Goal: Task Accomplishment & Management: Complete application form

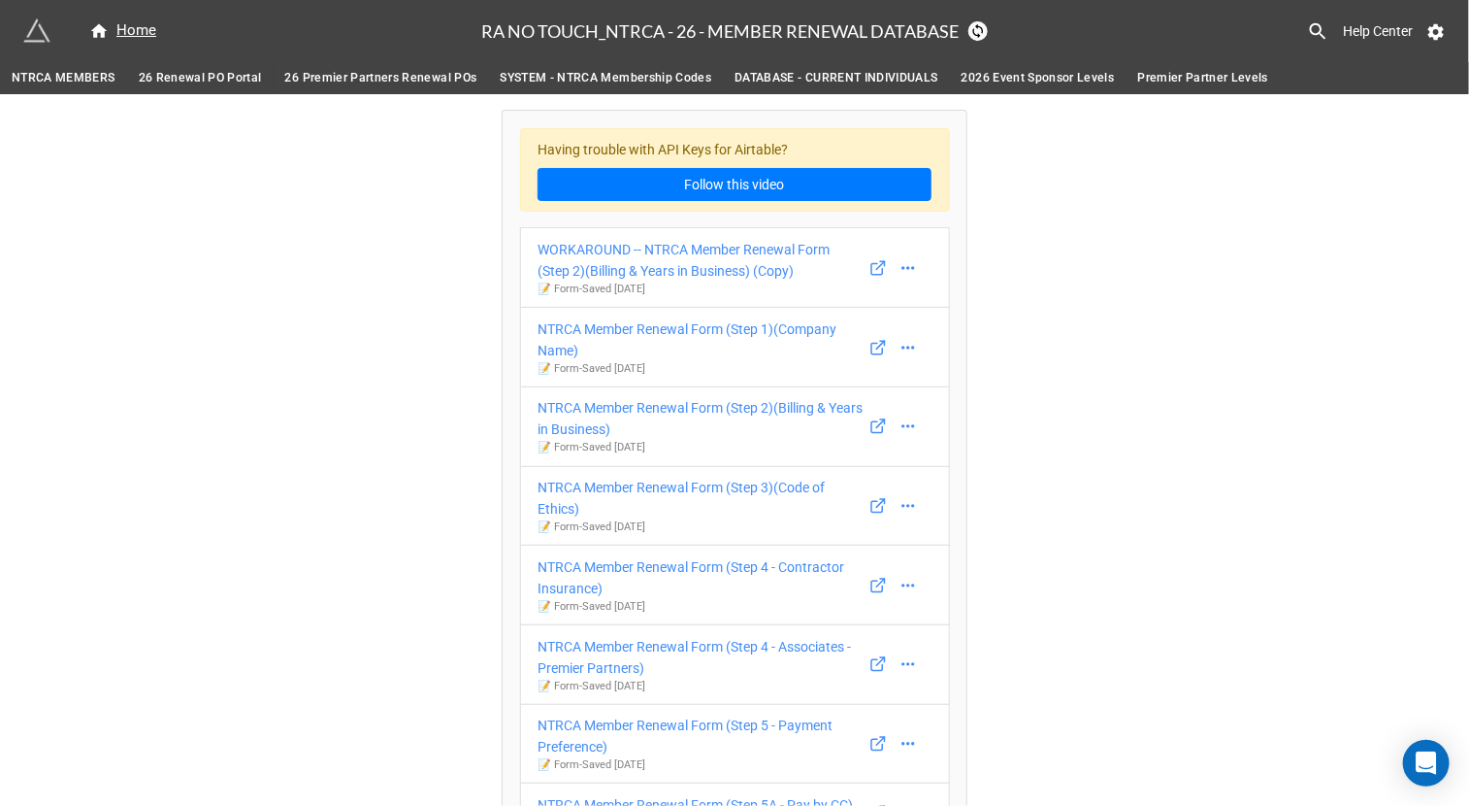
click at [183, 64] on link "26 Renewal PO Portal" at bounding box center [200, 78] width 147 height 32
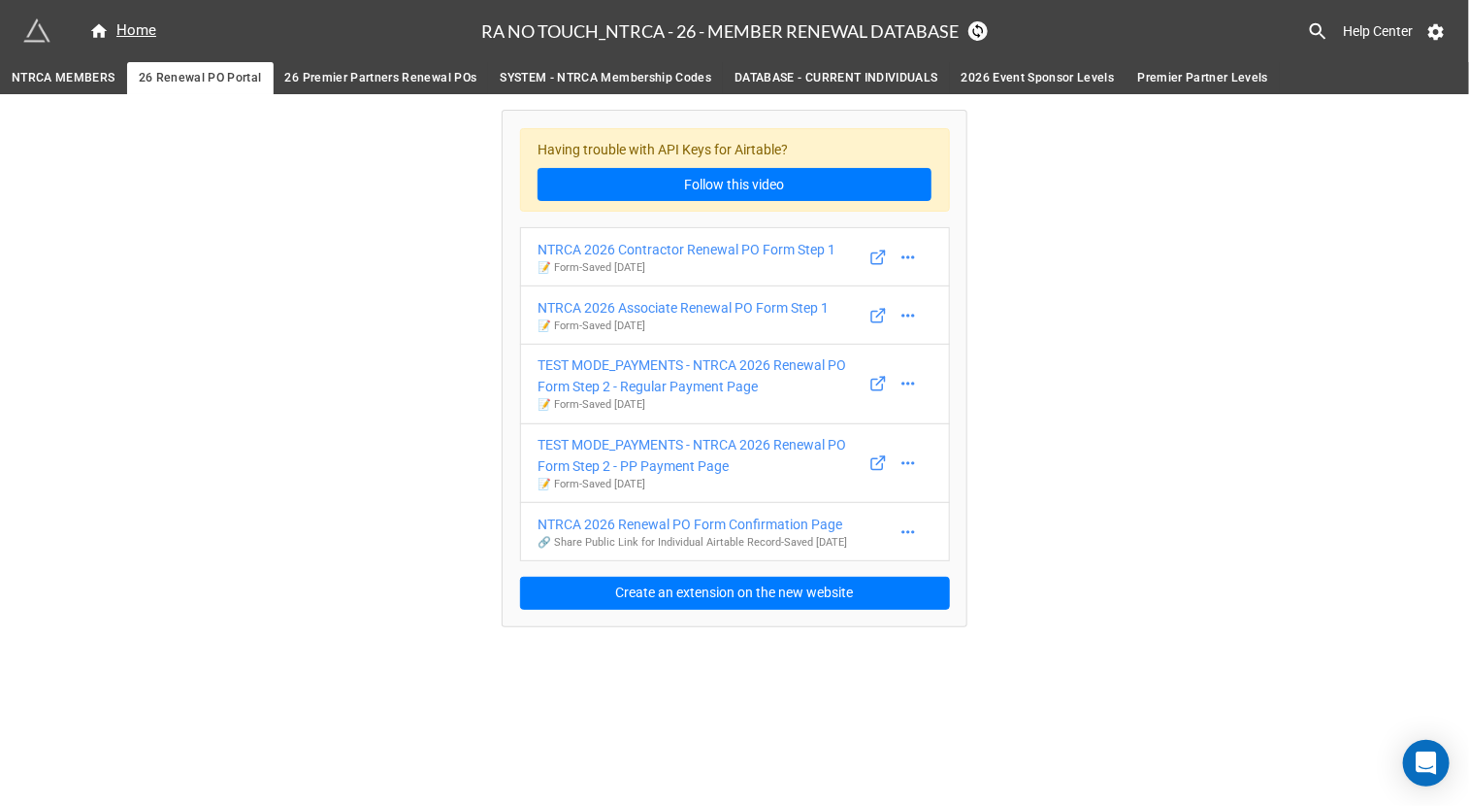
click at [84, 76] on span "NTRCA MEMBERS" at bounding box center [64, 78] width 104 height 20
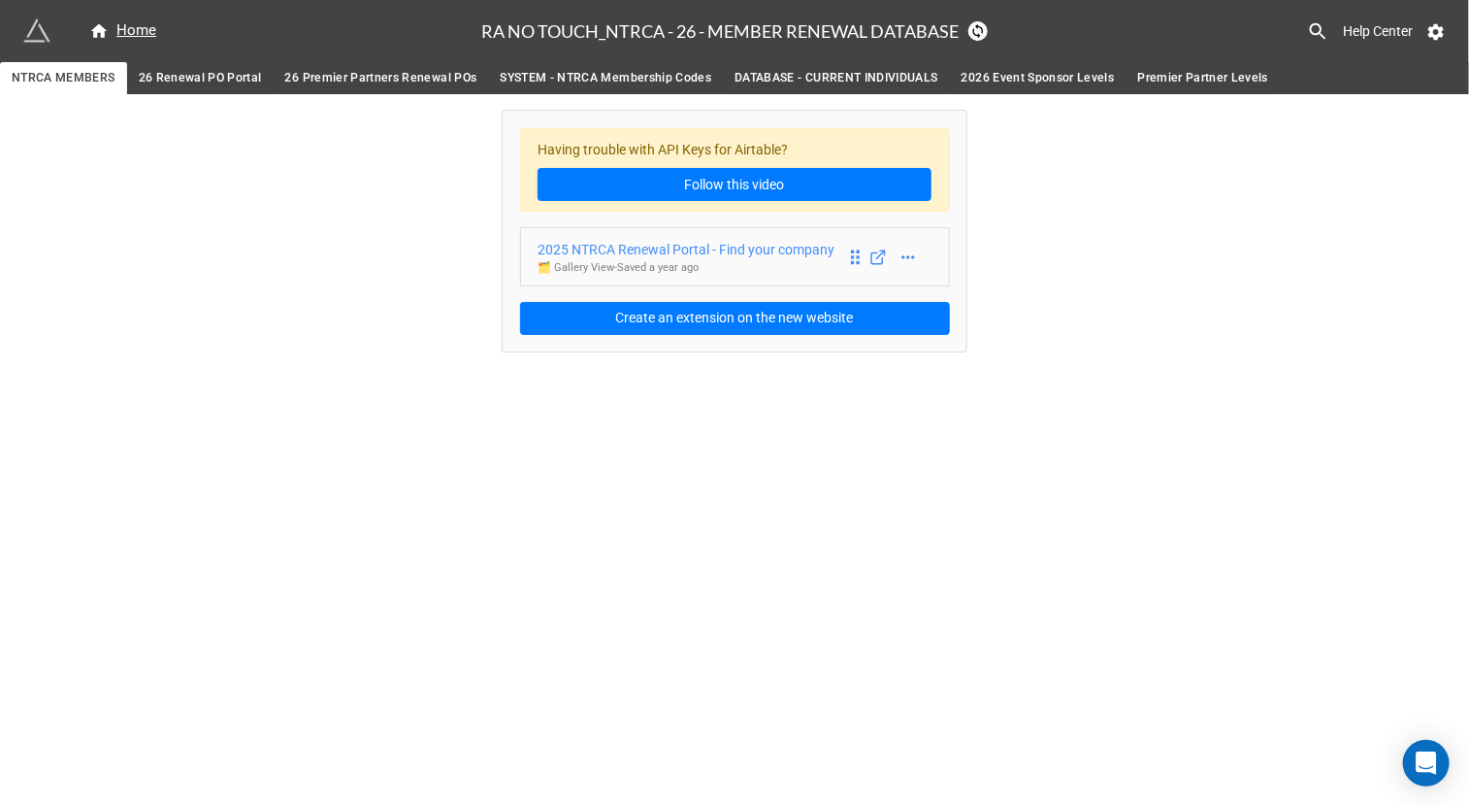
click at [767, 241] on div "2025 NTRCA Renewal Portal - Find your company" at bounding box center [686, 249] width 297 height 21
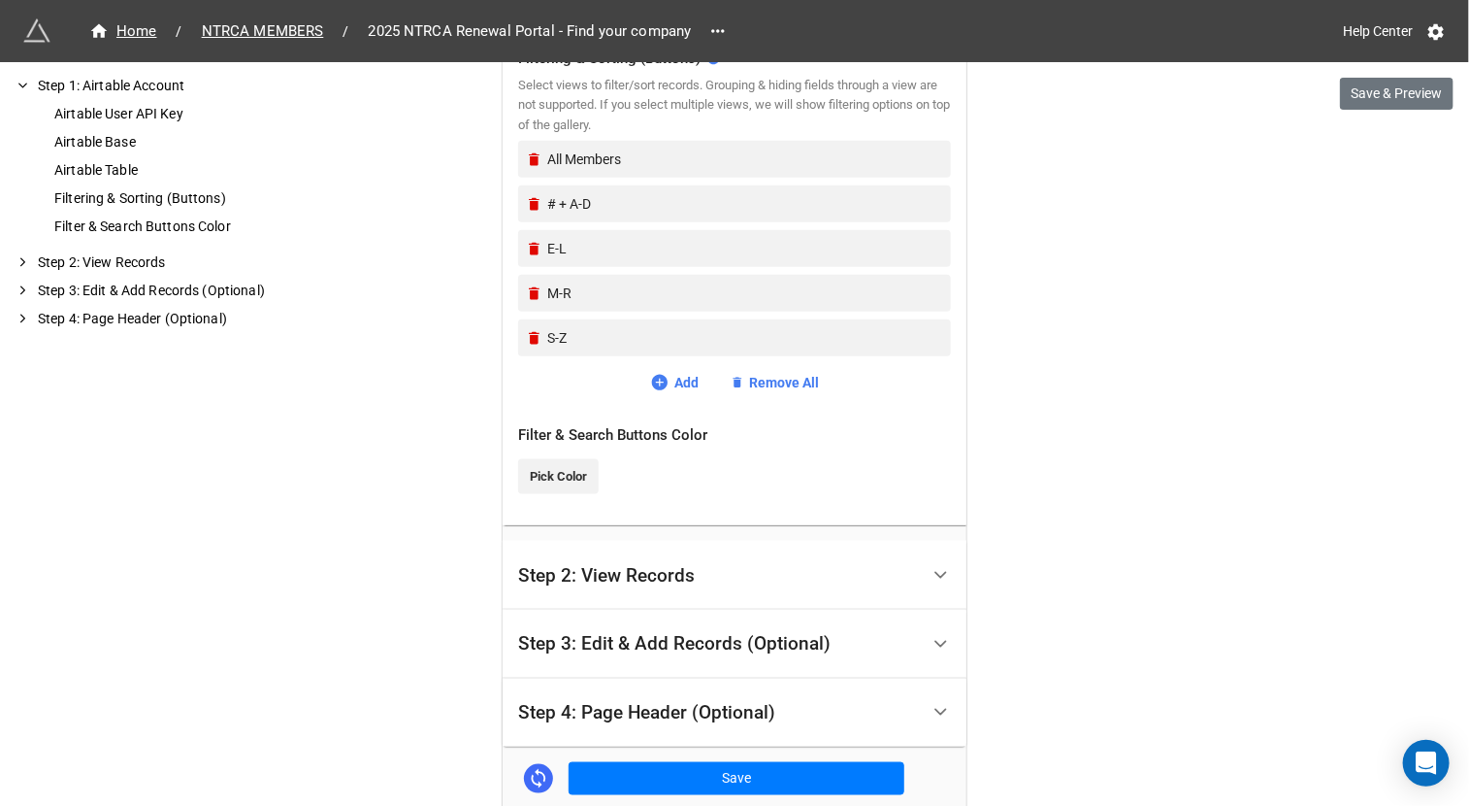
scroll to position [933, 0]
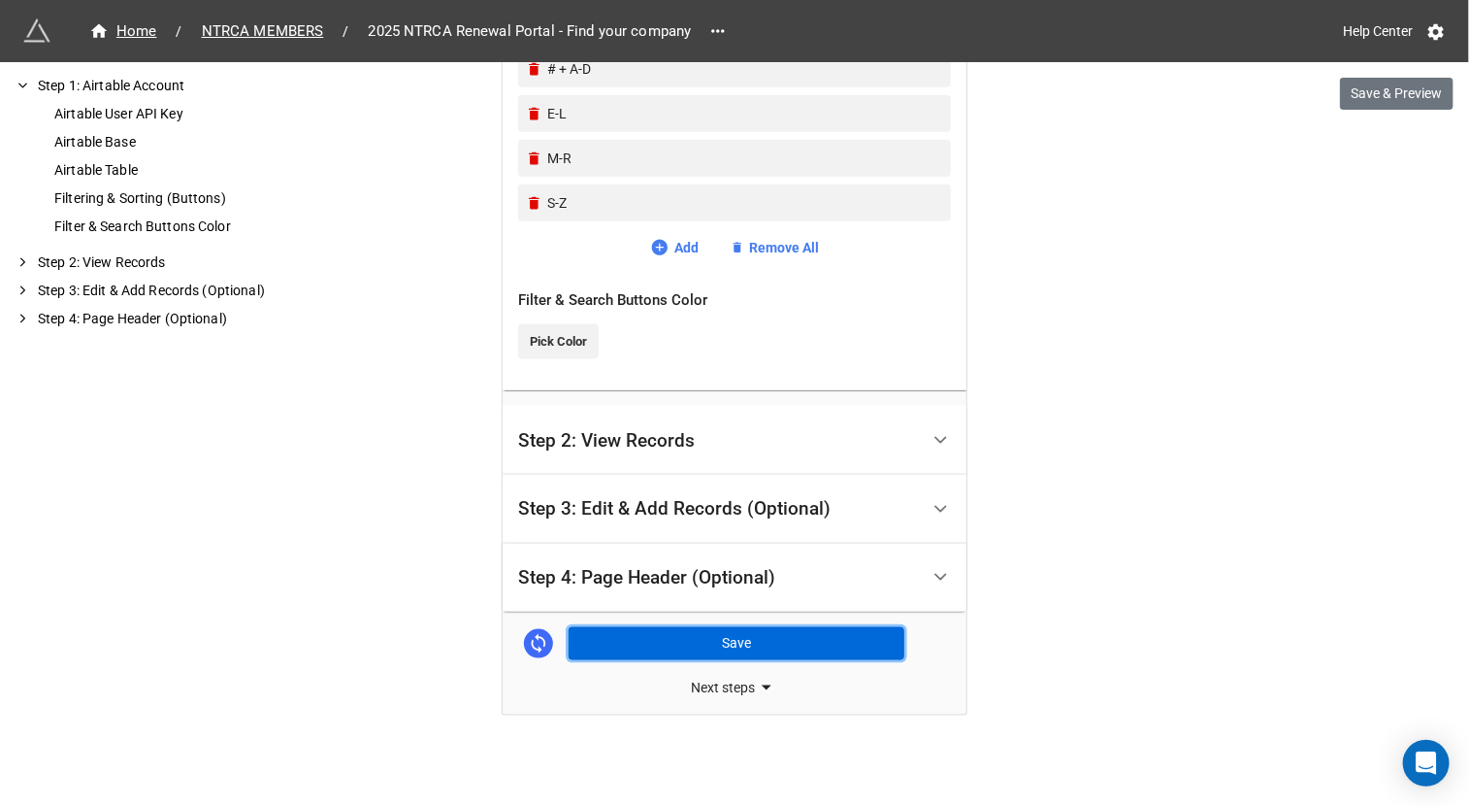
click at [766, 648] on button "Save" at bounding box center [737, 643] width 336 height 33
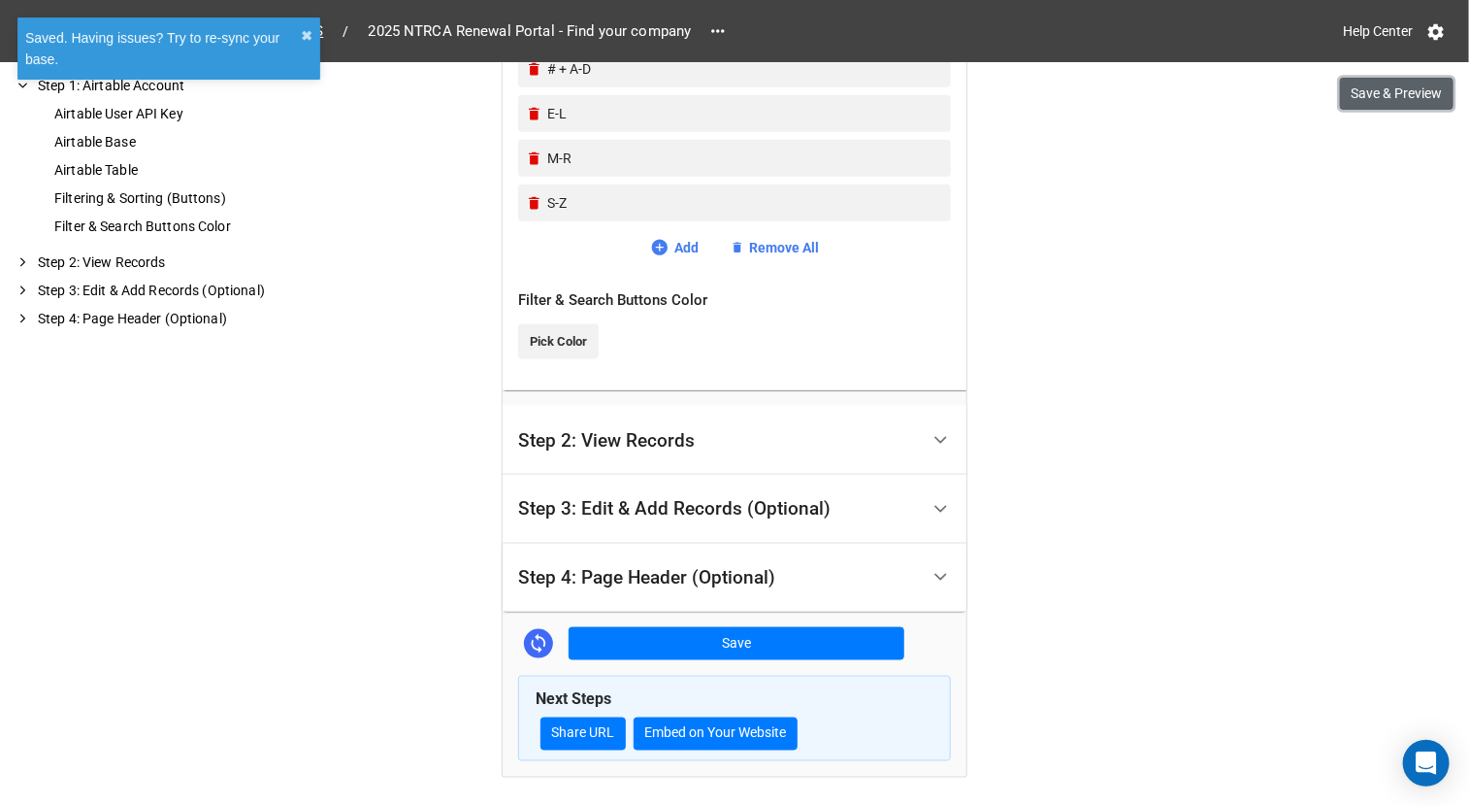
click at [1382, 97] on button "Save & Preview" at bounding box center [1397, 94] width 114 height 33
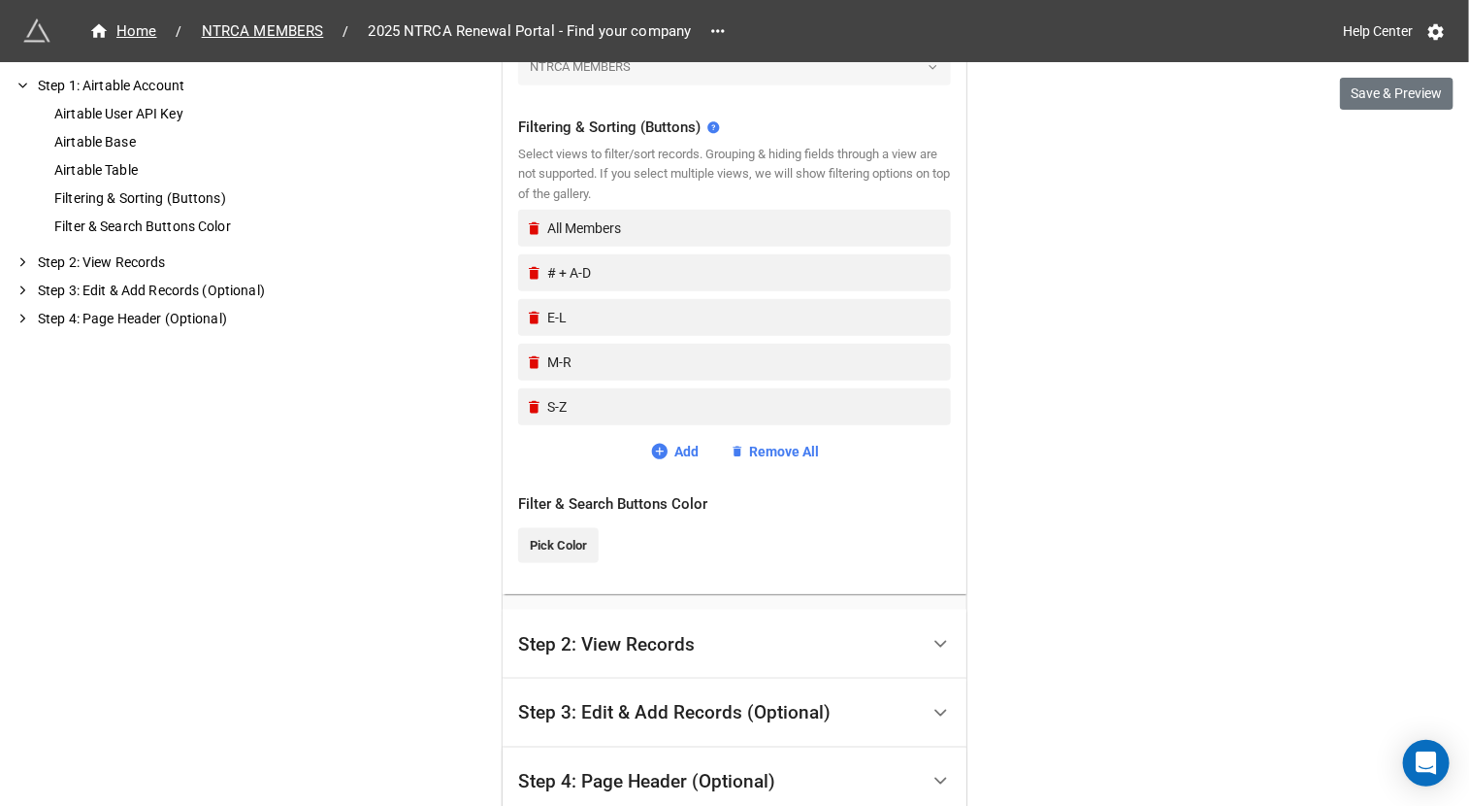
scroll to position [716, 0]
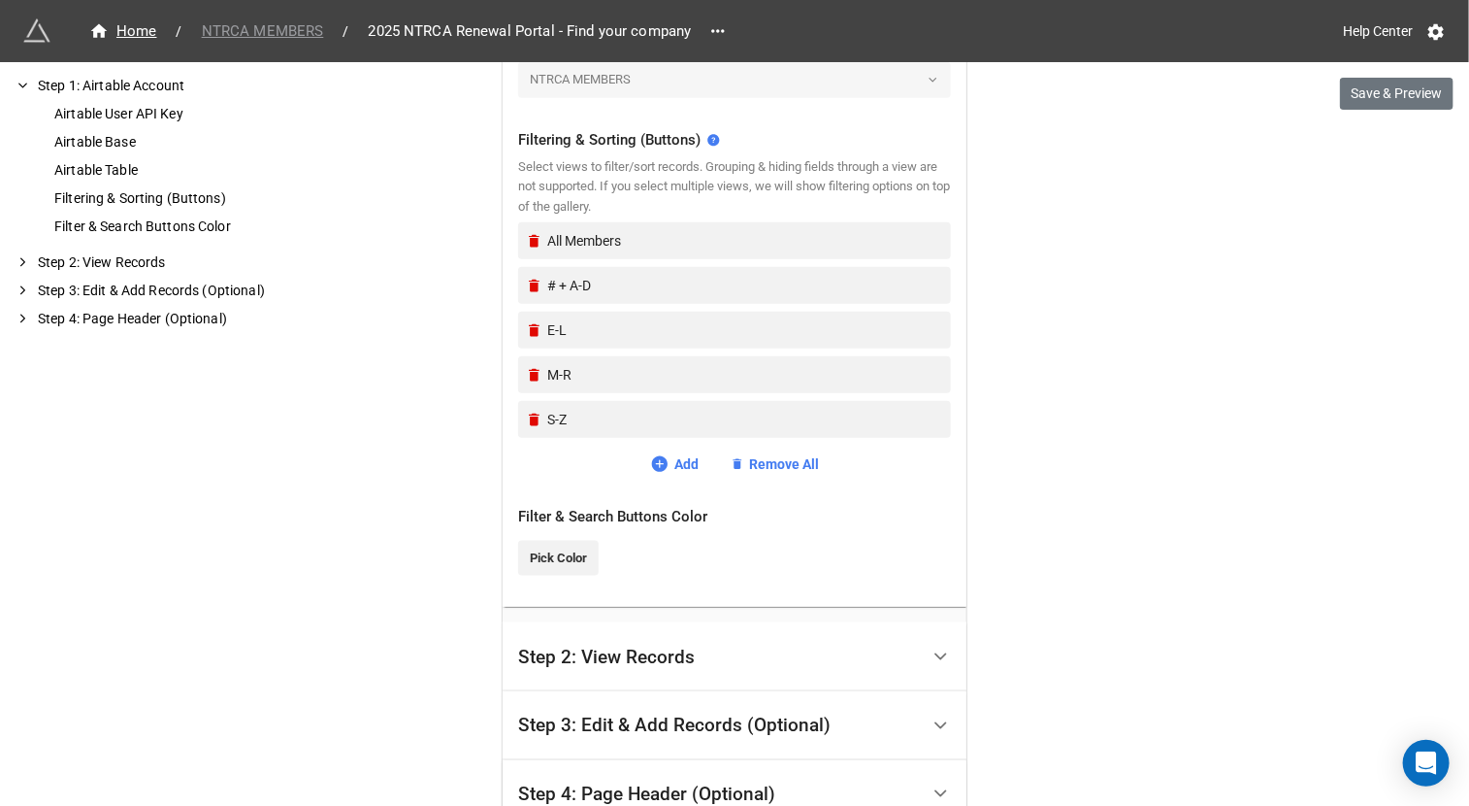
click at [292, 28] on span "NTRCA MEMBERS" at bounding box center [263, 31] width 146 height 22
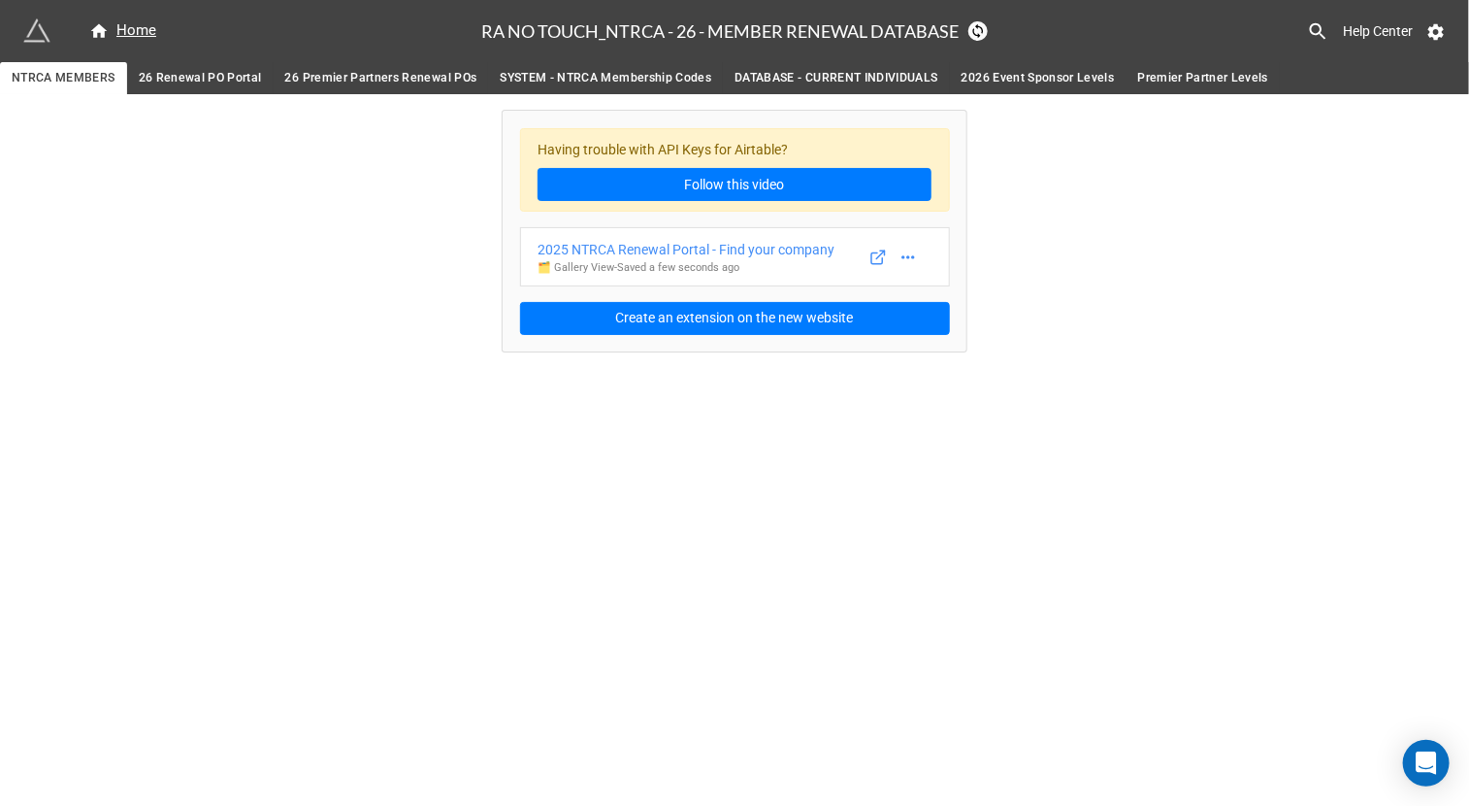
click at [233, 83] on span "26 Renewal PO Portal" at bounding box center [200, 78] width 123 height 20
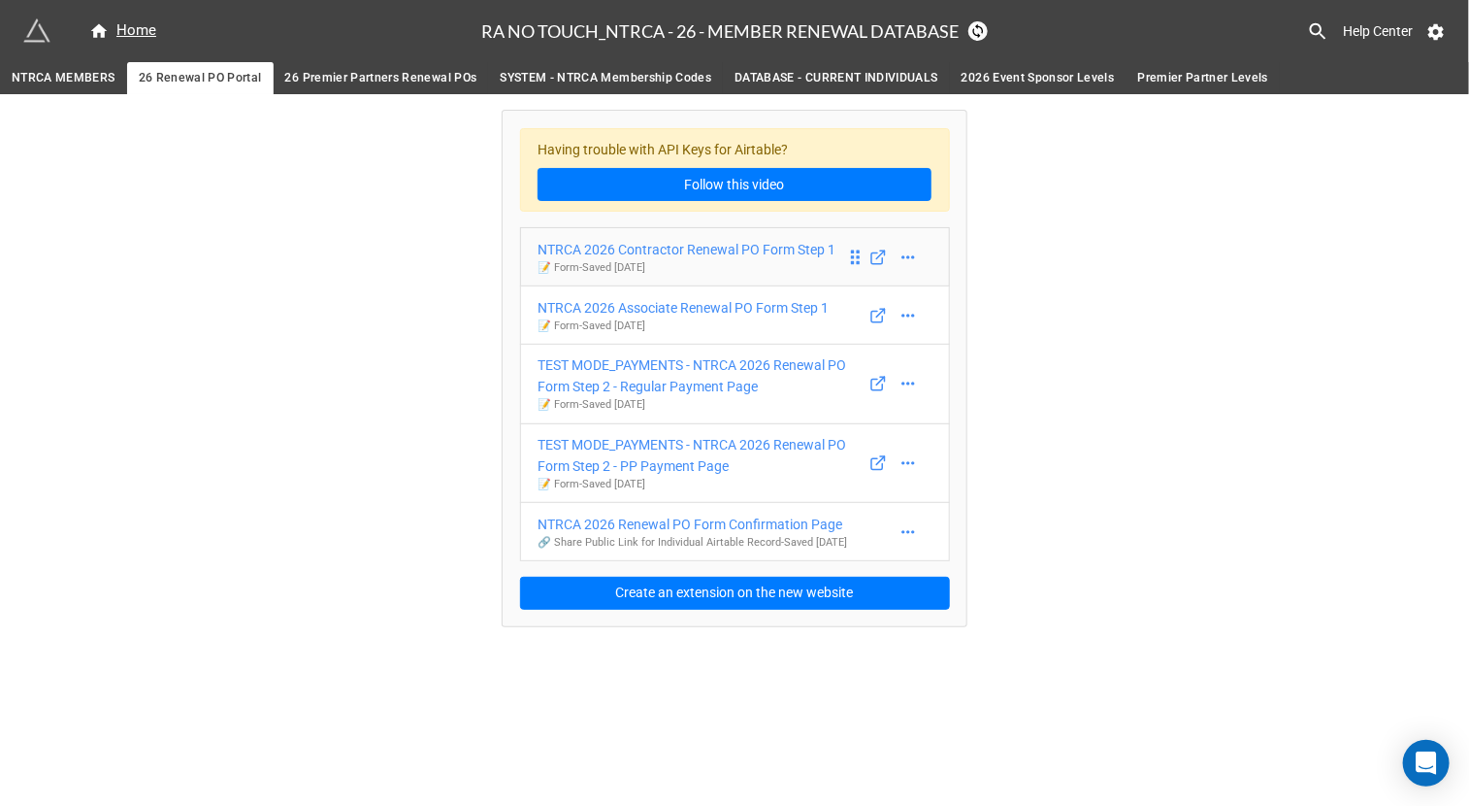
click at [780, 252] on div "NTRCA 2026 Contractor Renewal PO Form Step 1" at bounding box center [687, 249] width 298 height 21
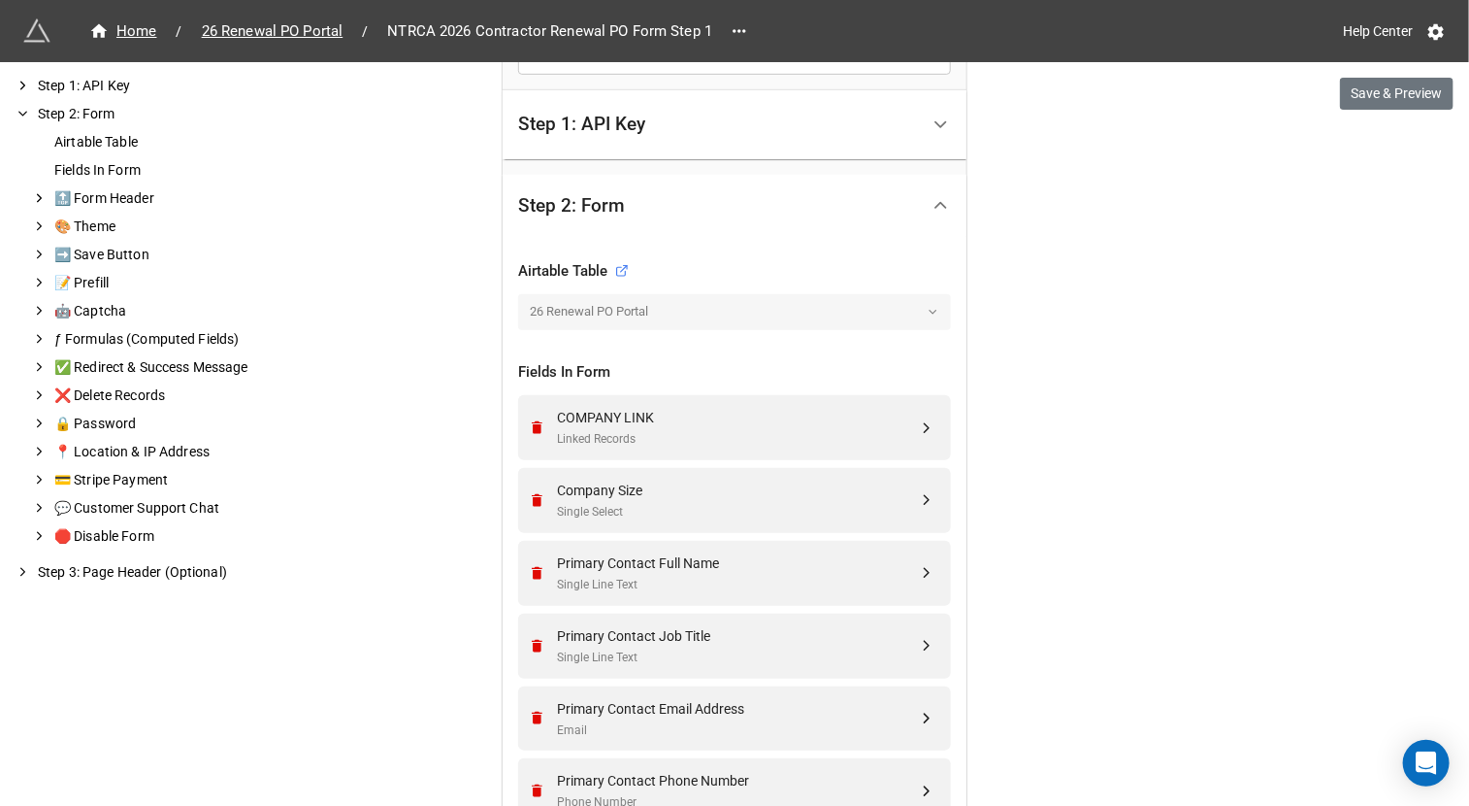
scroll to position [542, 0]
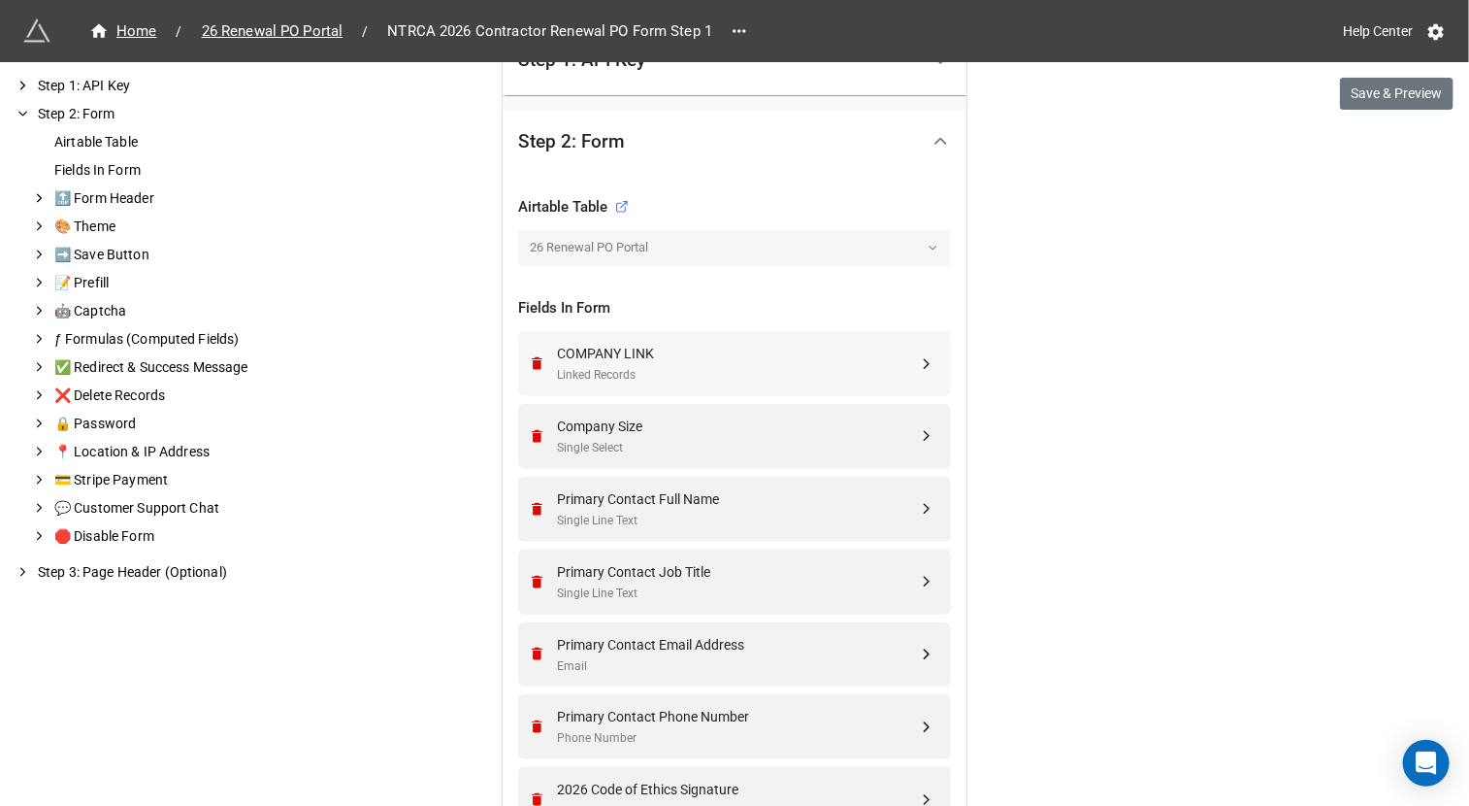
click at [688, 331] on div "COMPANY LINK Linked Records" at bounding box center [732, 363] width 408 height 65
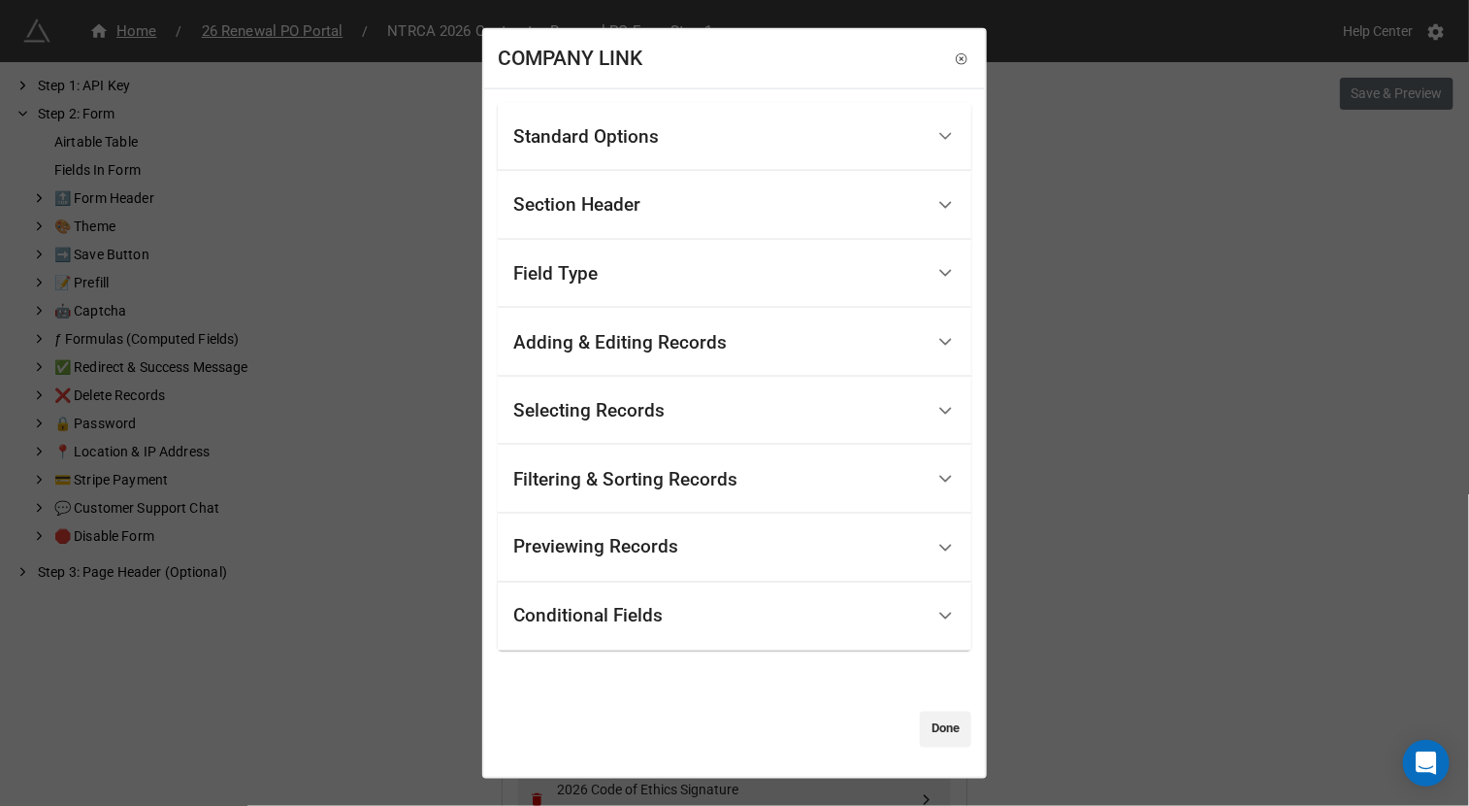
click at [711, 471] on div "Filtering & Sorting Records" at bounding box center [625, 478] width 224 height 19
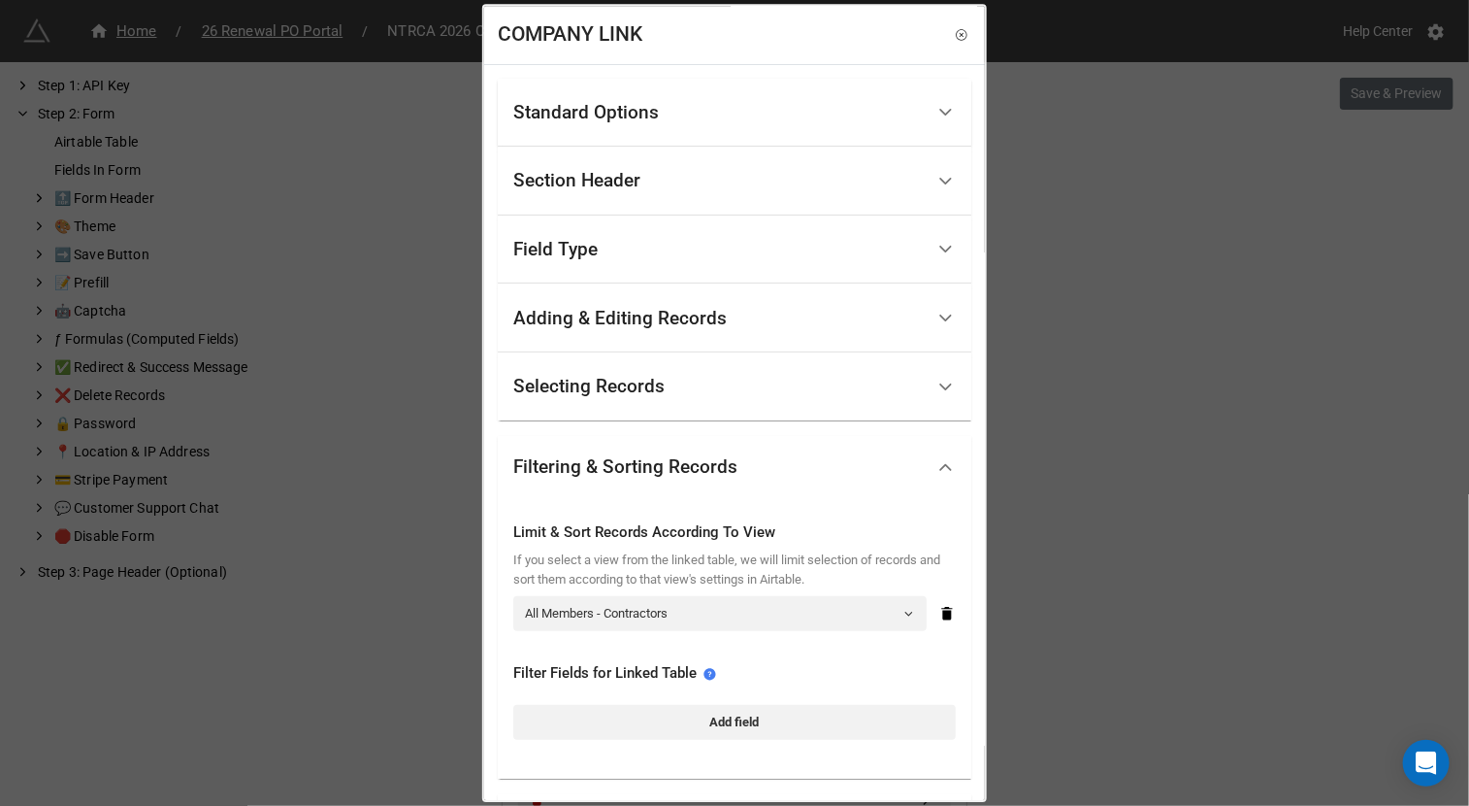
click at [367, 199] on div "COMPANY LINK Standard Options Title (Optional) Company Name Description (Option…" at bounding box center [734, 403] width 1469 height 806
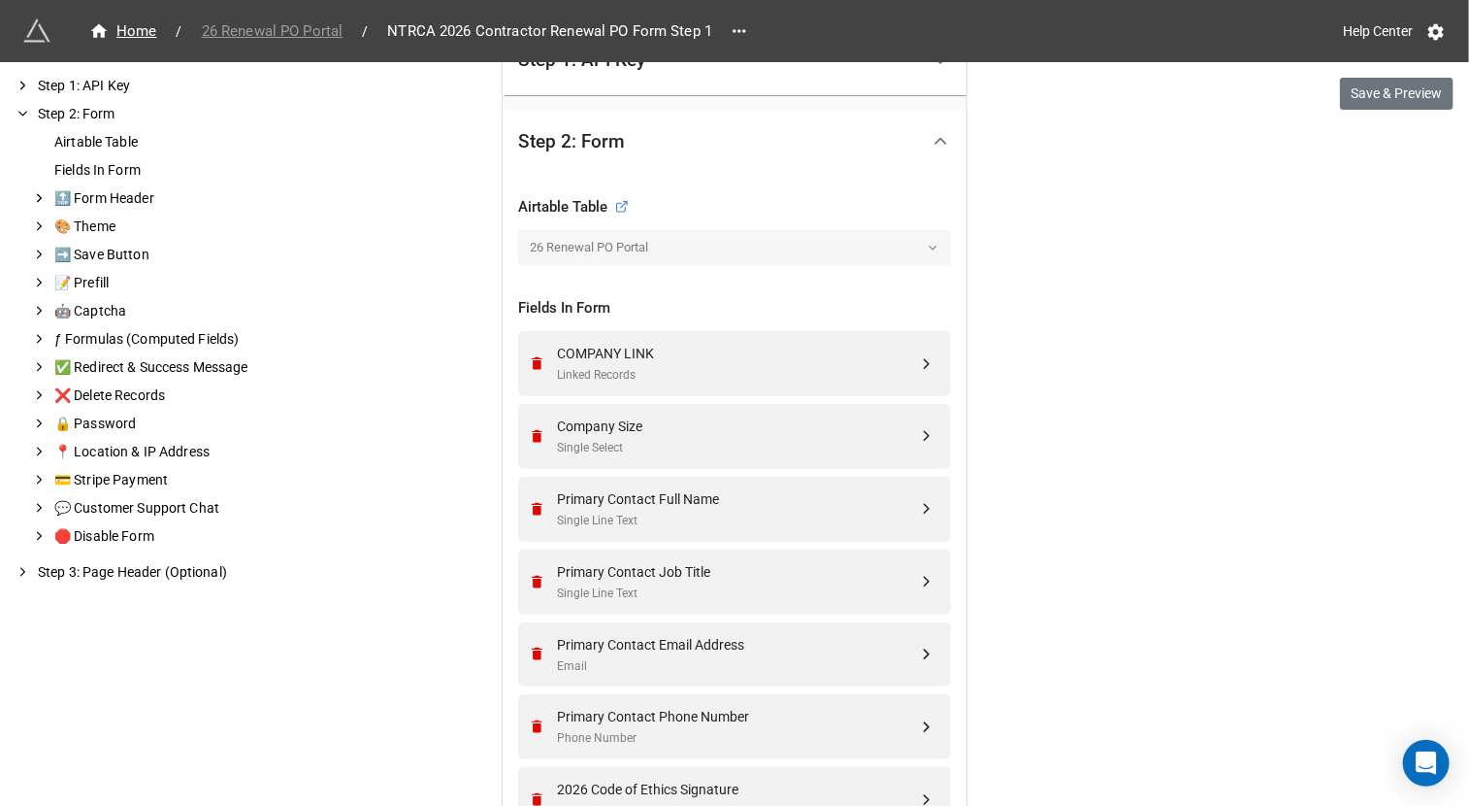
click at [295, 24] on span "26 Renewal PO Portal" at bounding box center [272, 31] width 165 height 22
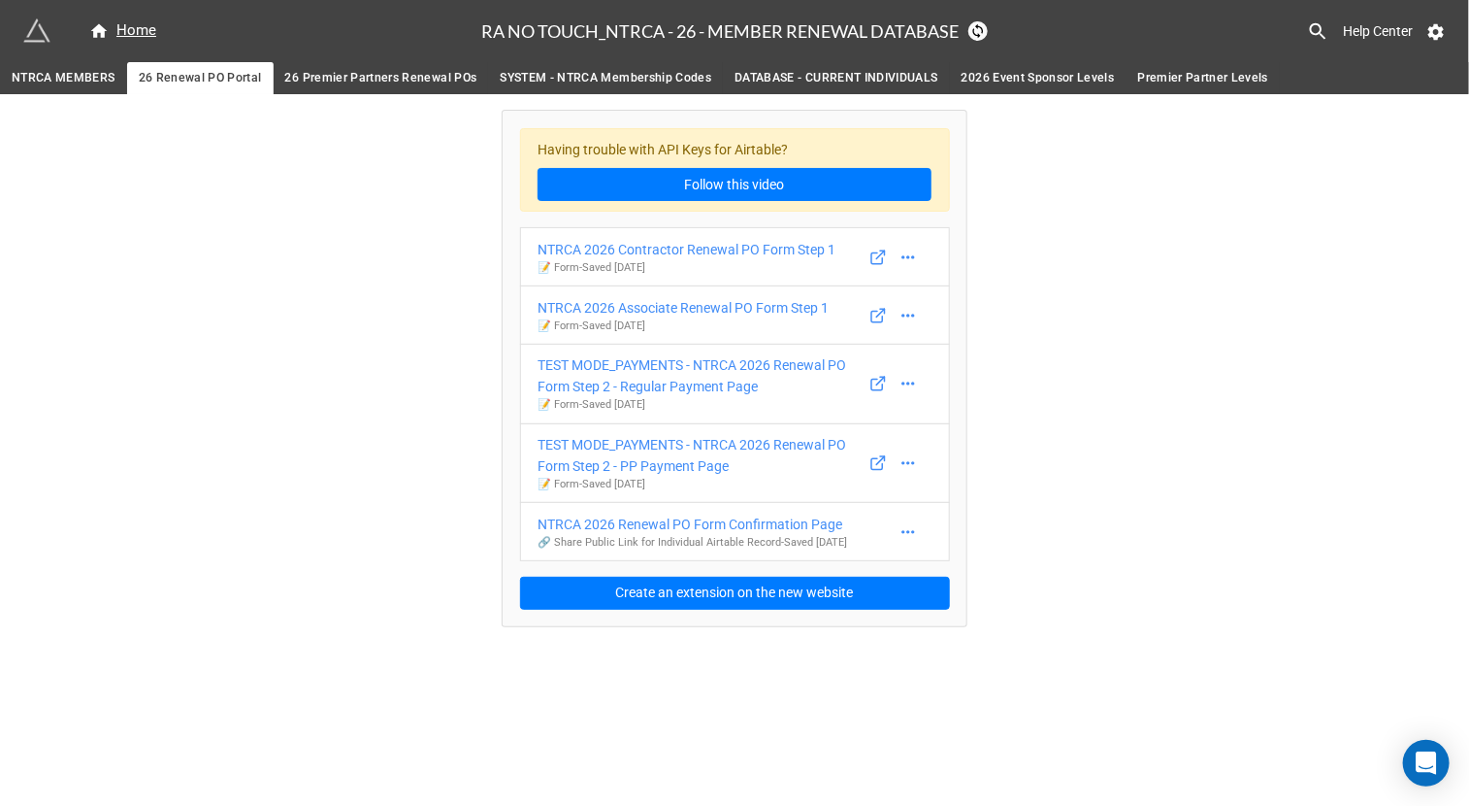
click at [74, 82] on span "NTRCA MEMBERS" at bounding box center [64, 78] width 104 height 20
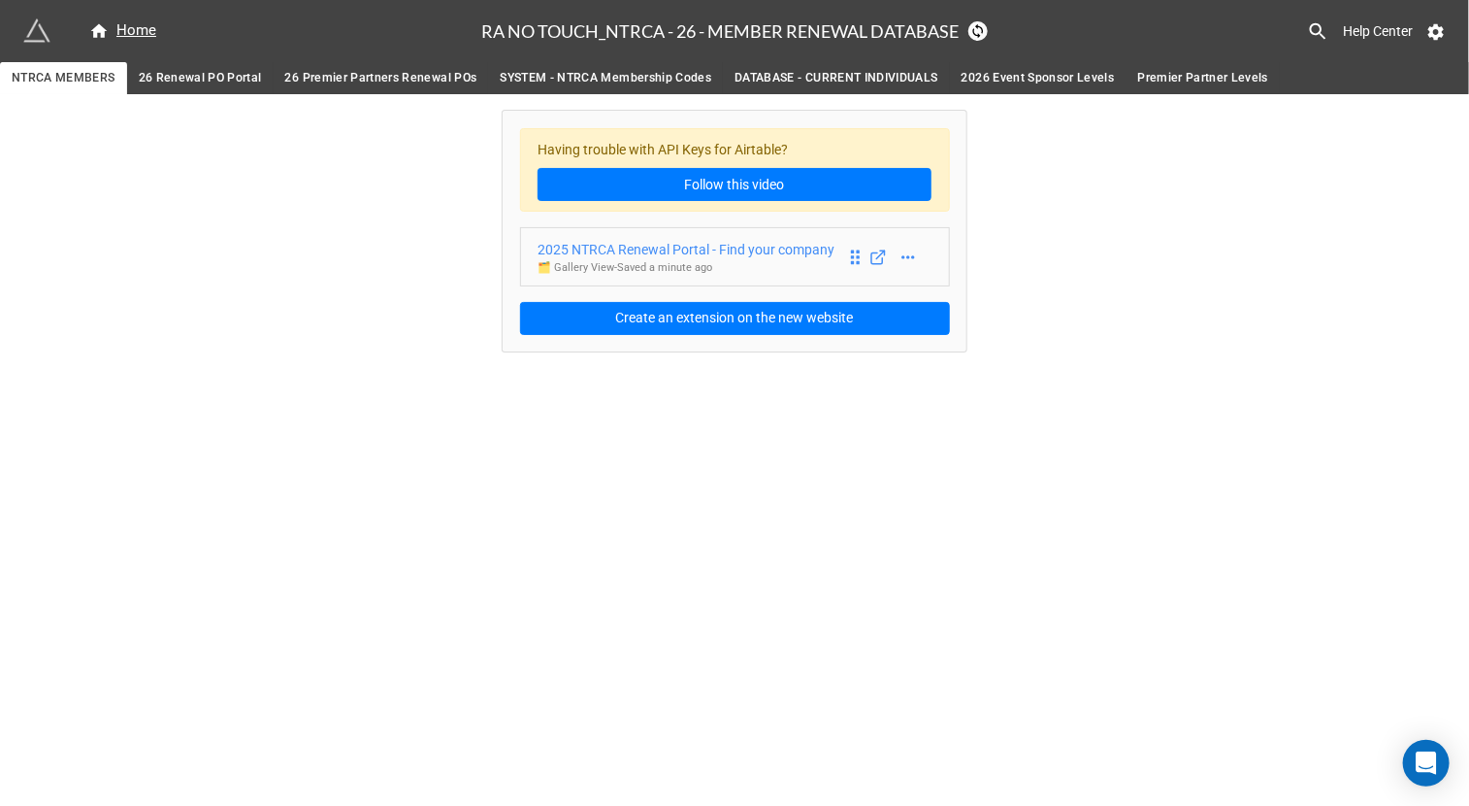
click at [635, 246] on div "2025 NTRCA Renewal Portal - Find your company" at bounding box center [686, 249] width 297 height 21
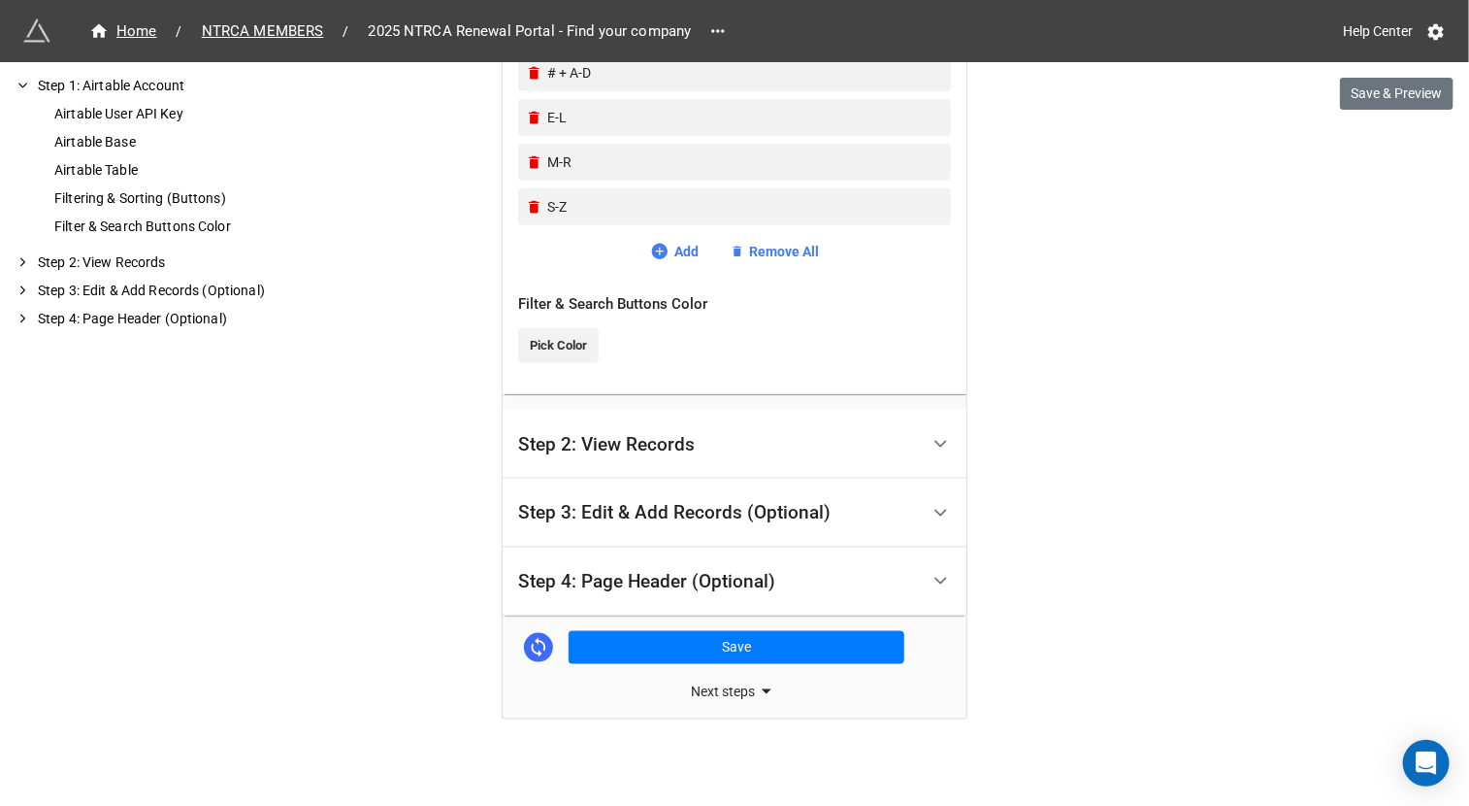
click at [659, 442] on div "Step 2: View Records" at bounding box center [606, 444] width 177 height 19
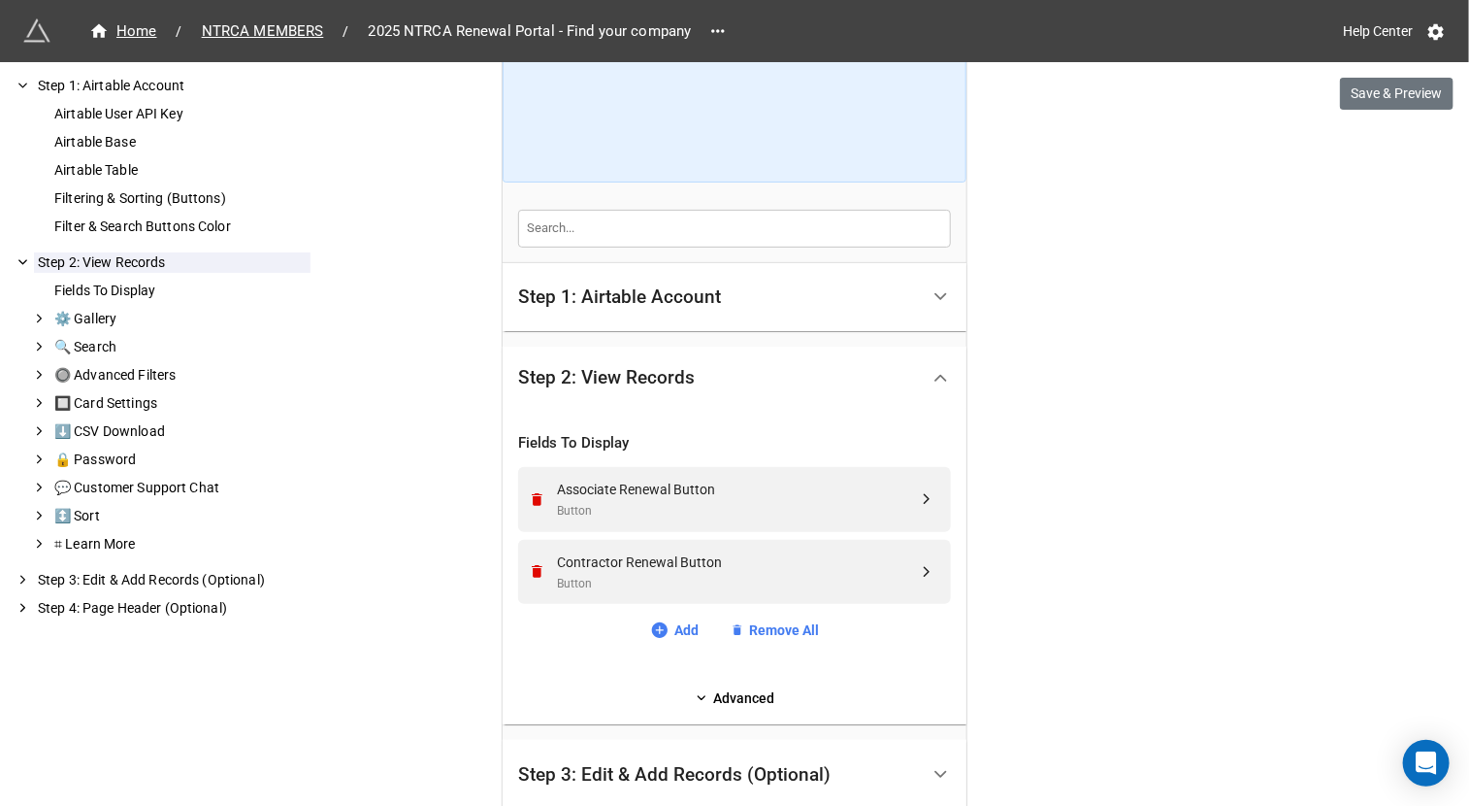
scroll to position [189, 0]
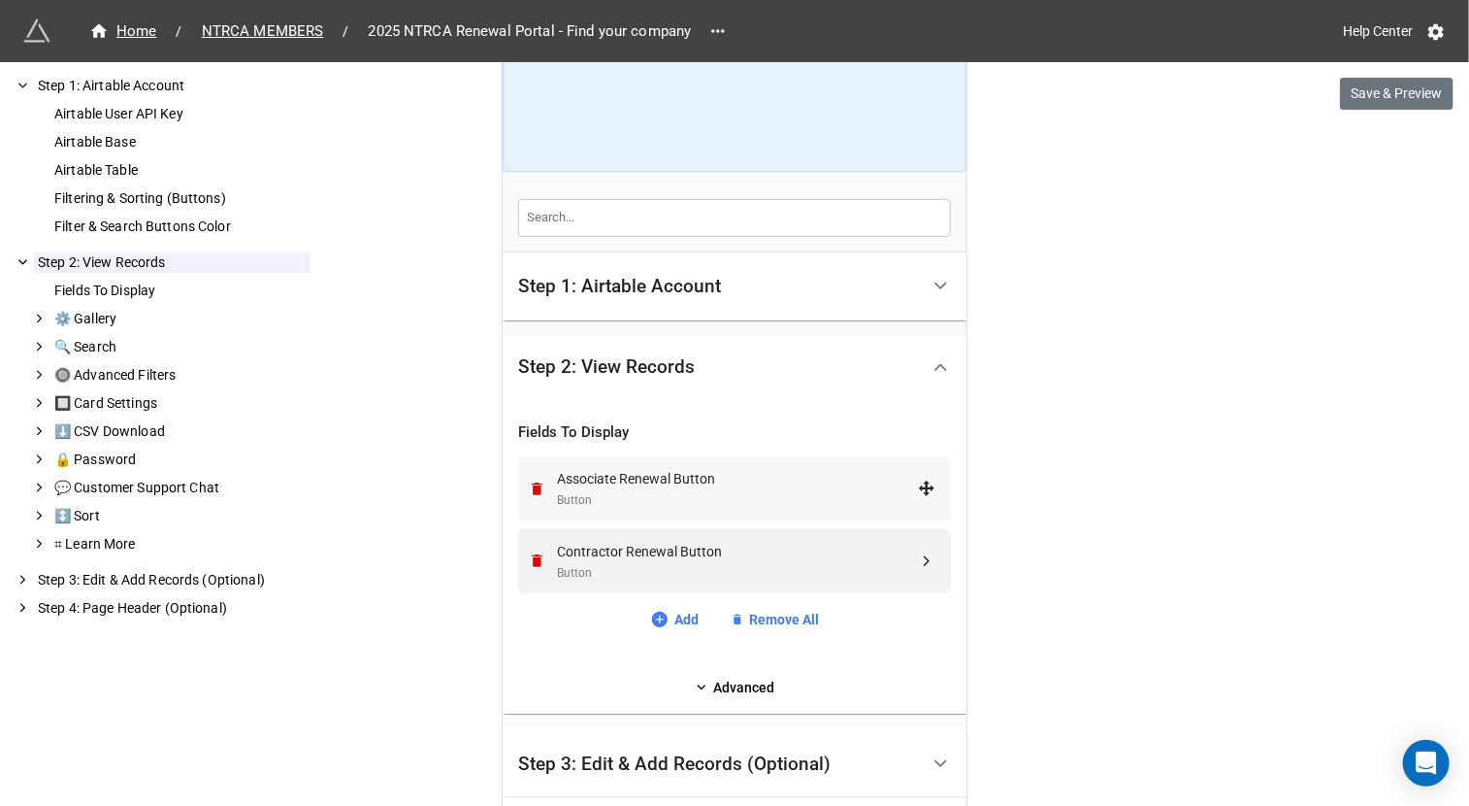
click at [708, 510] on div "Associate Renewal Button Button" at bounding box center [732, 488] width 408 height 65
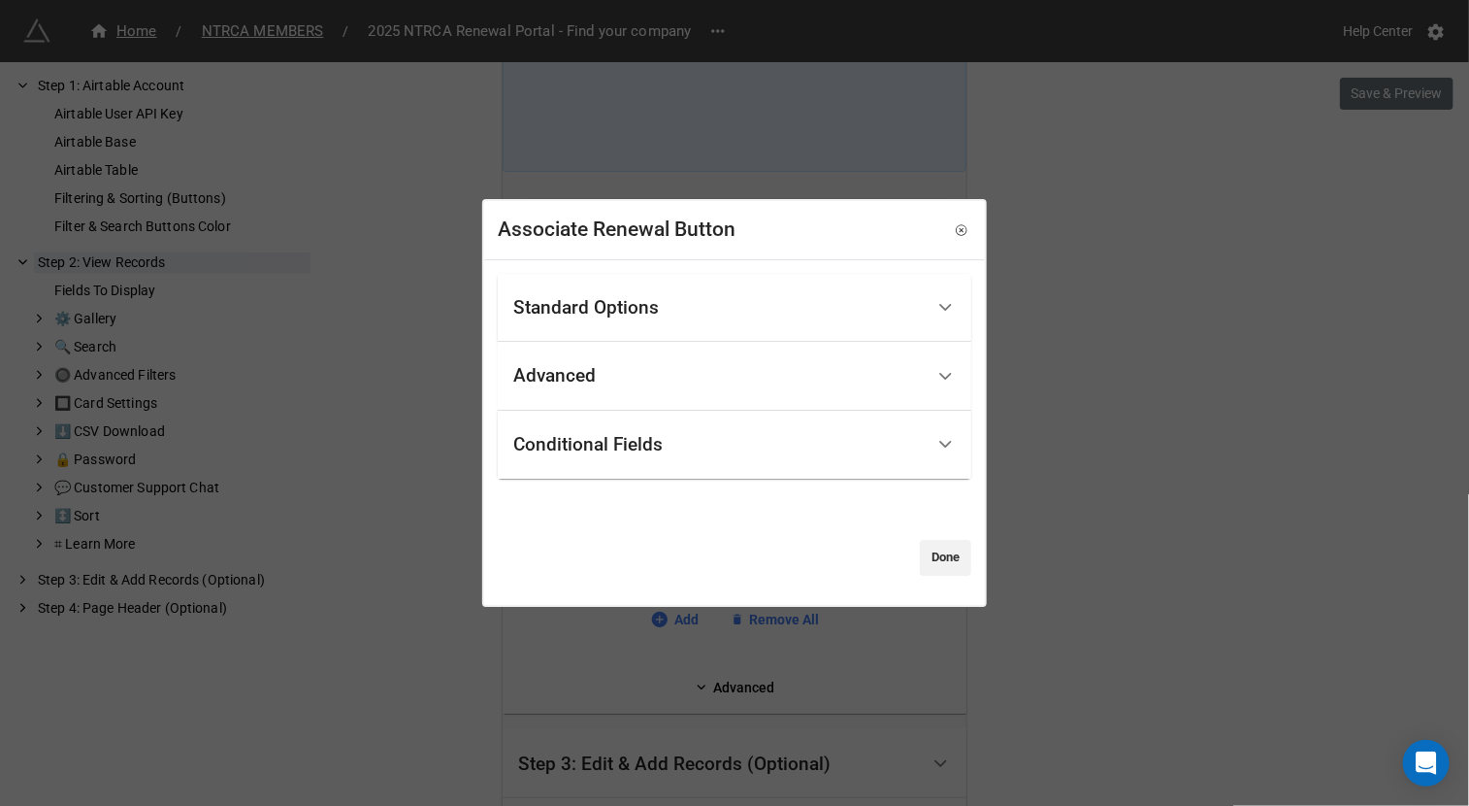
click at [706, 436] on div "Conditional Fields" at bounding box center [718, 445] width 411 height 46
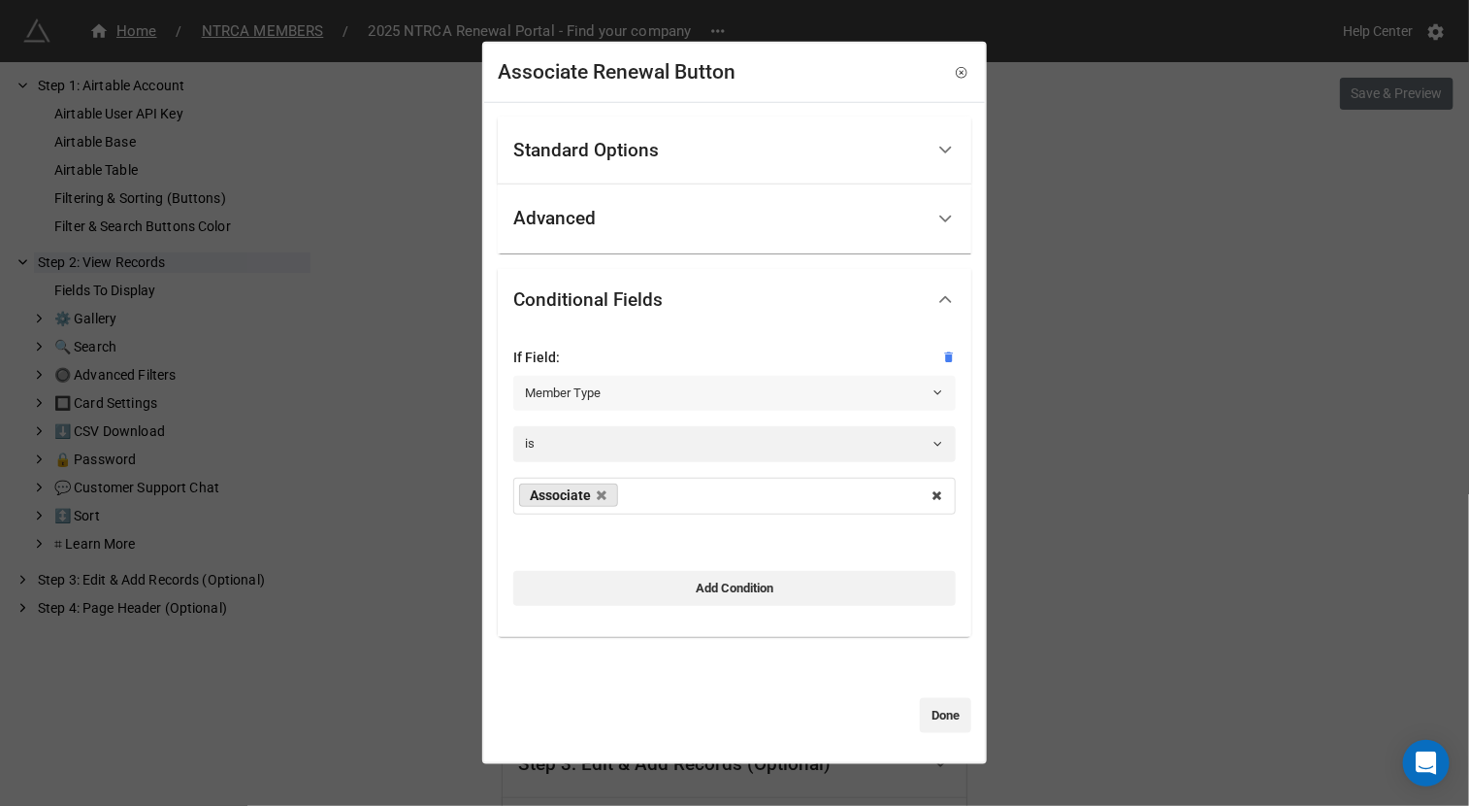
click at [641, 383] on link "Member Type" at bounding box center [734, 393] width 443 height 35
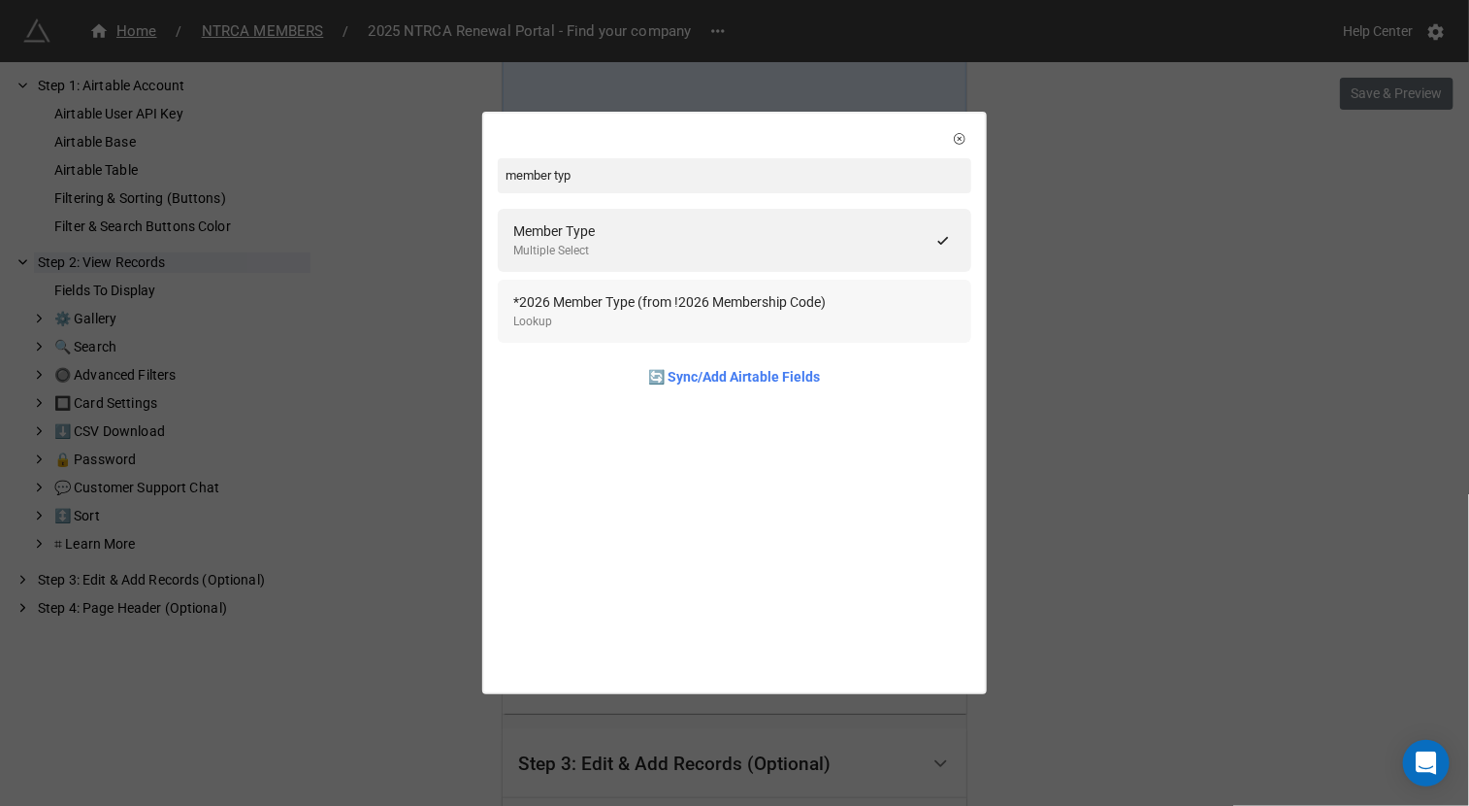
type input "member typ"
click at [826, 324] on div "Lookup" at bounding box center [669, 322] width 313 height 18
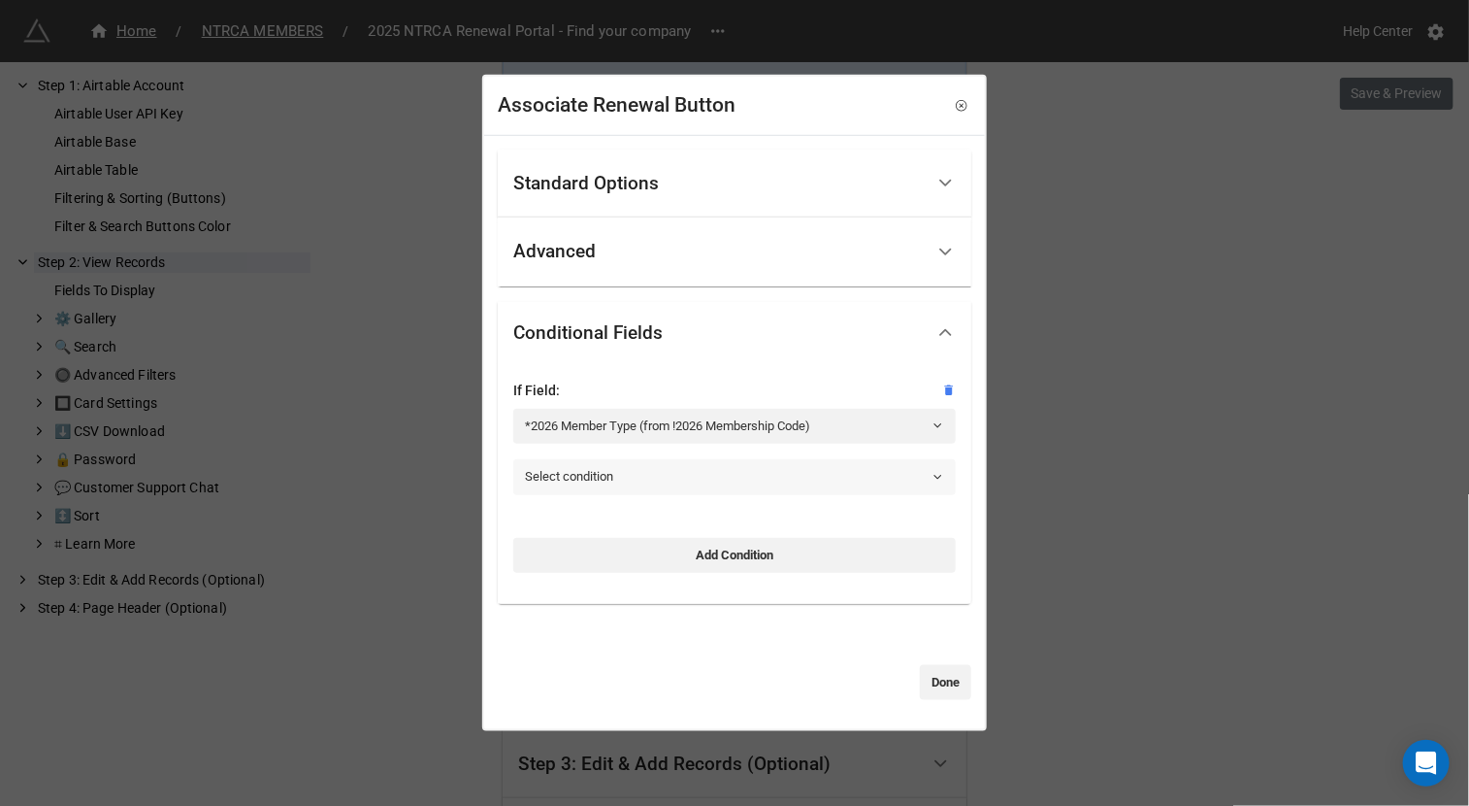
click at [681, 479] on link "Select condition" at bounding box center [734, 476] width 443 height 35
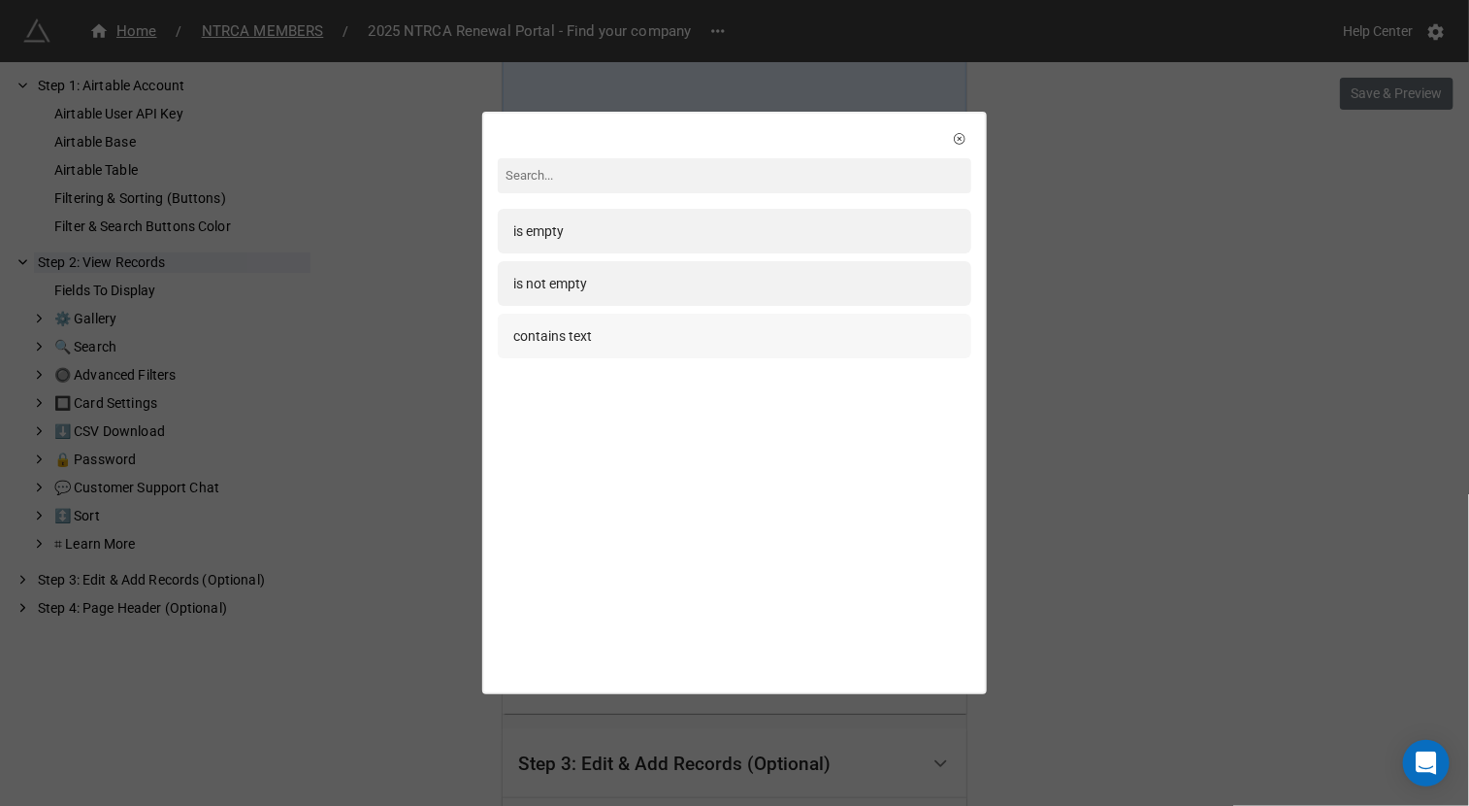
click at [670, 329] on div "contains text" at bounding box center [734, 335] width 443 height 21
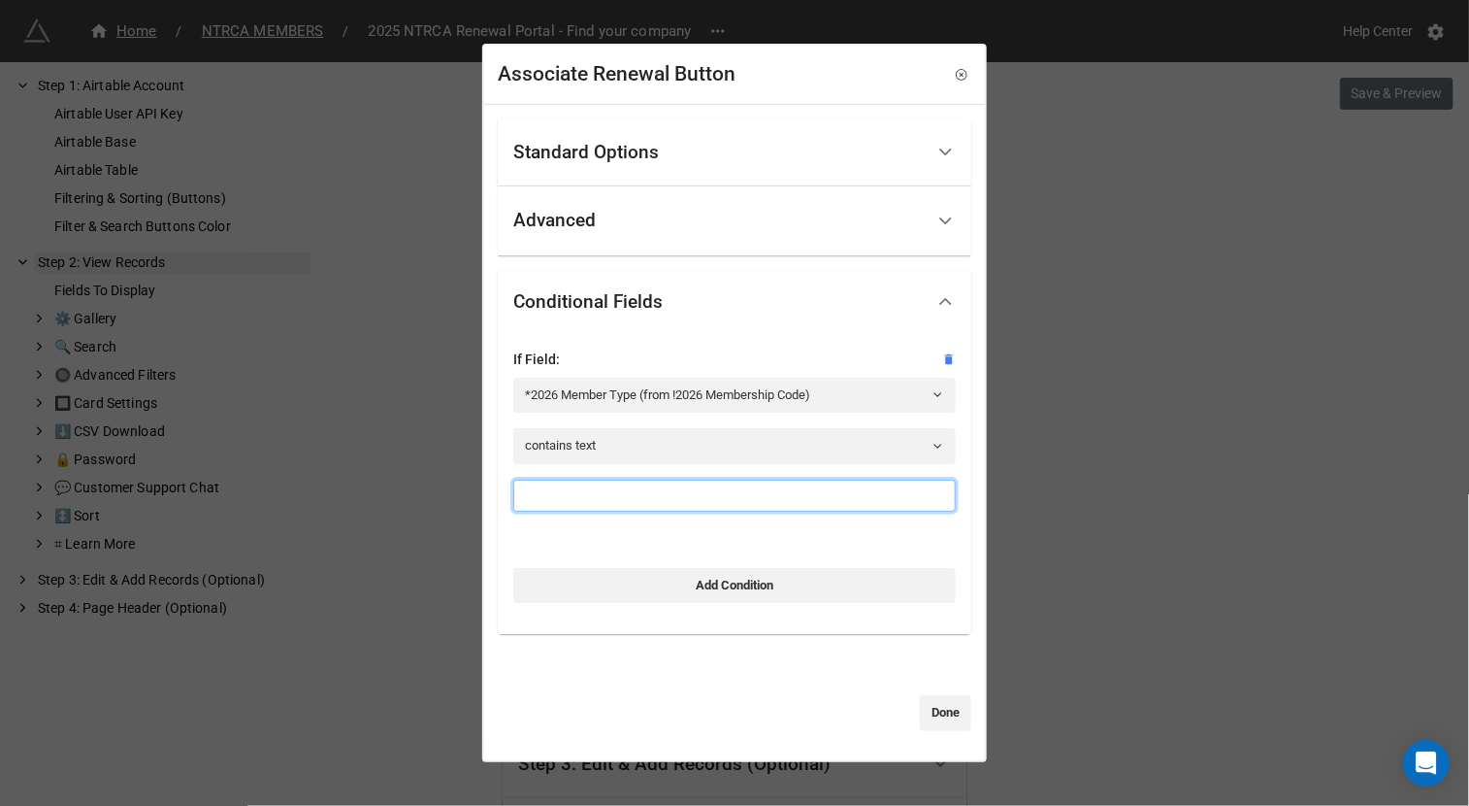
click at [599, 499] on input at bounding box center [734, 495] width 443 height 33
type input "Associate"
click at [937, 721] on link "Done" at bounding box center [945, 713] width 51 height 35
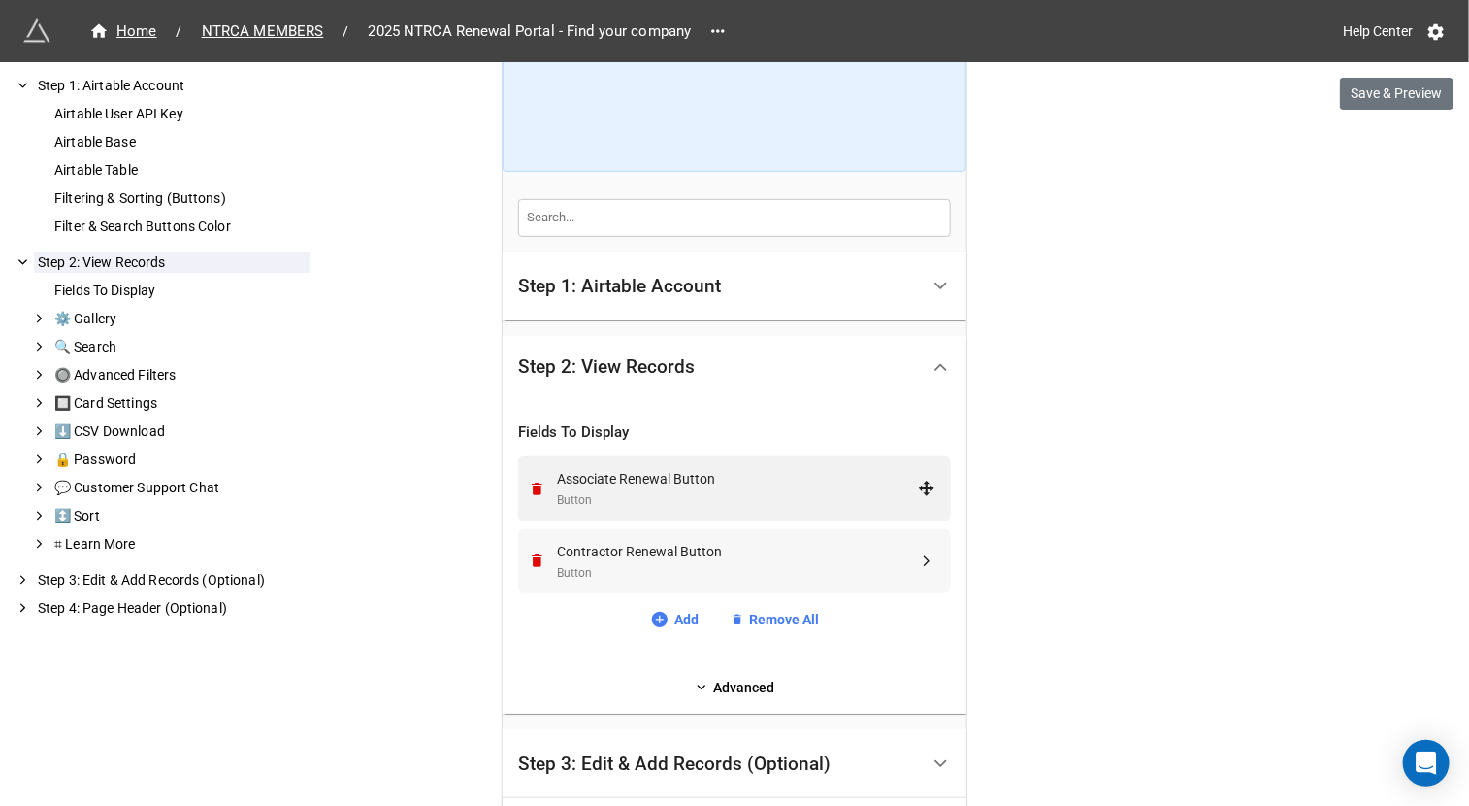
click at [683, 530] on div "Contractor Renewal Button Button" at bounding box center [732, 561] width 408 height 65
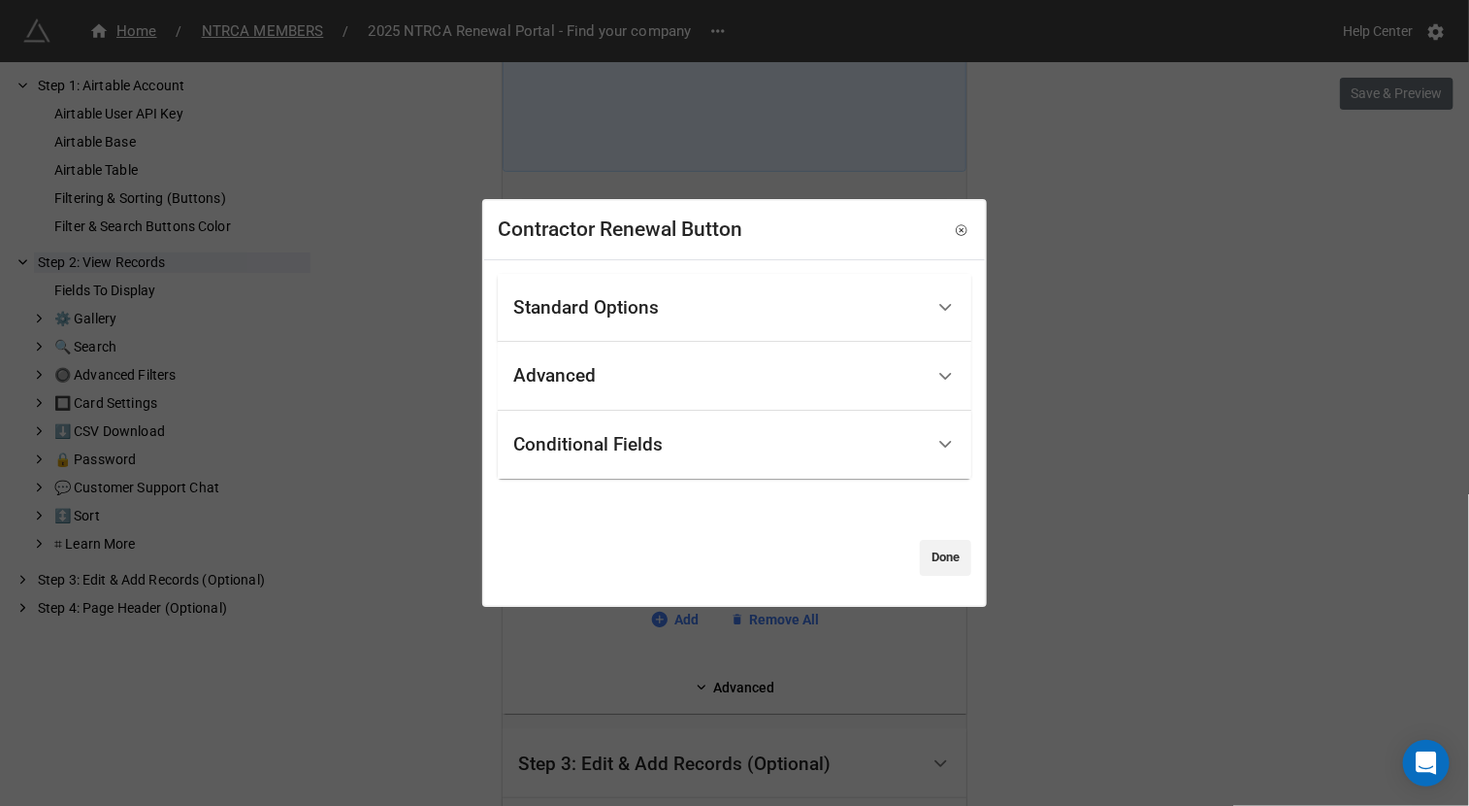
click at [718, 313] on div "Standard Options" at bounding box center [718, 308] width 411 height 46
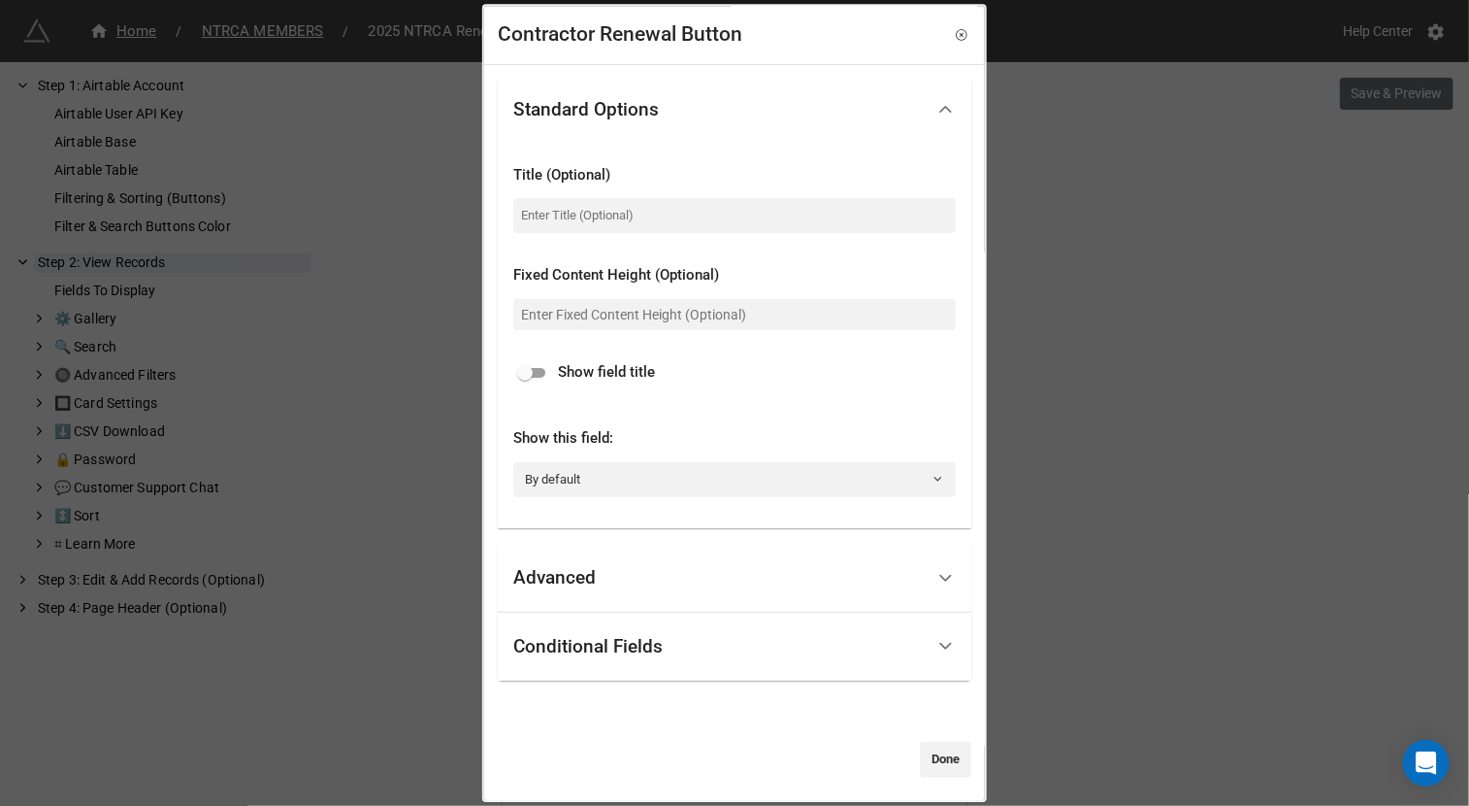
click at [660, 647] on div "Conditional Fields" at bounding box center [587, 646] width 149 height 19
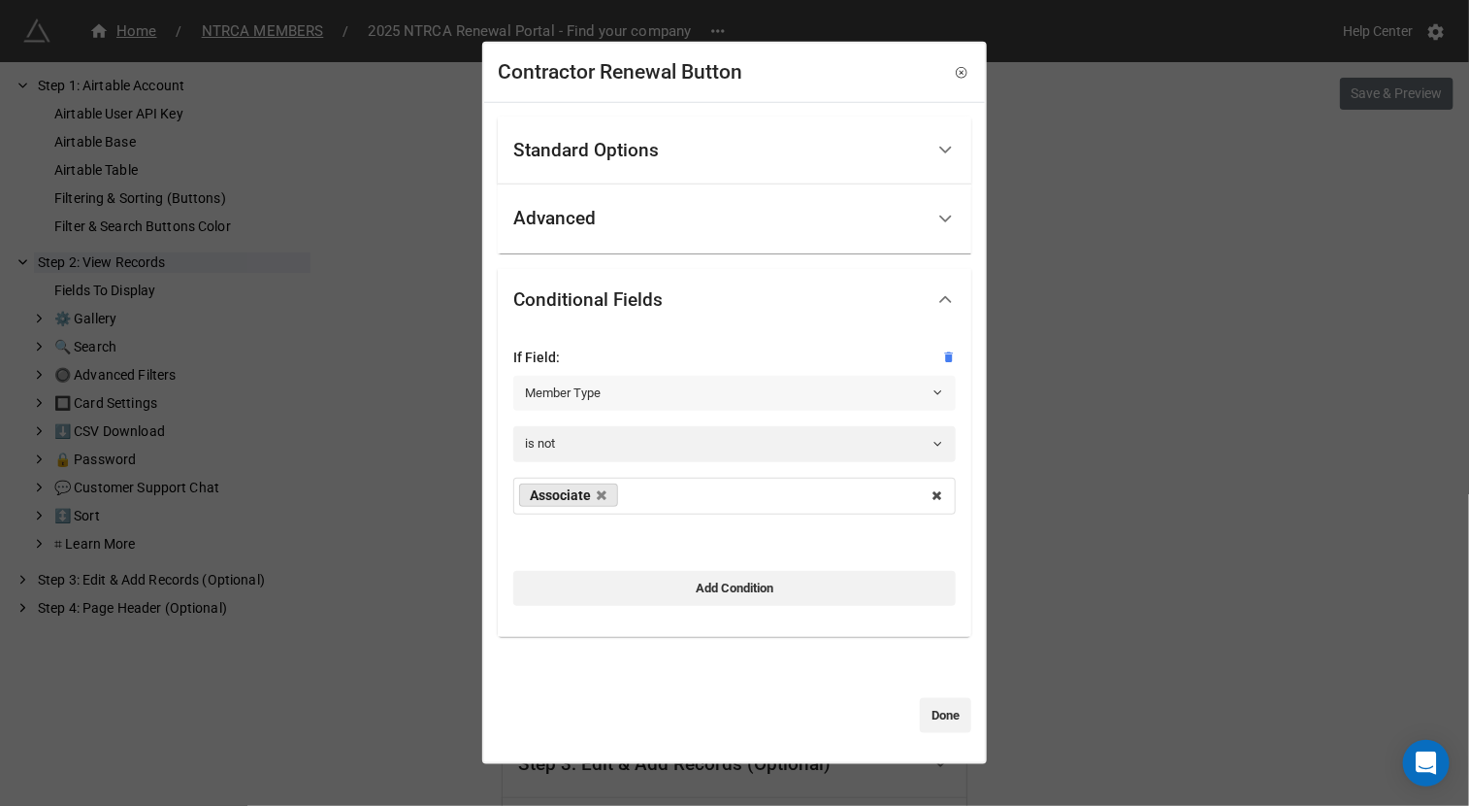
click at [640, 389] on link "Member Type" at bounding box center [734, 393] width 443 height 35
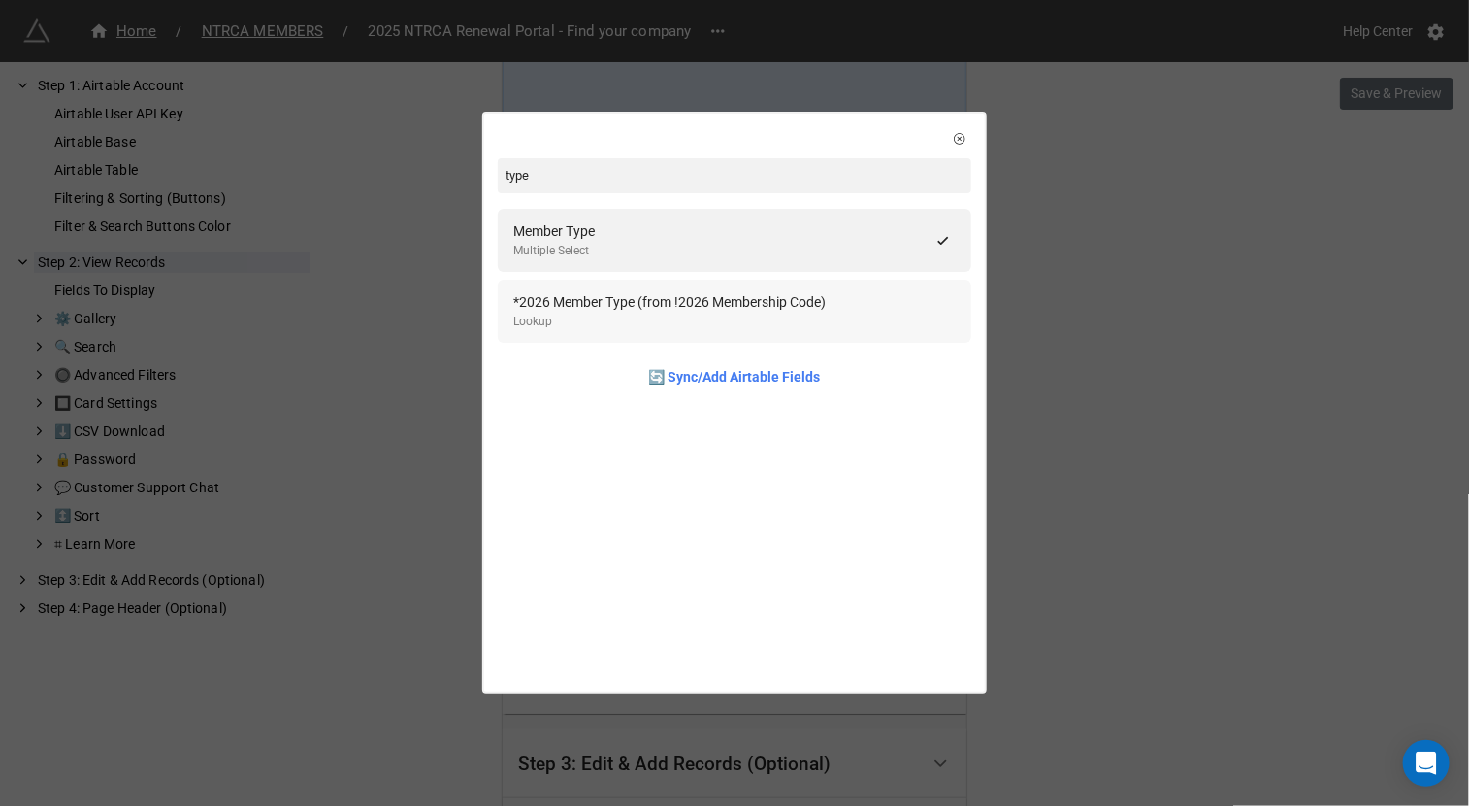
type input "type"
click at [855, 323] on div "*2026 Member Type (from !2026 Membership Code) Lookup" at bounding box center [734, 311] width 443 height 40
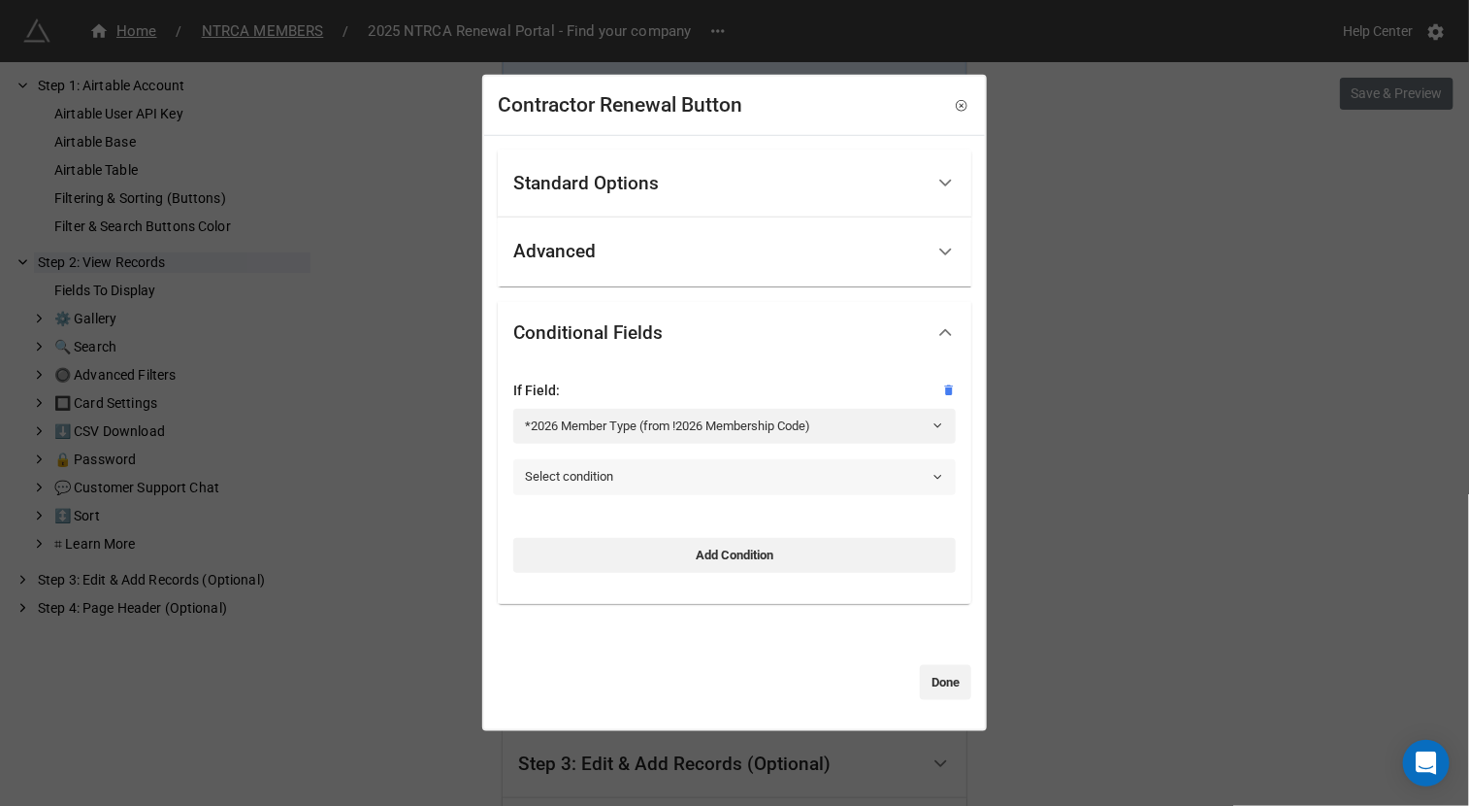
click at [731, 477] on link "Select condition" at bounding box center [734, 476] width 443 height 35
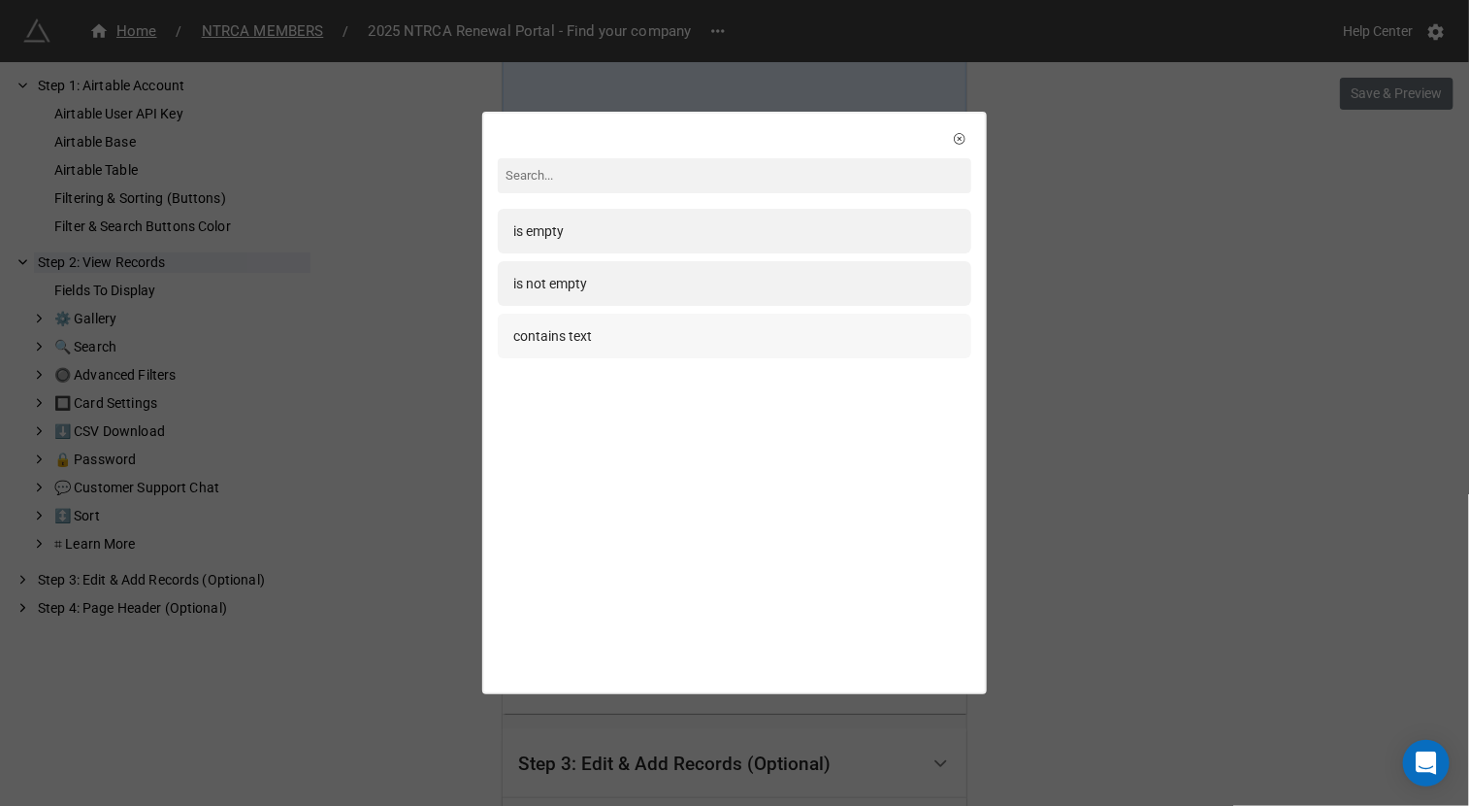
click at [700, 337] on div "contains text" at bounding box center [734, 335] width 443 height 21
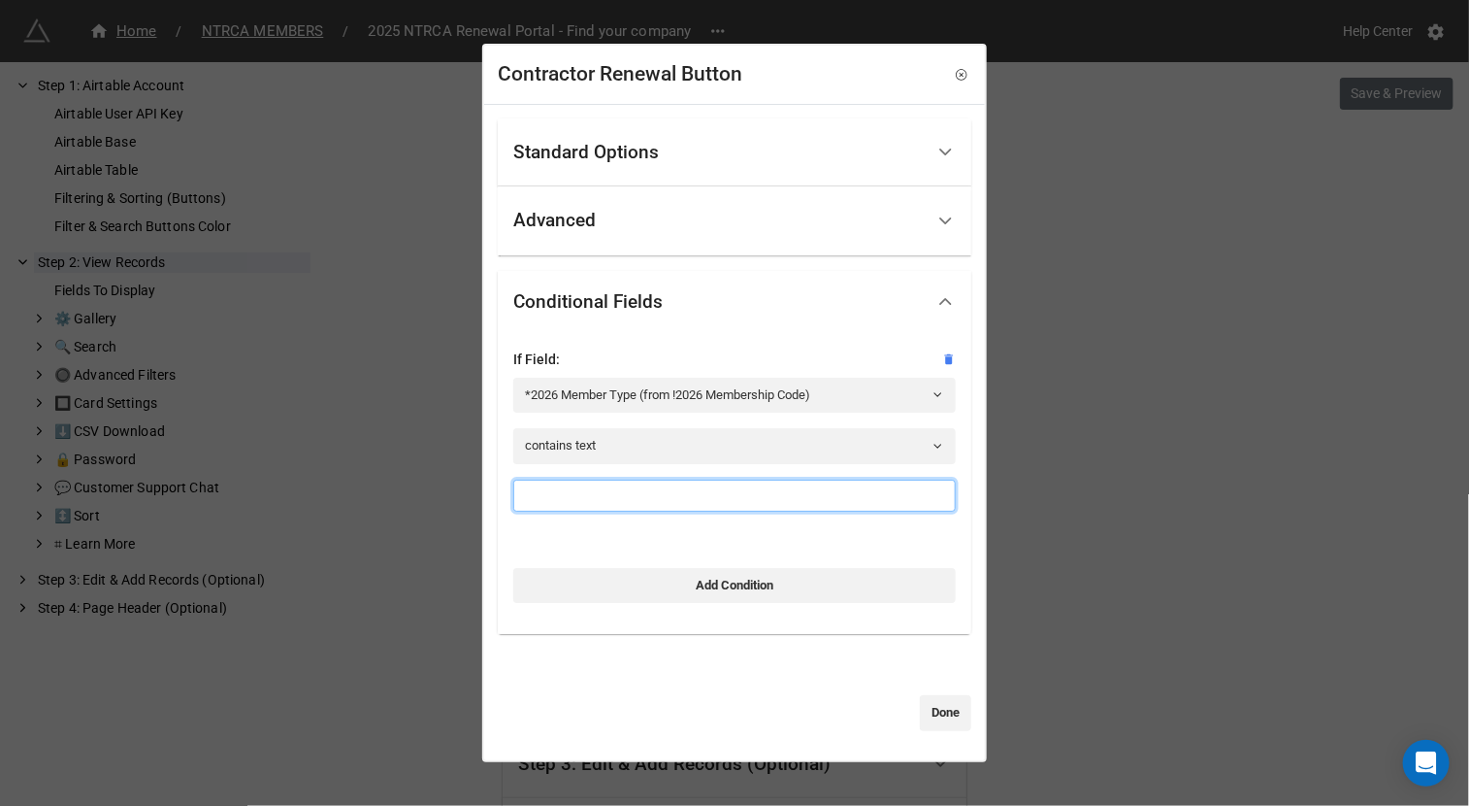
click at [655, 495] on input at bounding box center [734, 495] width 443 height 33
type input "Contractor"
click at [952, 720] on link "Done" at bounding box center [945, 713] width 51 height 35
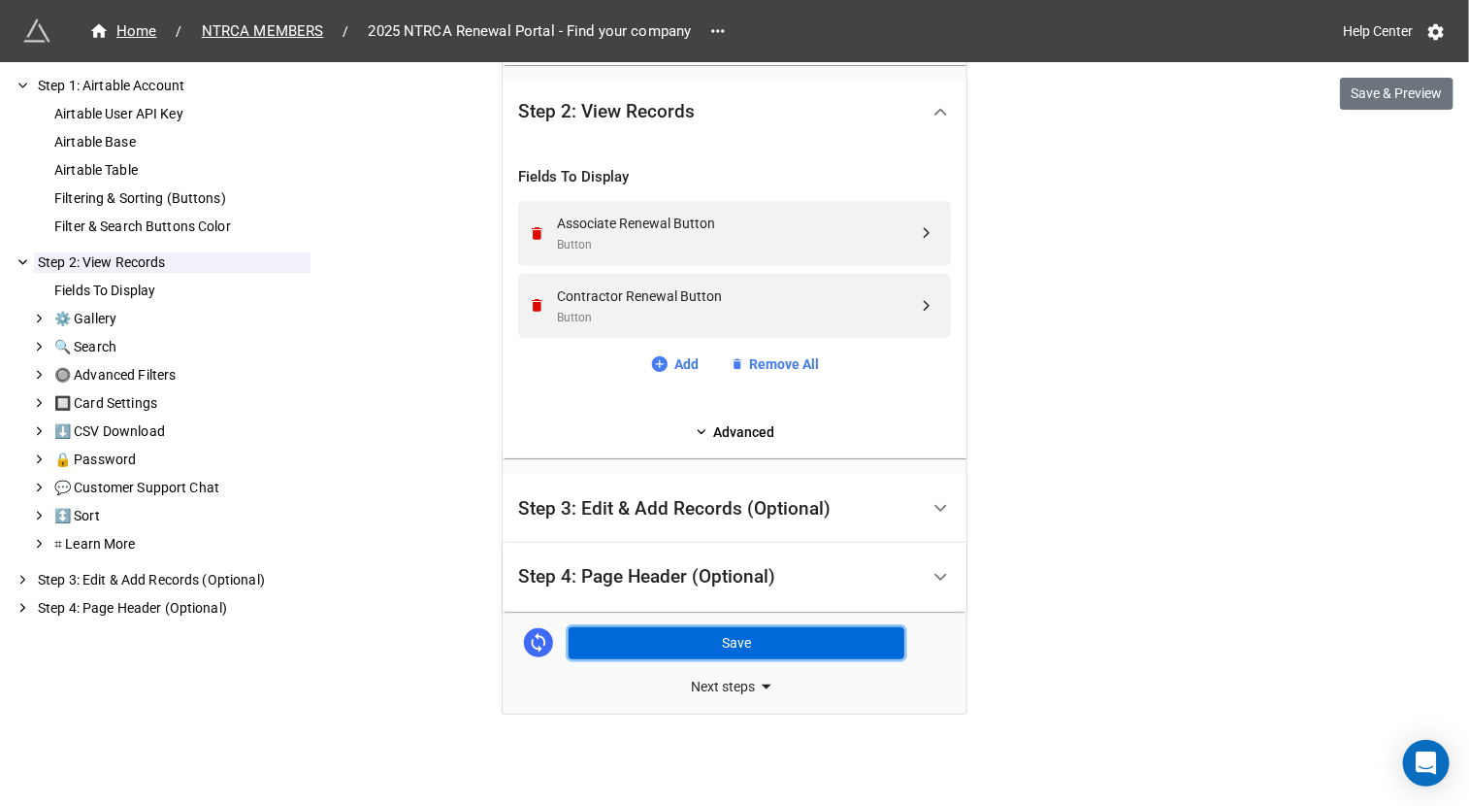
click at [824, 653] on button "Save" at bounding box center [737, 643] width 336 height 33
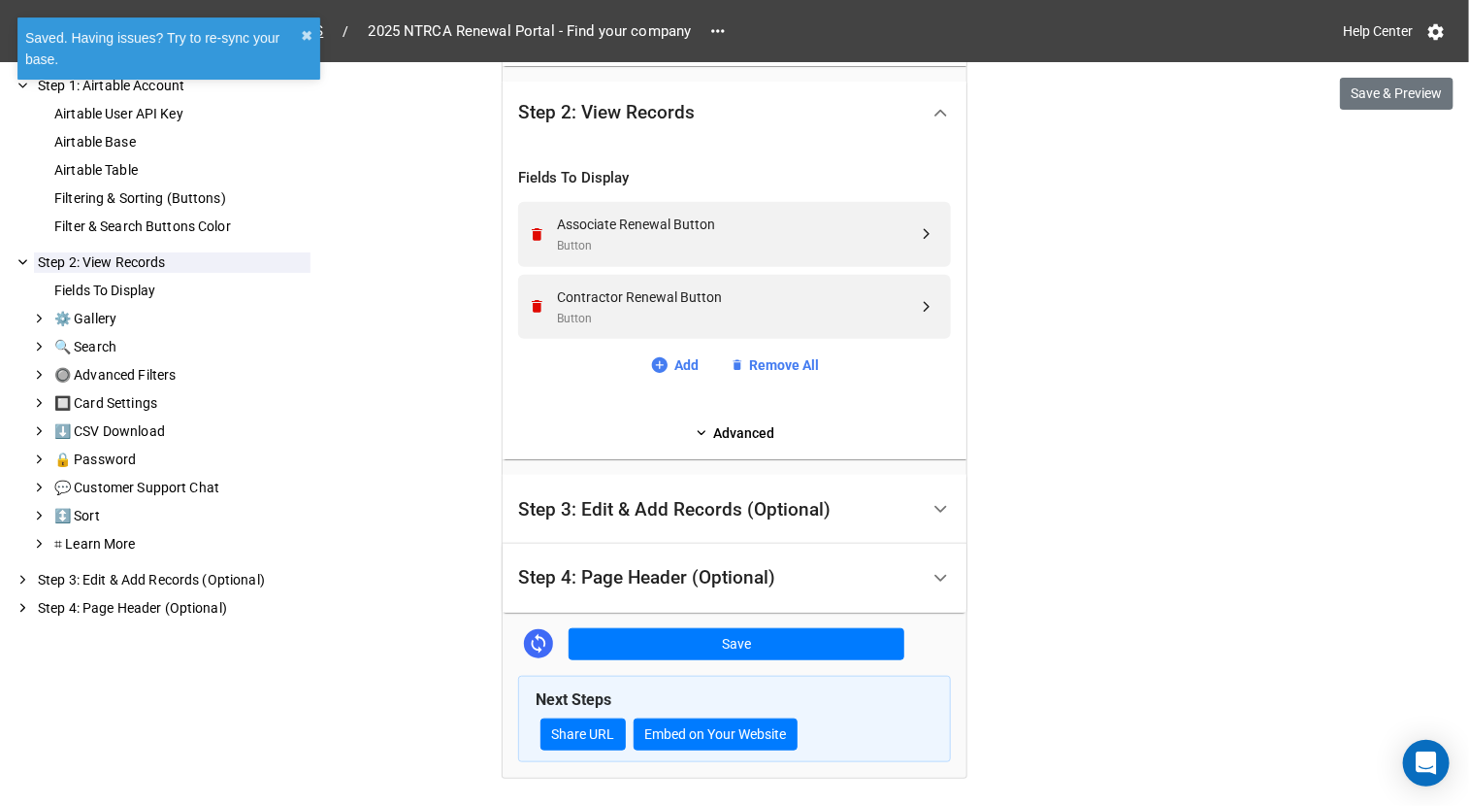
scroll to position [444, 0]
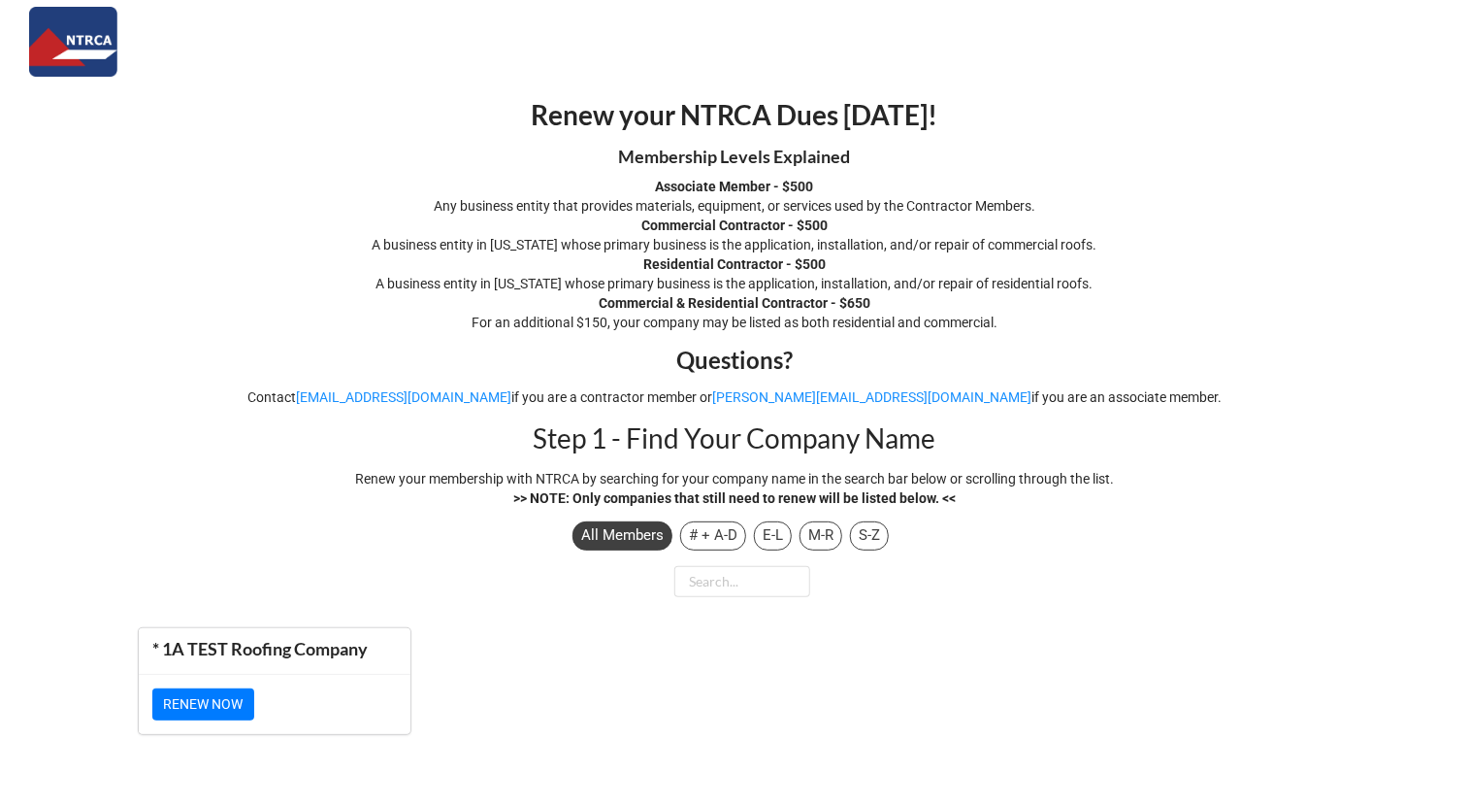
click at [220, 720] on div "RENEW NOW" at bounding box center [275, 704] width 272 height 61
click at [214, 708] on link "RENEW NOW" at bounding box center [203, 704] width 102 height 33
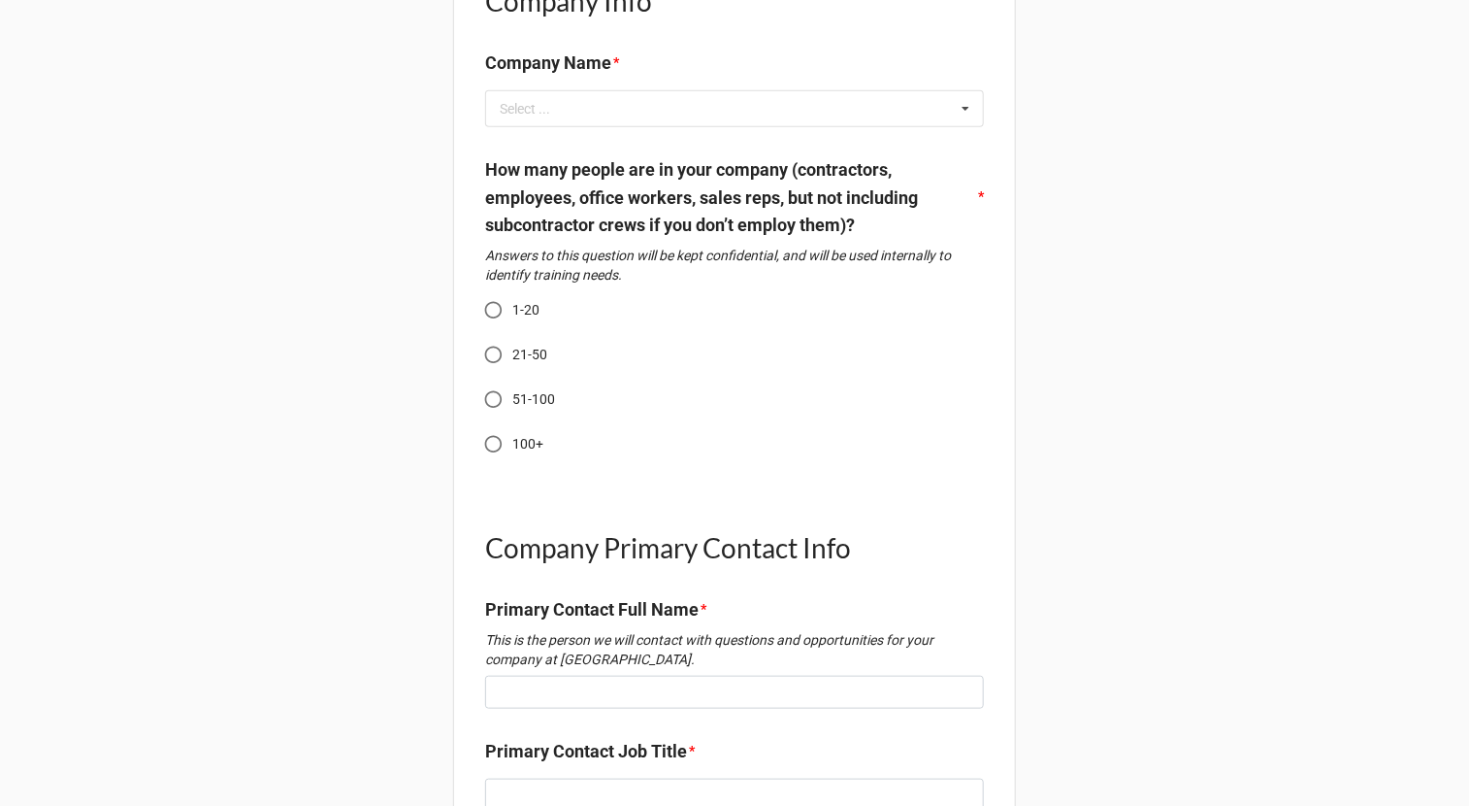
scroll to position [451, 0]
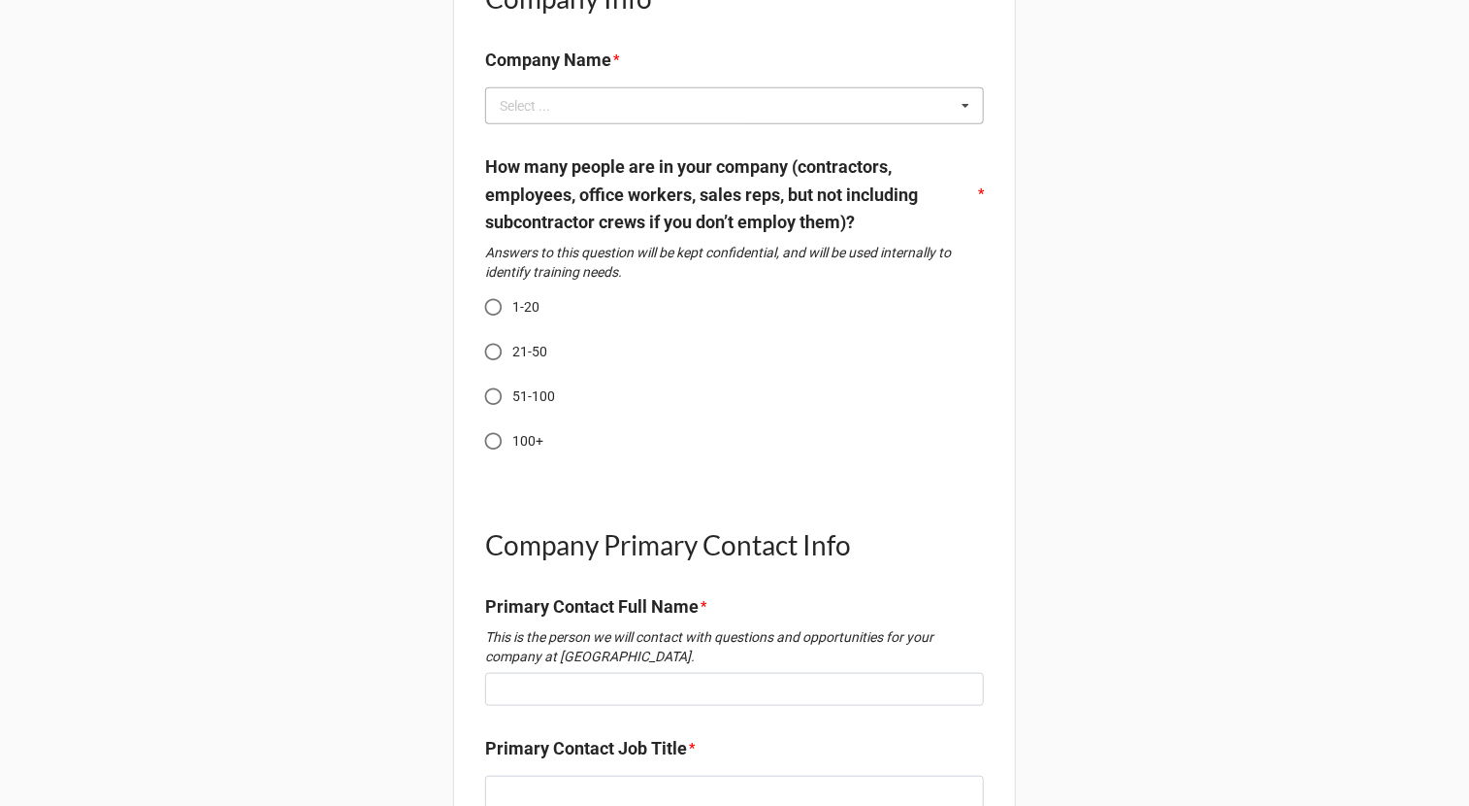
click at [807, 99] on div "Select ... No results found." at bounding box center [734, 105] width 499 height 37
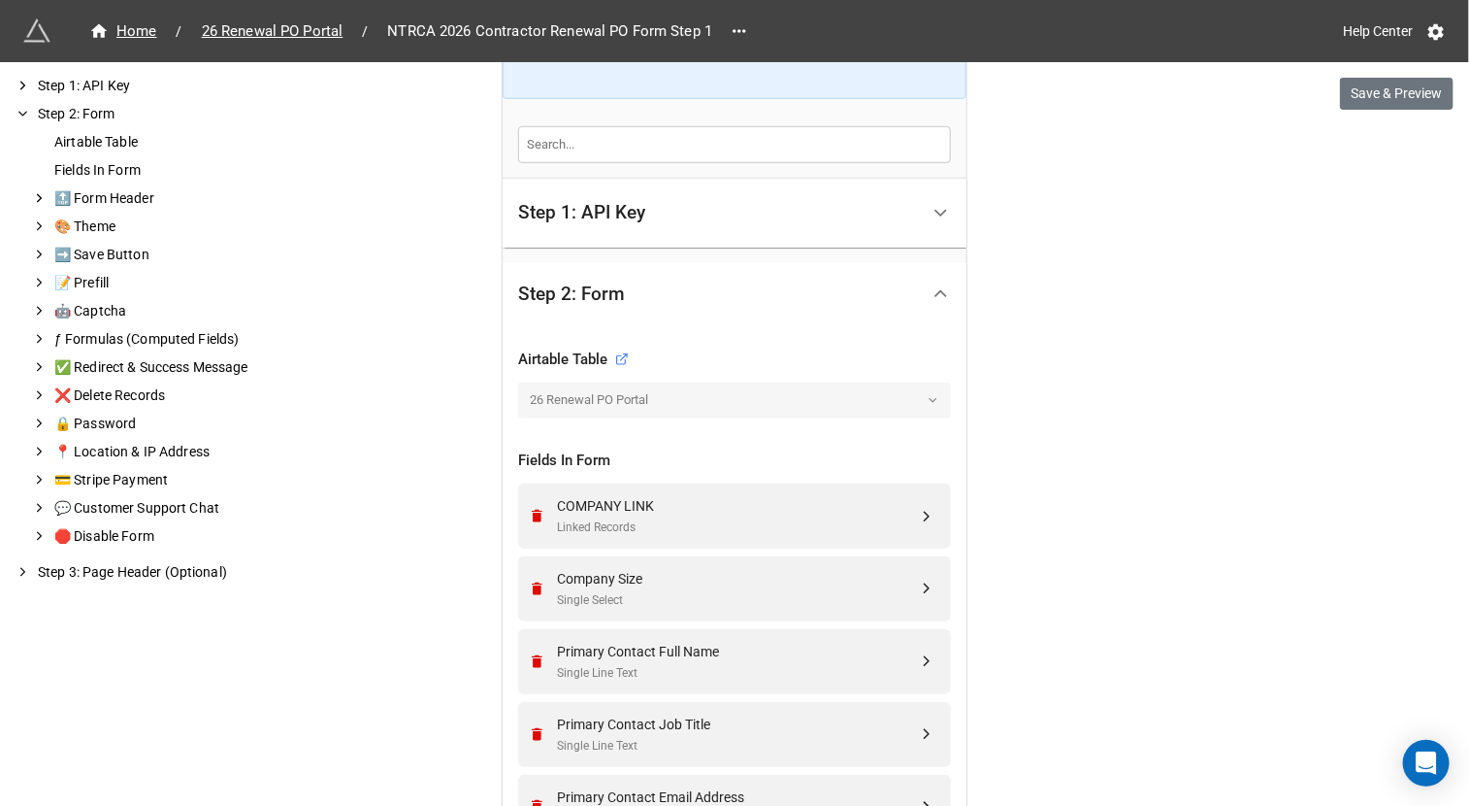
scroll to position [403, 0]
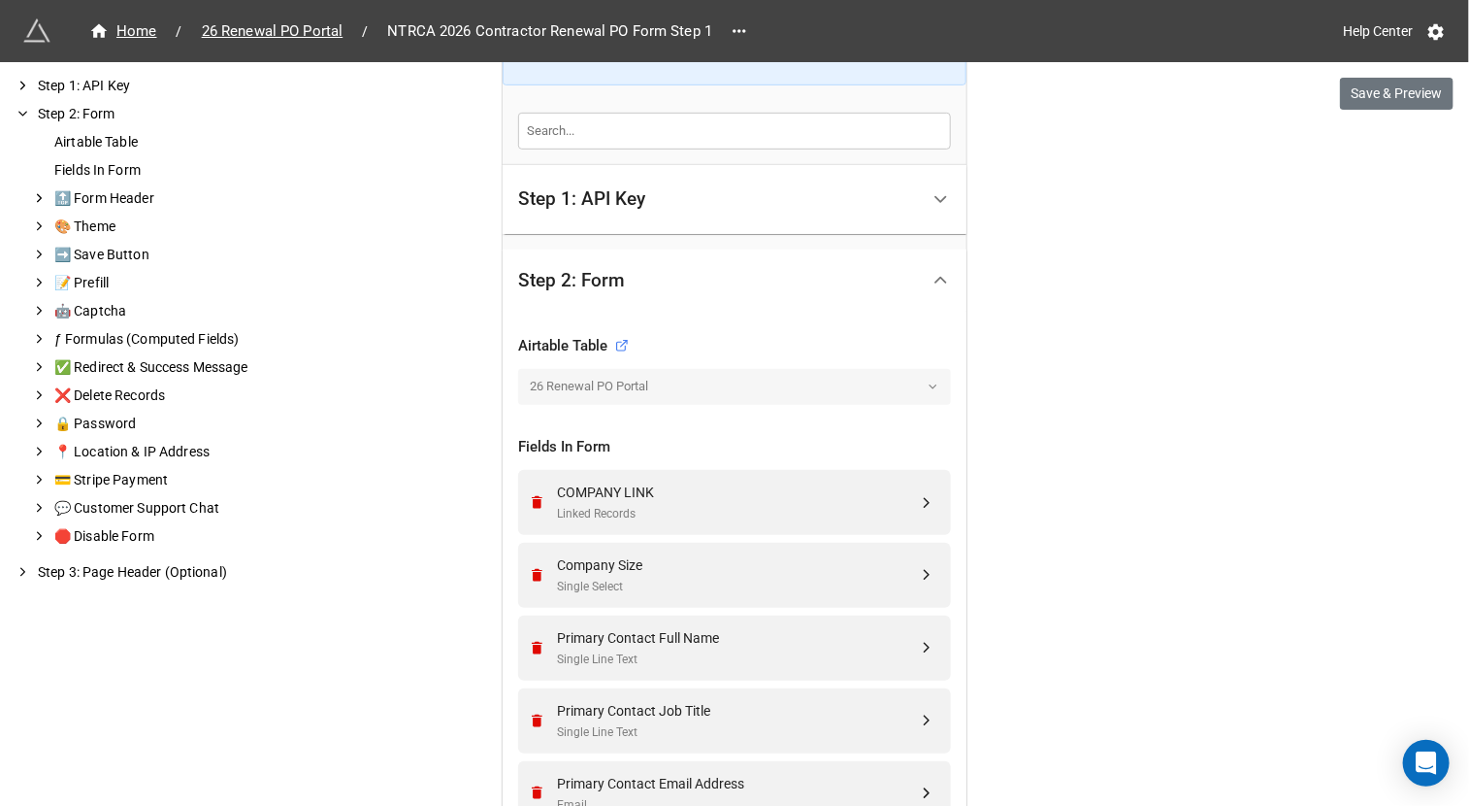
click at [646, 462] on div at bounding box center [734, 466] width 433 height 8
click at [627, 487] on div "COMPANY LINK" at bounding box center [737, 491] width 361 height 21
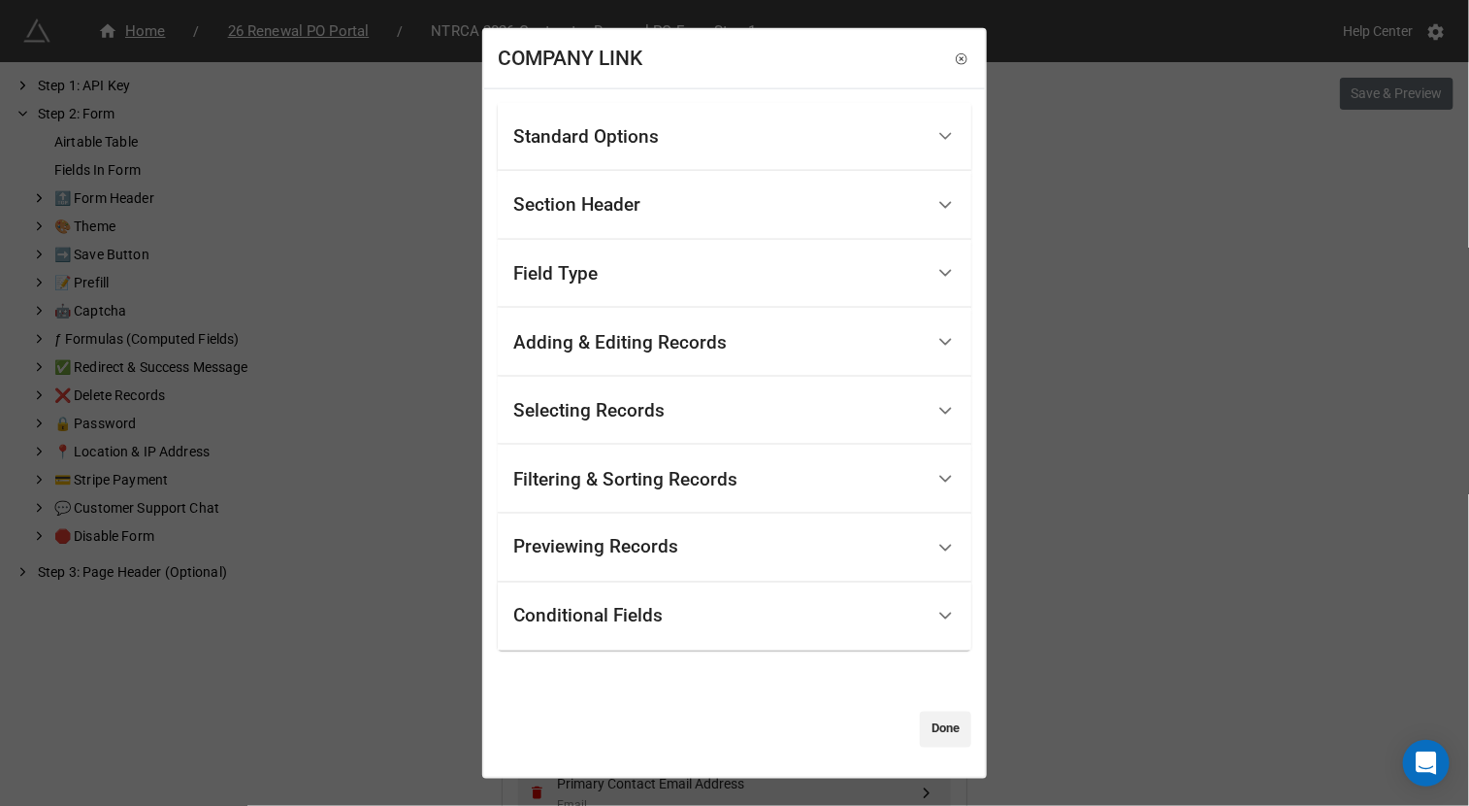
click at [646, 414] on div "Selecting Records" at bounding box center [588, 410] width 151 height 19
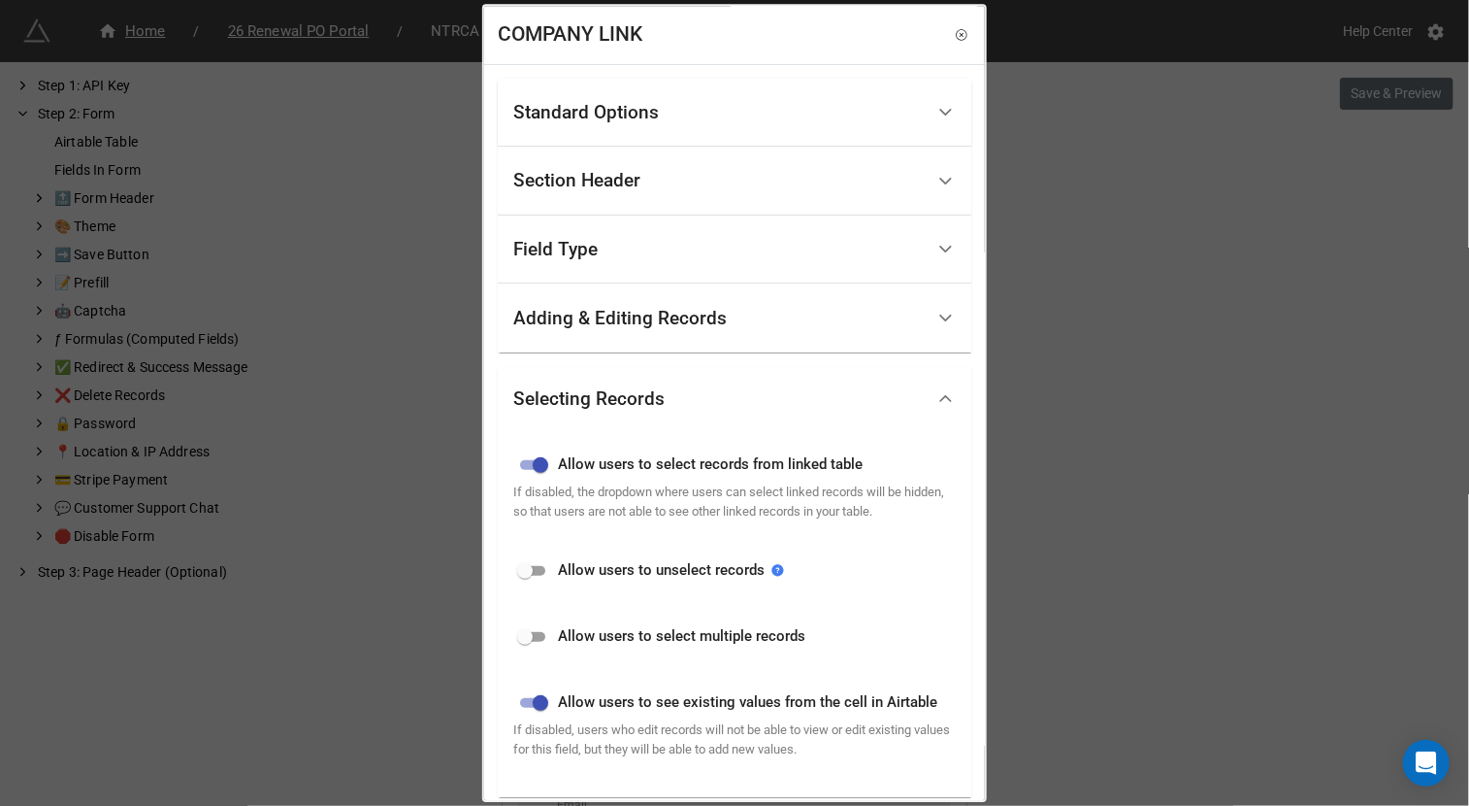
click at [646, 405] on div "Selecting Records" at bounding box center [588, 398] width 151 height 19
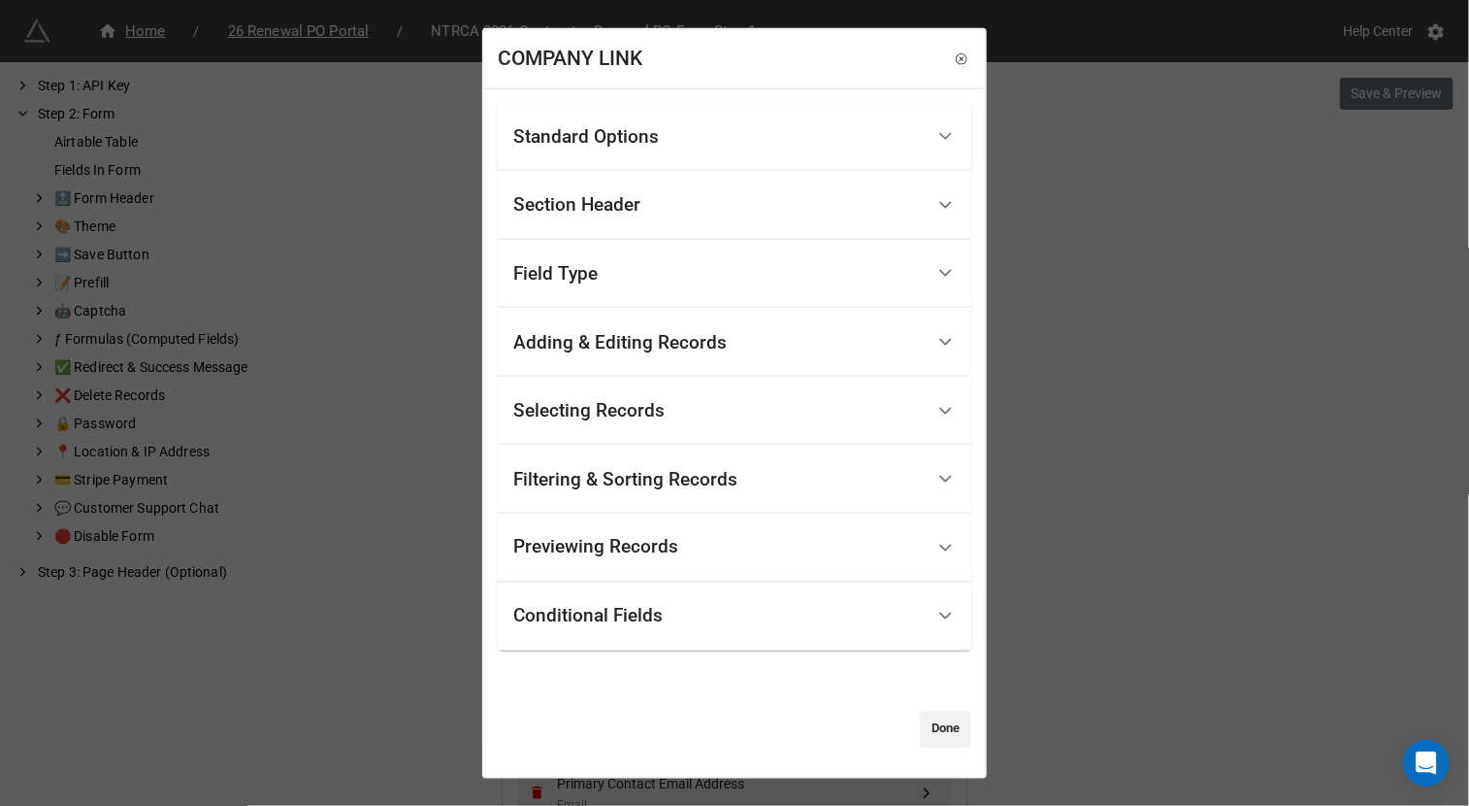
click at [639, 464] on div "Filtering & Sorting Records" at bounding box center [718, 479] width 411 height 46
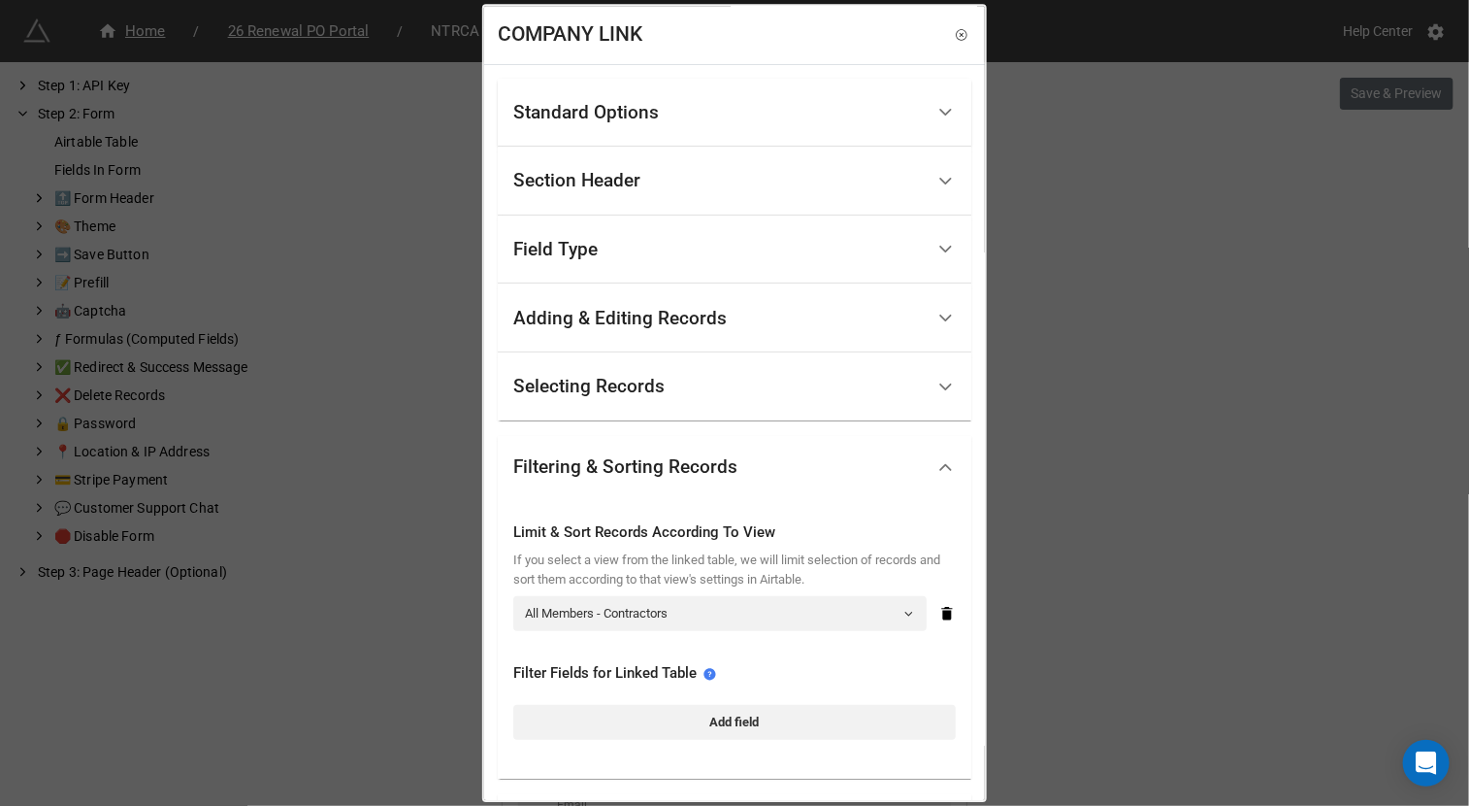
click at [1091, 351] on div "COMPANY LINK Standard Options Title (Optional) Company Name Description (Option…" at bounding box center [734, 403] width 1469 height 806
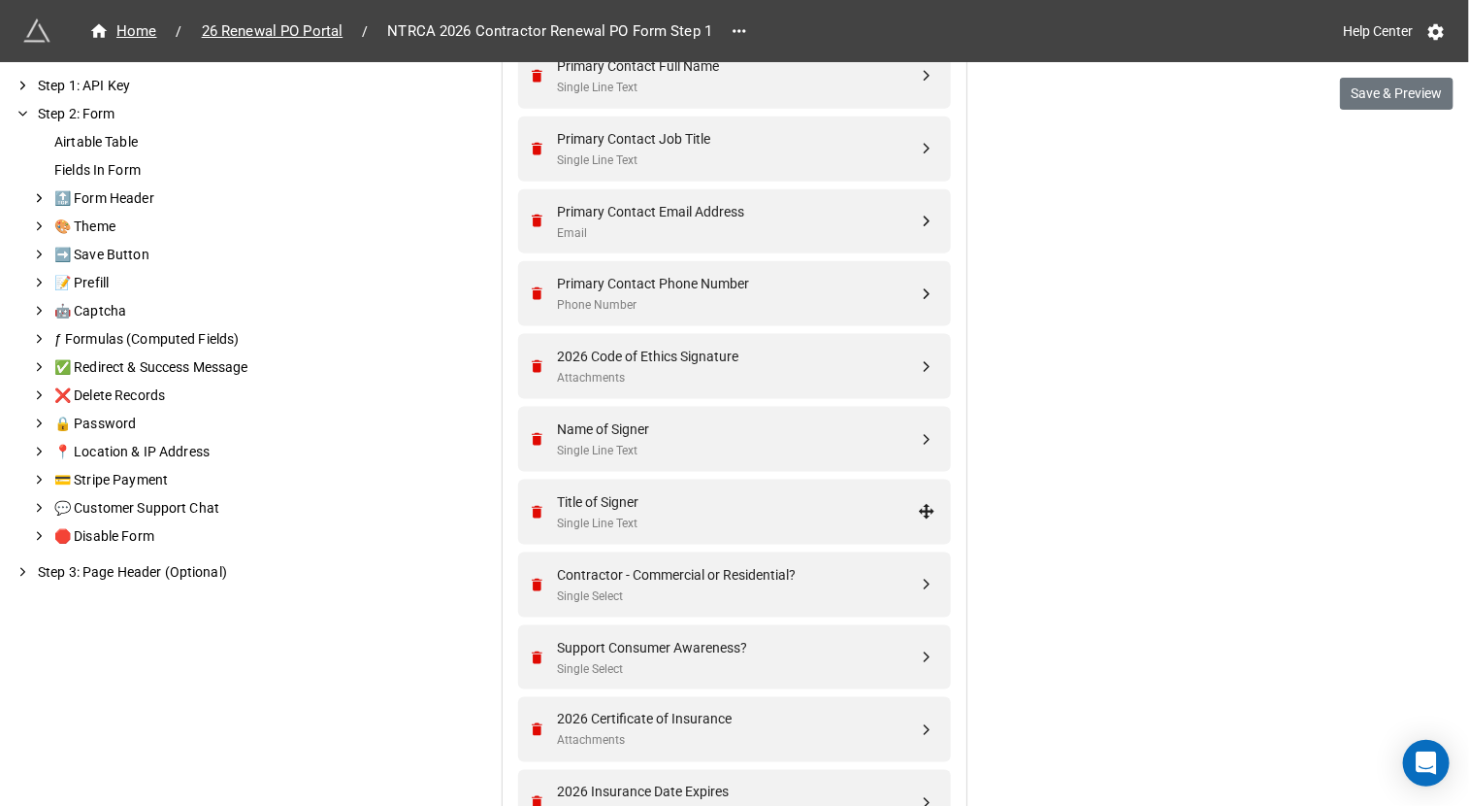
scroll to position [1012, 0]
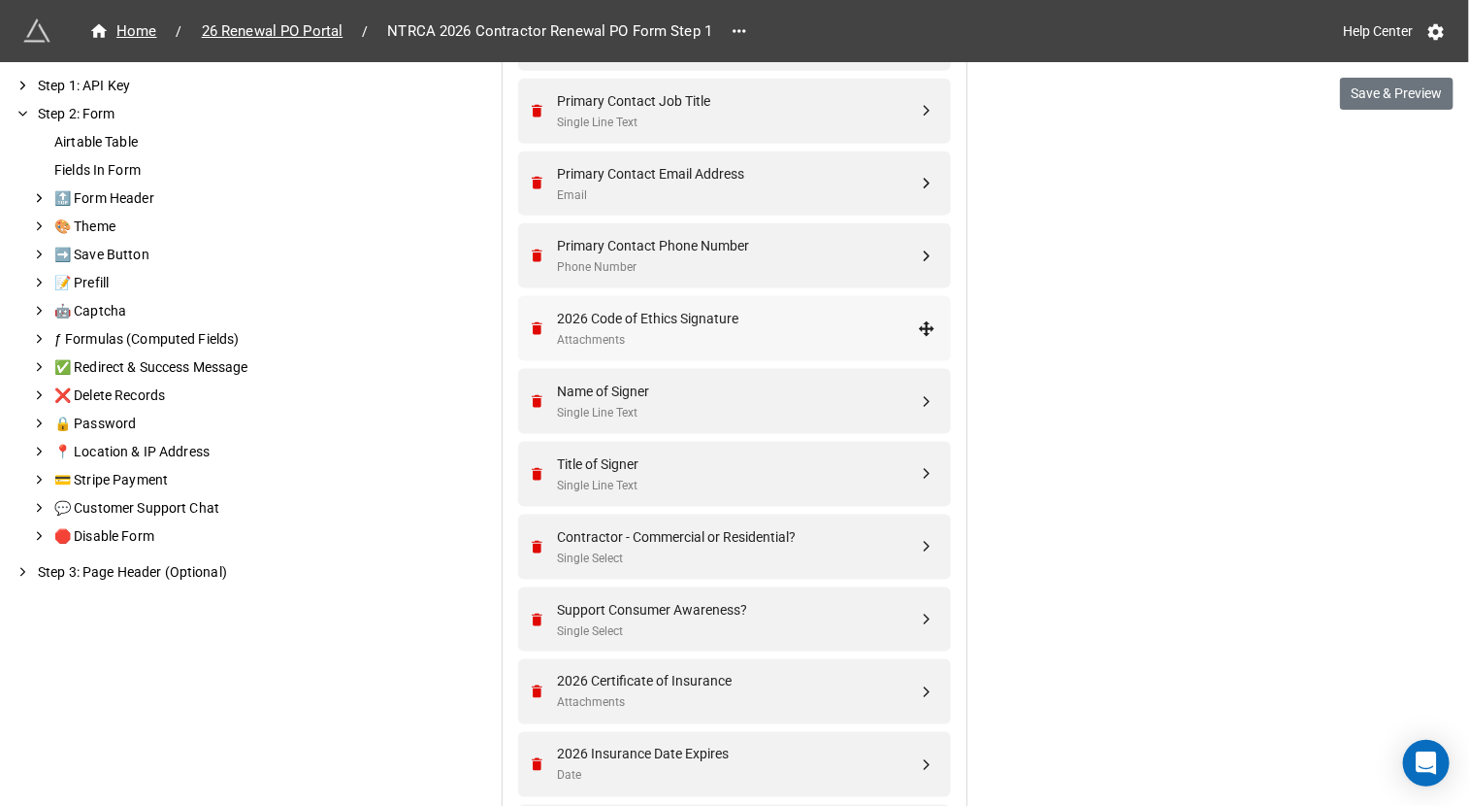
click at [736, 331] on div "Attachments" at bounding box center [737, 340] width 361 height 18
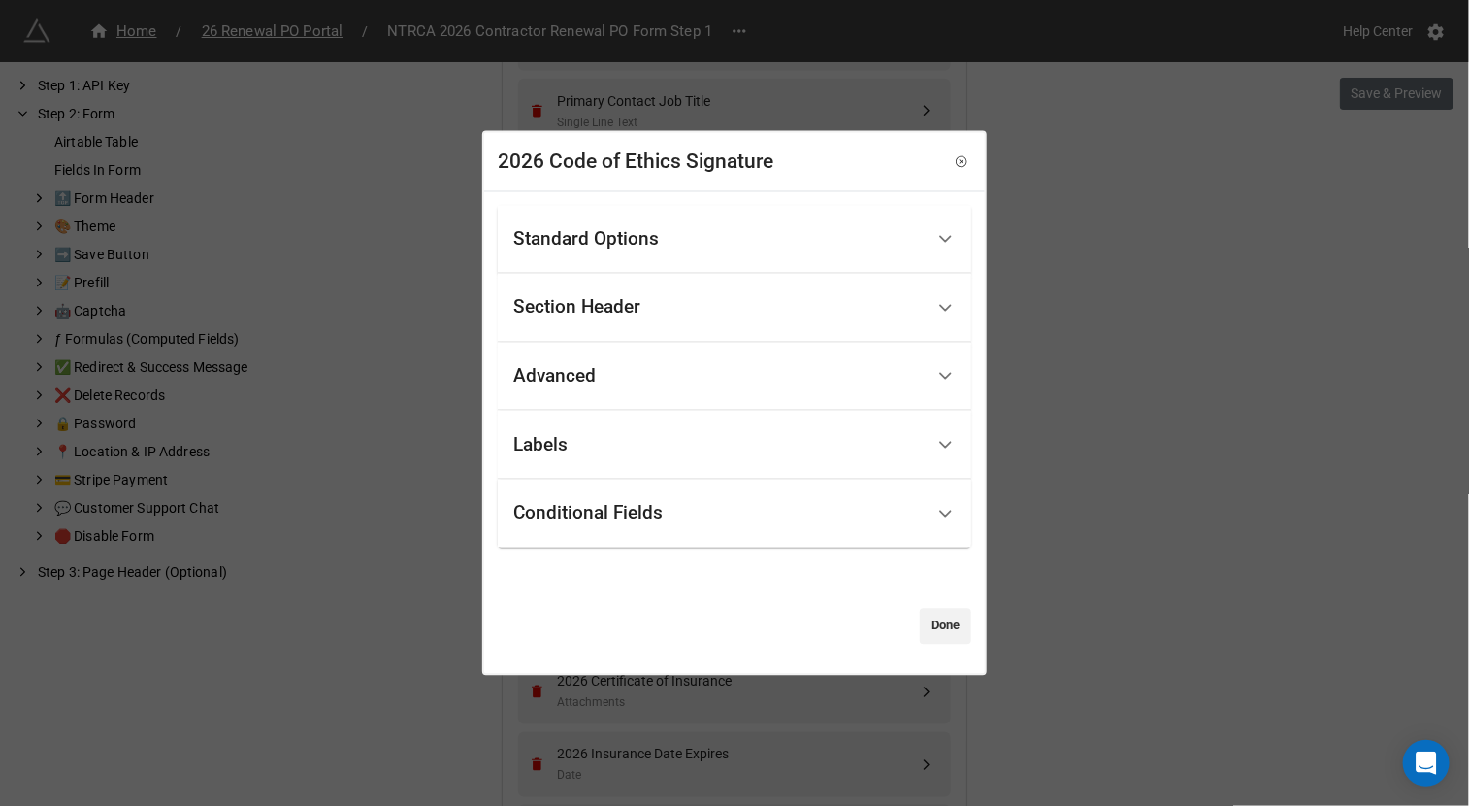
click at [632, 370] on div "Advanced" at bounding box center [718, 376] width 411 height 46
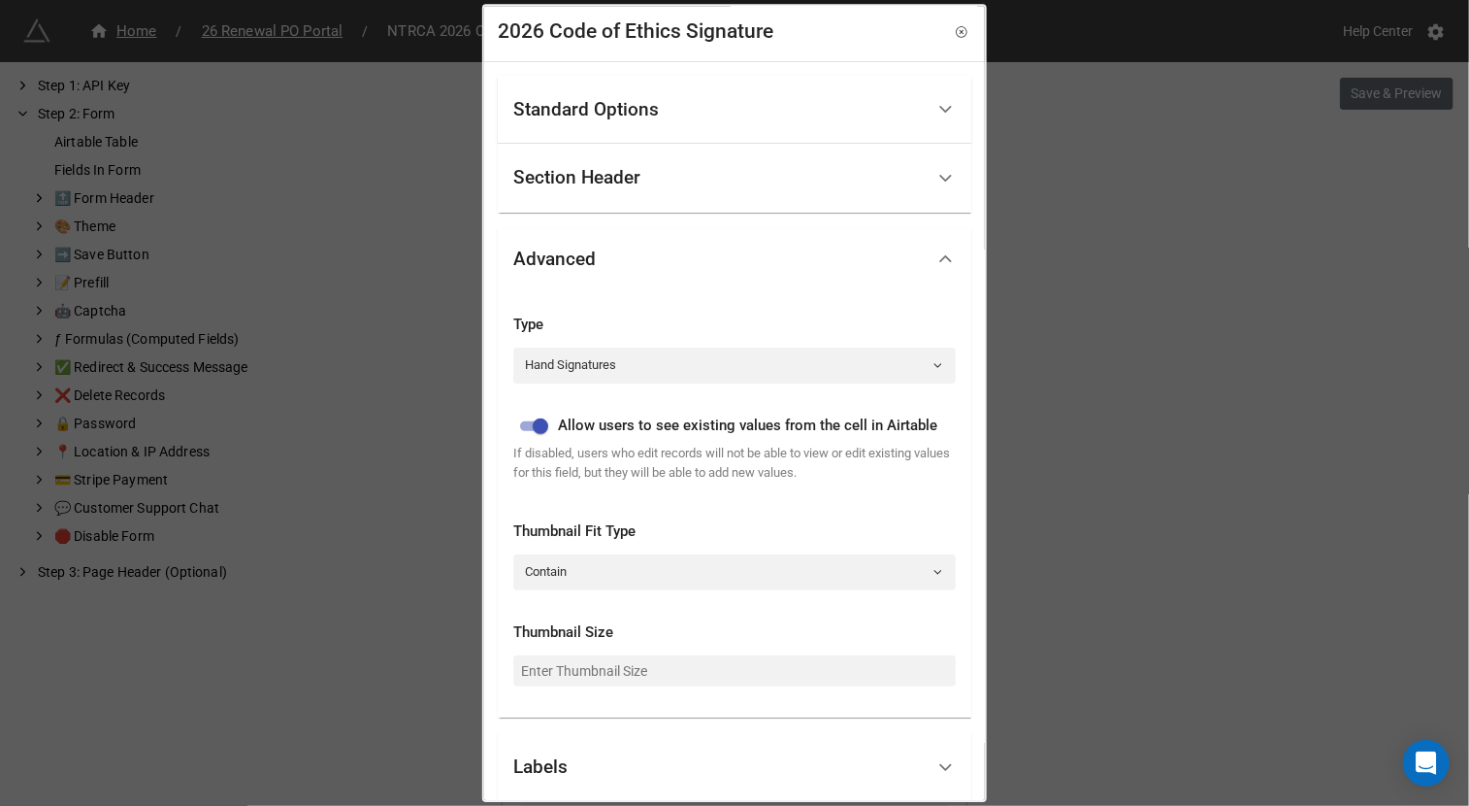
scroll to position [0, 0]
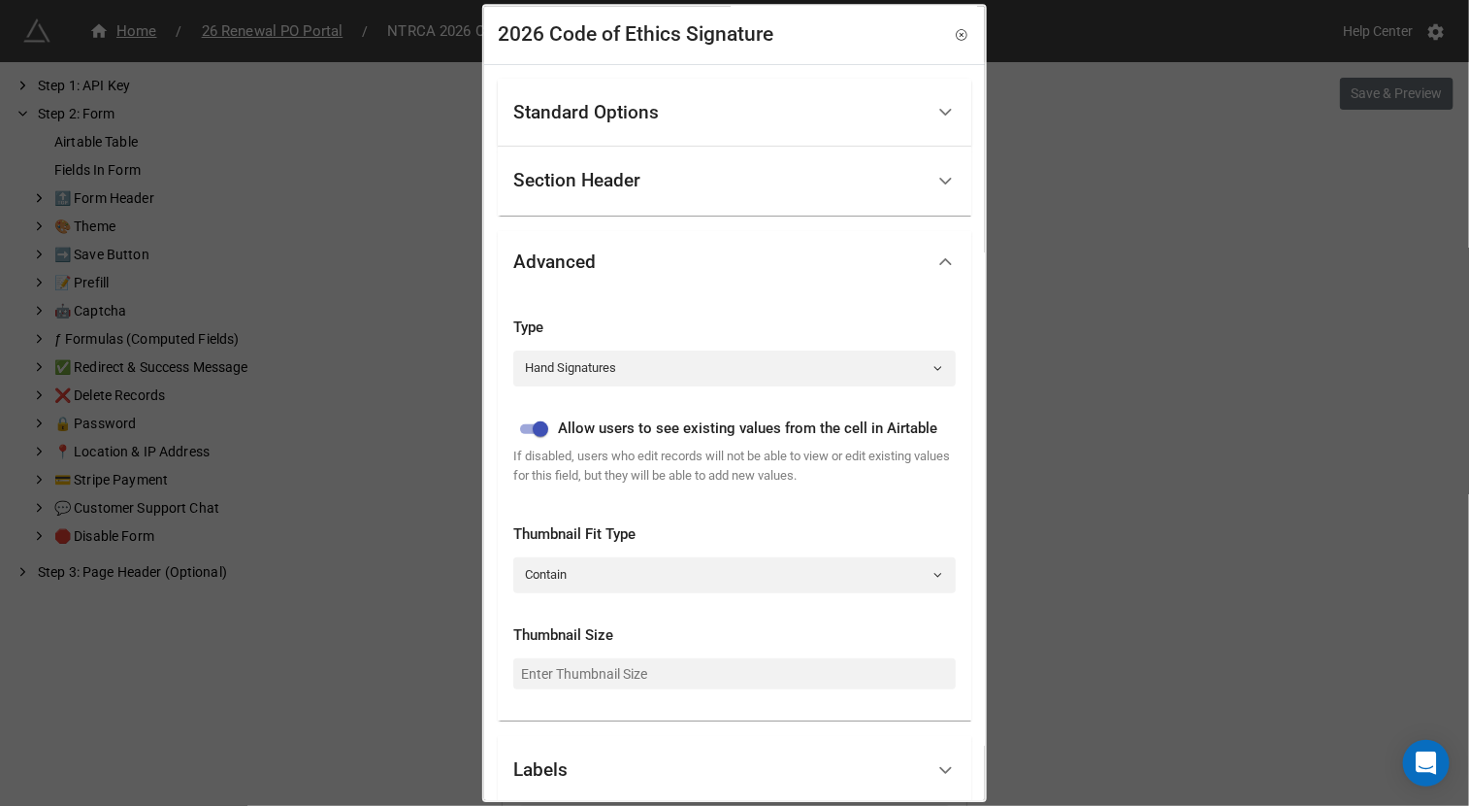
click at [685, 188] on div "Section Header" at bounding box center [718, 181] width 411 height 46
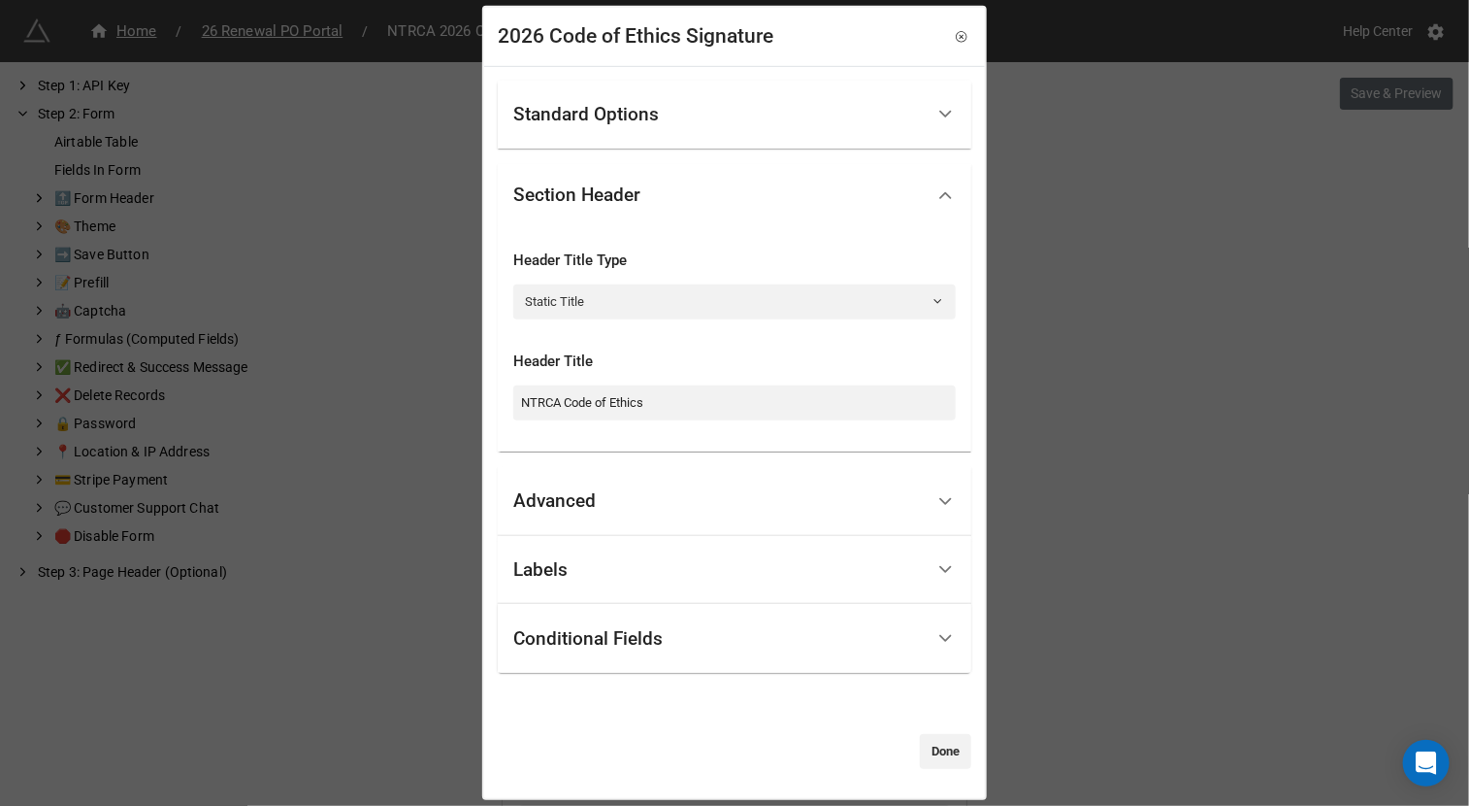
click at [698, 117] on div "Standard Options" at bounding box center [718, 114] width 411 height 46
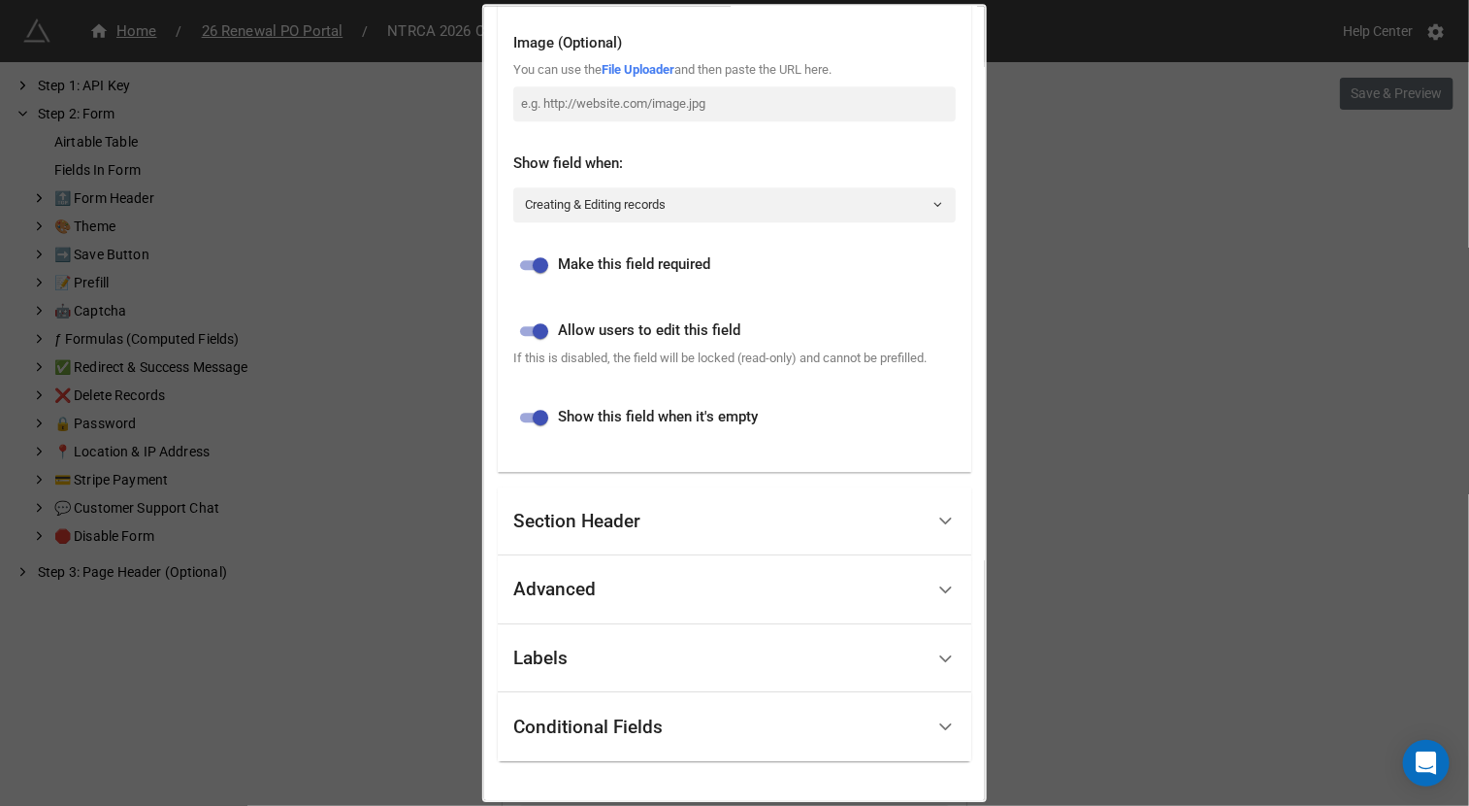
scroll to position [2518, 0]
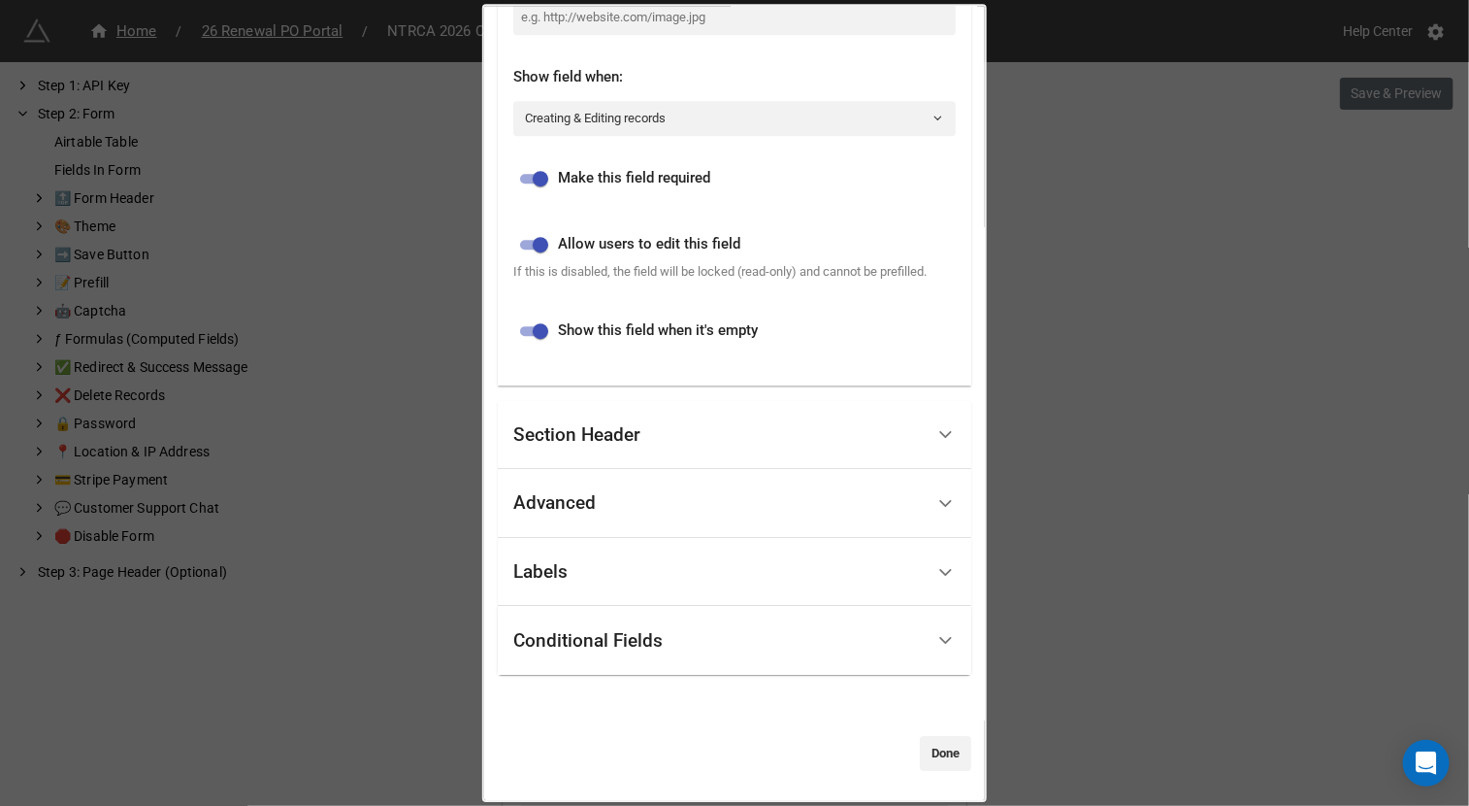
click at [674, 440] on div "Section Header" at bounding box center [718, 435] width 411 height 46
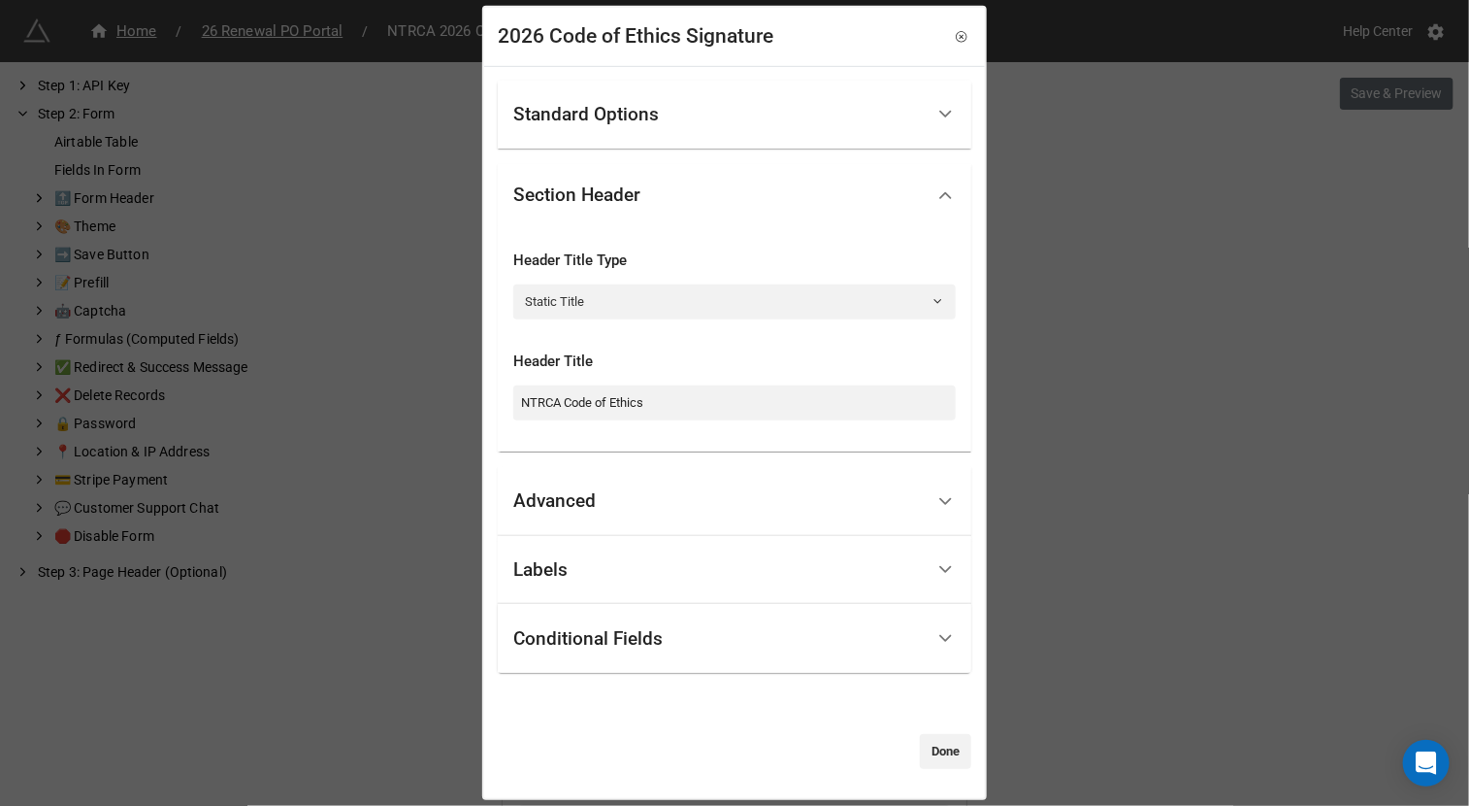
click at [623, 492] on div "Advanced" at bounding box center [718, 501] width 411 height 46
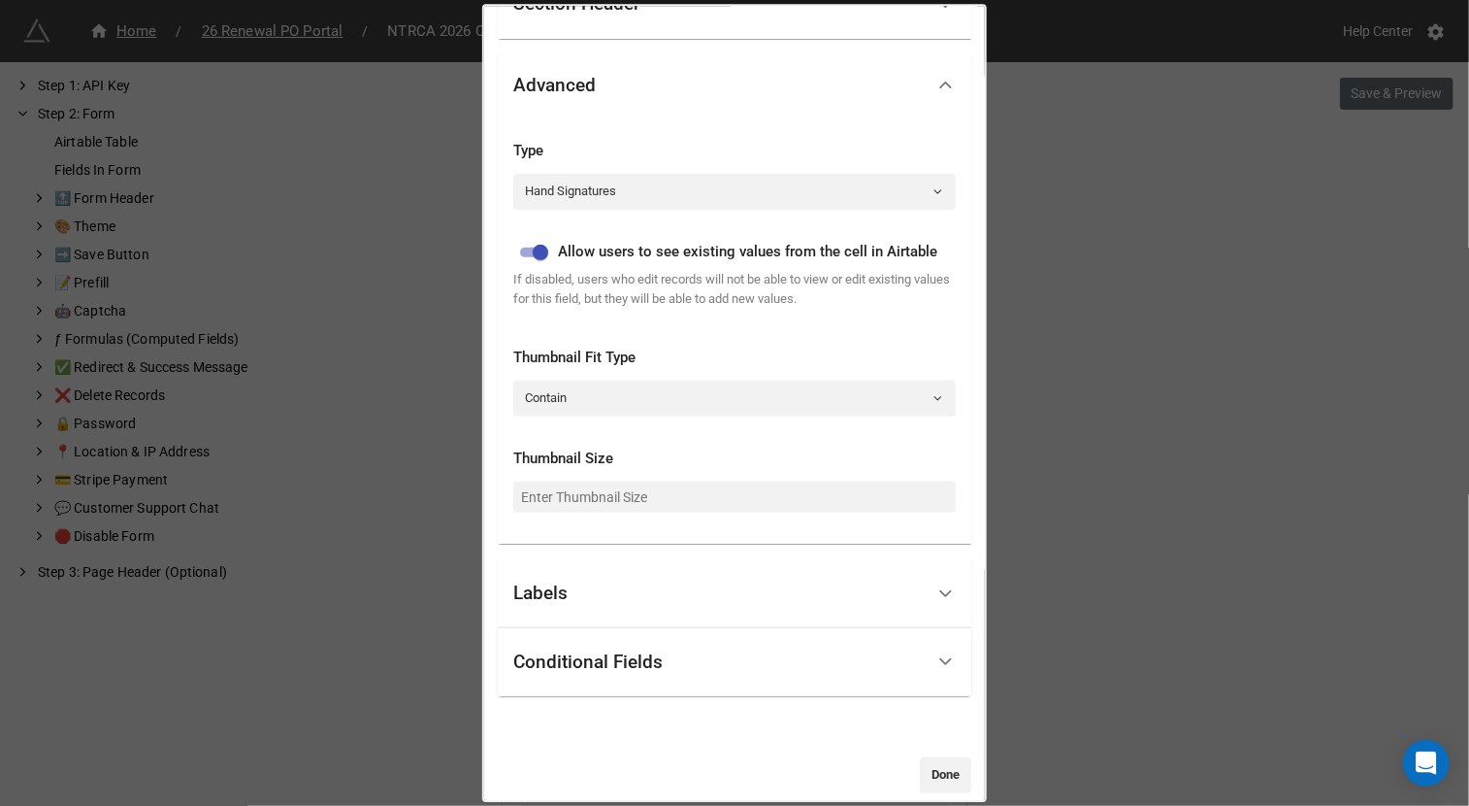
scroll to position [197, 0]
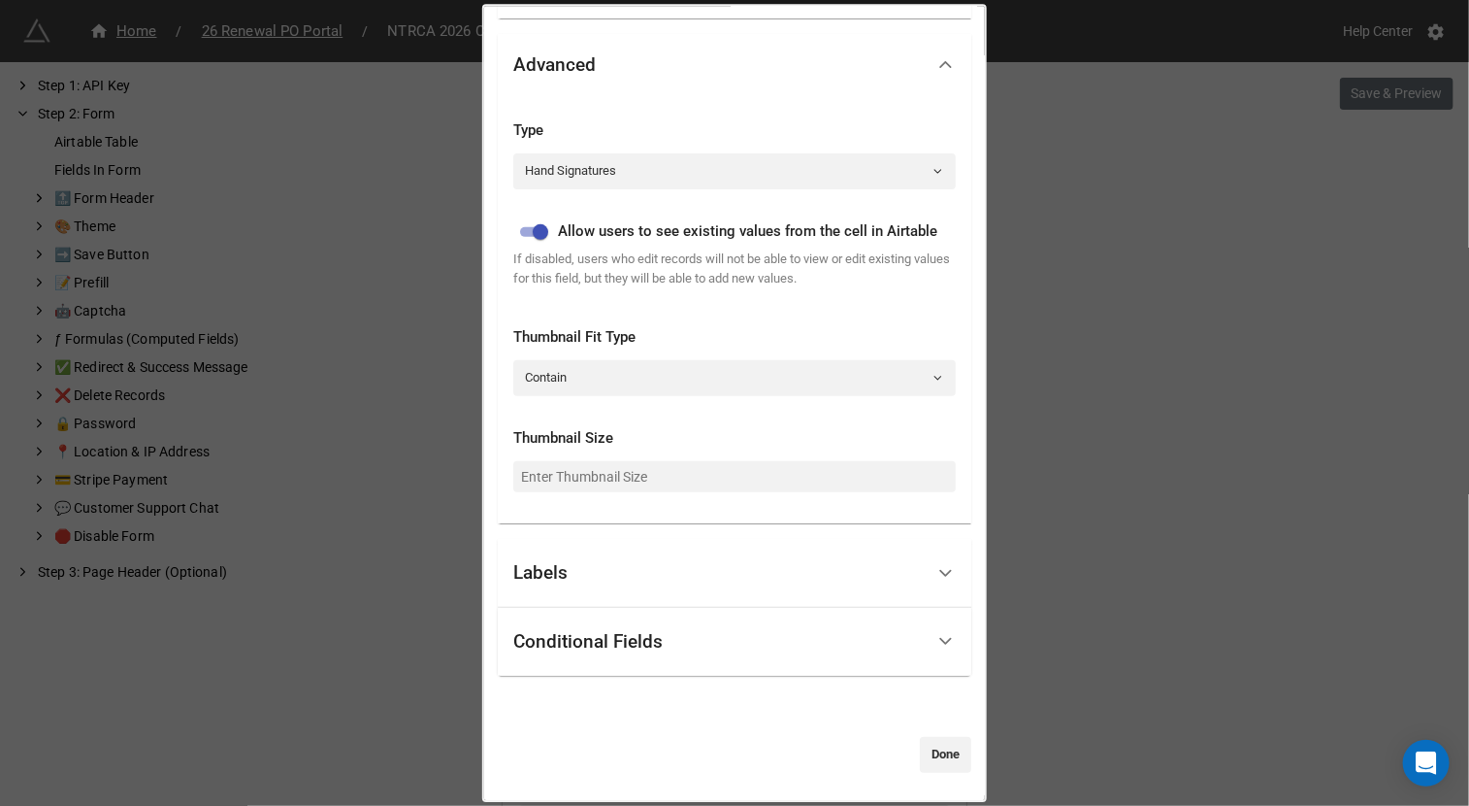
click at [600, 568] on div "Labels" at bounding box center [718, 573] width 411 height 46
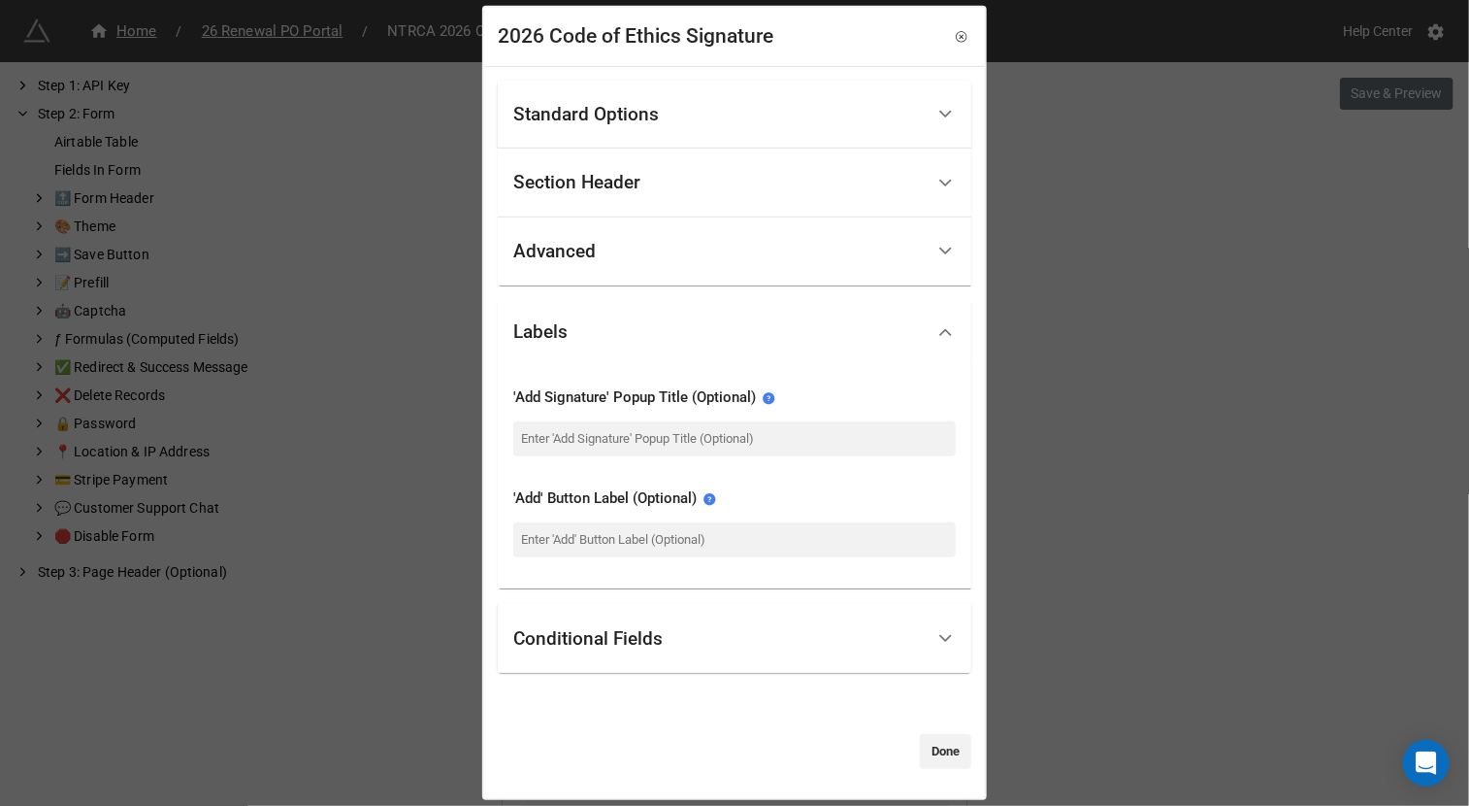
scroll to position [0, 0]
click at [605, 642] on div "Conditional Fields" at bounding box center [587, 637] width 149 height 19
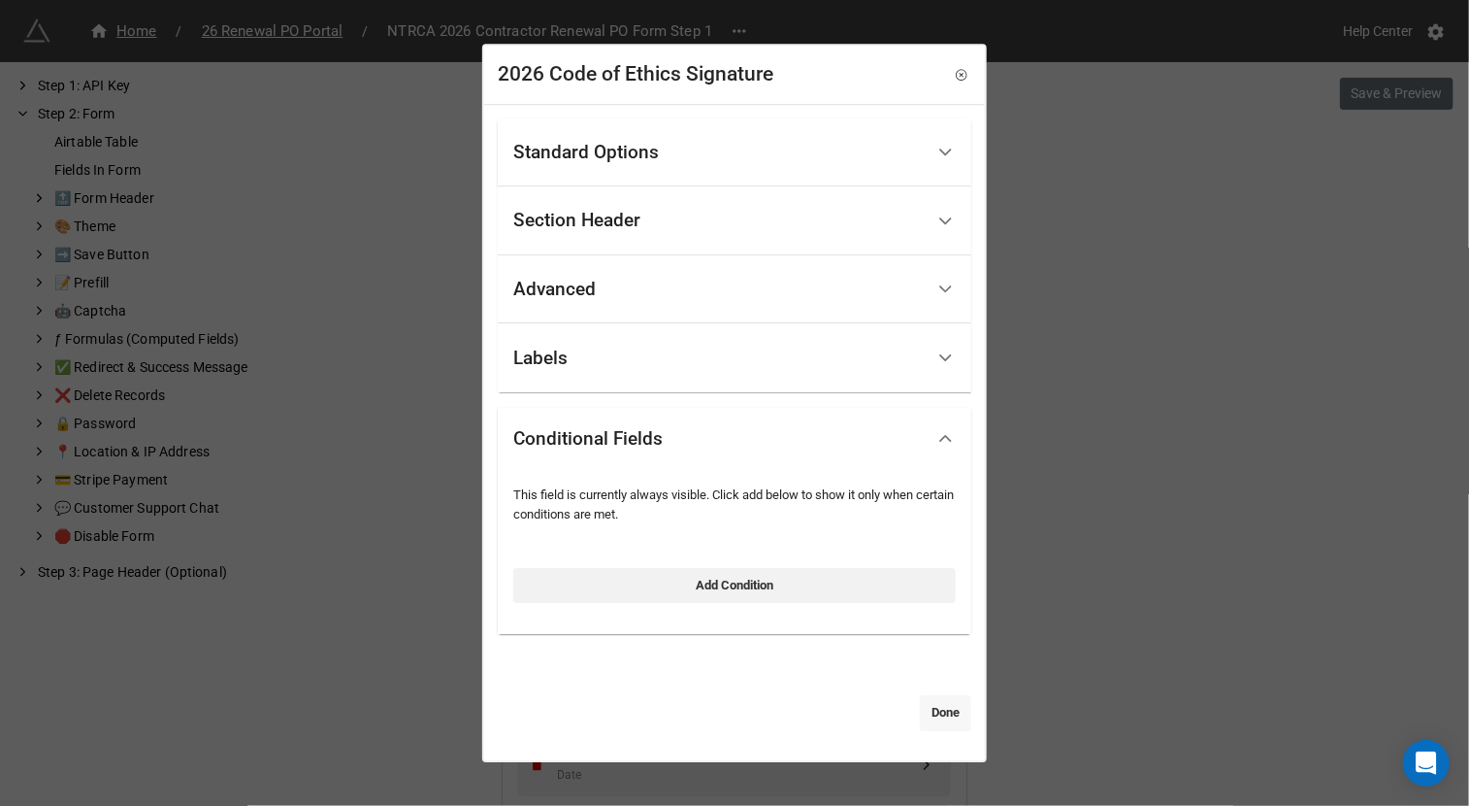
click at [920, 720] on link "Done" at bounding box center [945, 712] width 51 height 35
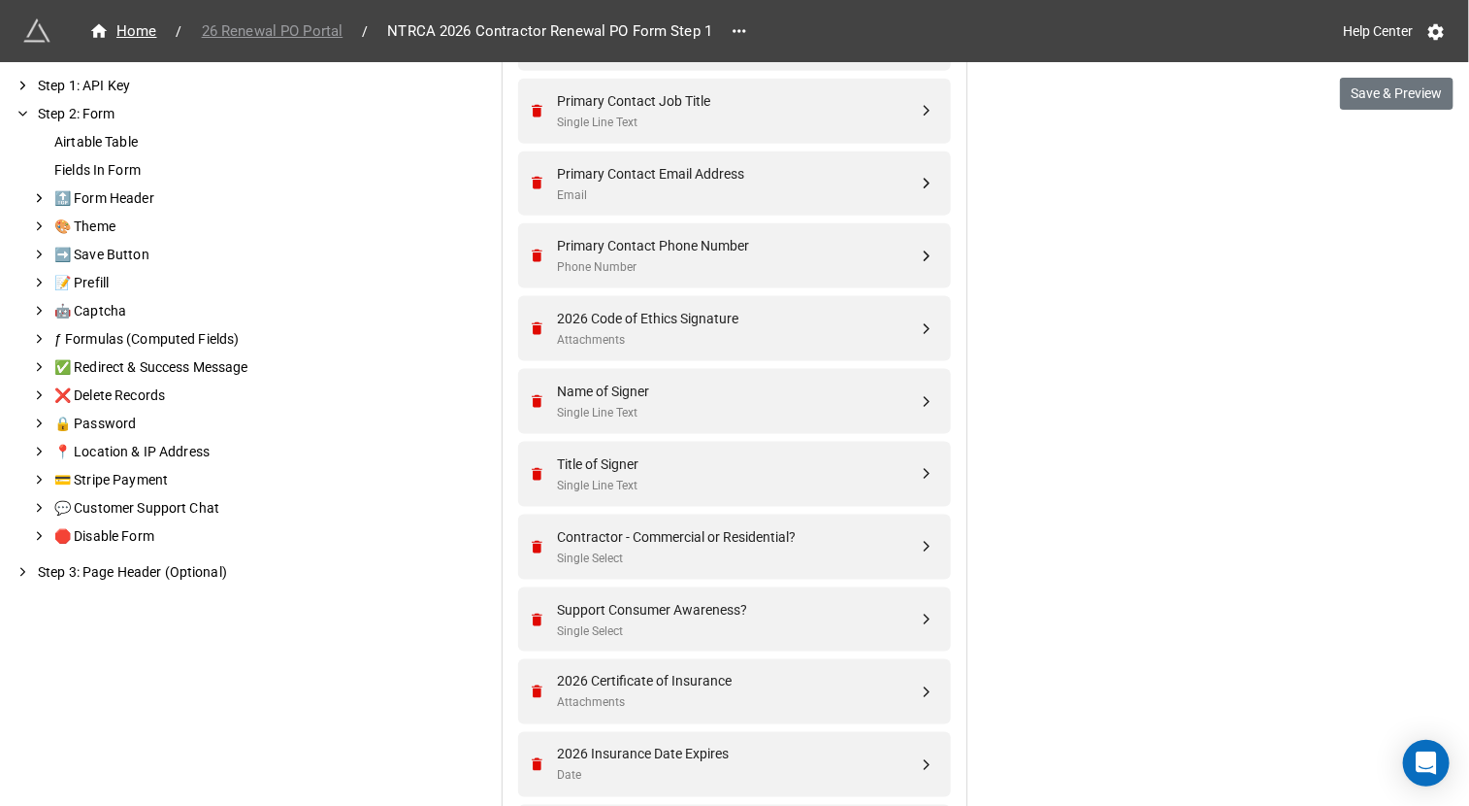
click at [290, 27] on span "26 Renewal PO Portal" at bounding box center [272, 31] width 165 height 22
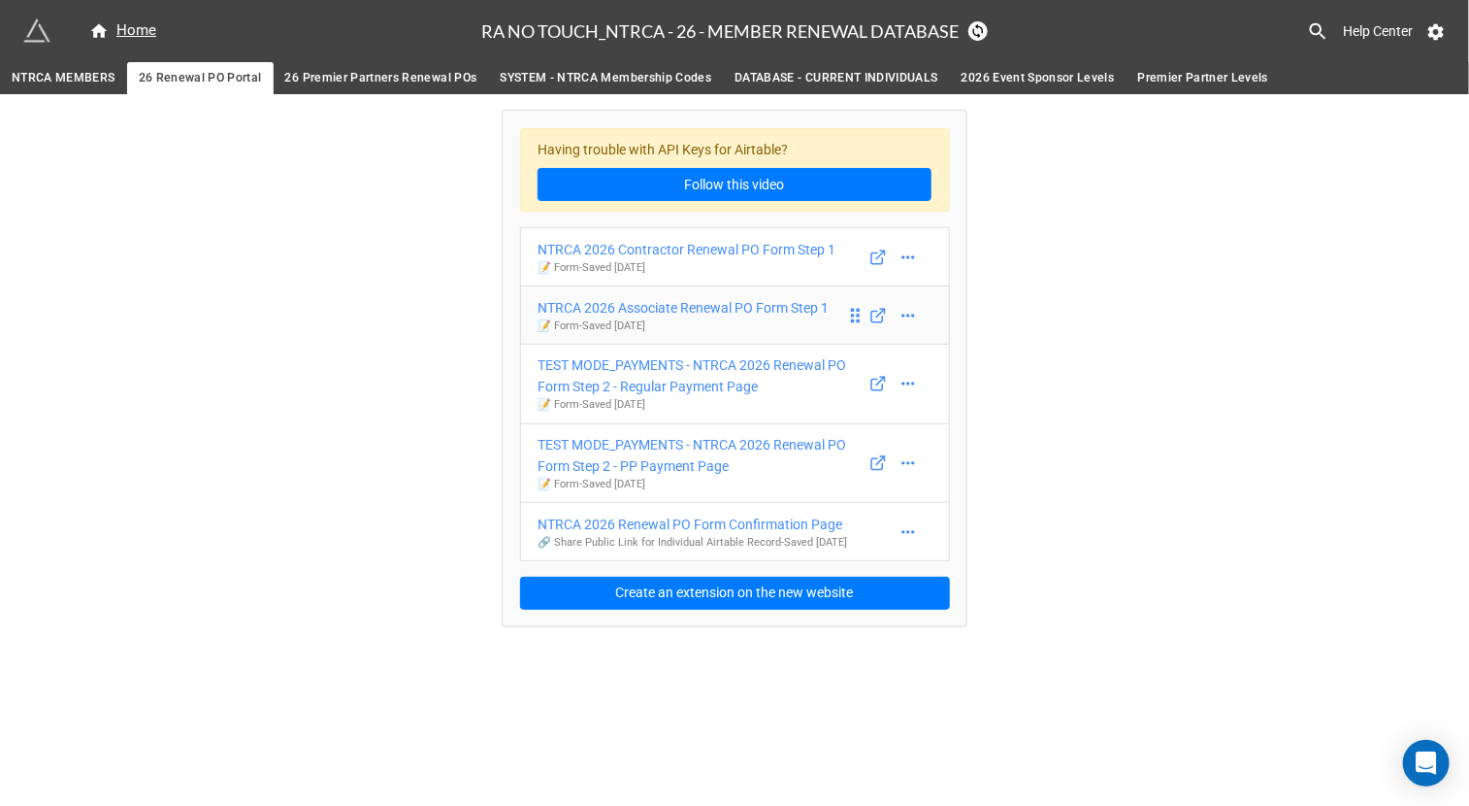
click at [713, 313] on div "NTRCA 2026 Associate Renewal PO Form Step 1" at bounding box center [683, 307] width 291 height 21
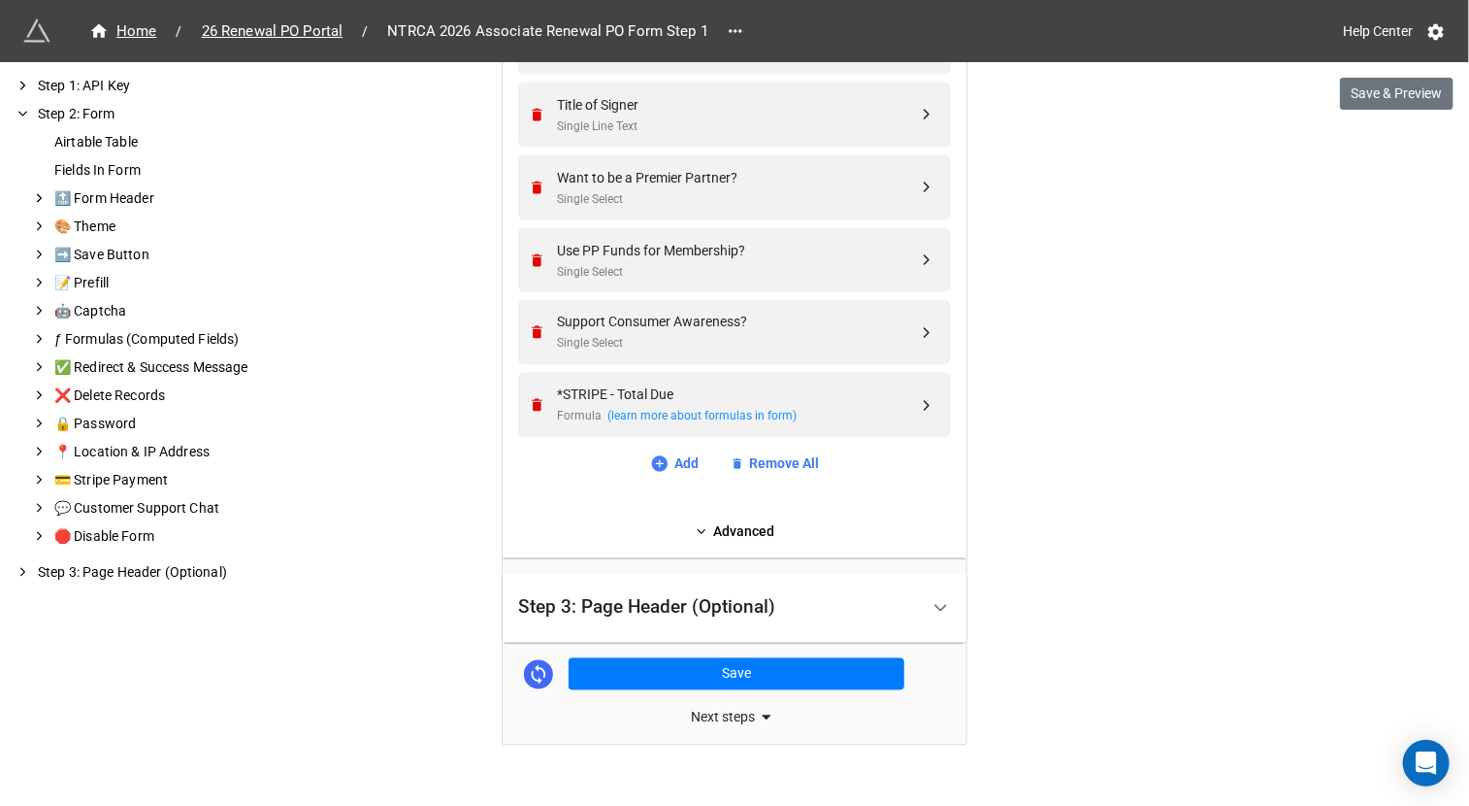
scroll to position [1400, 0]
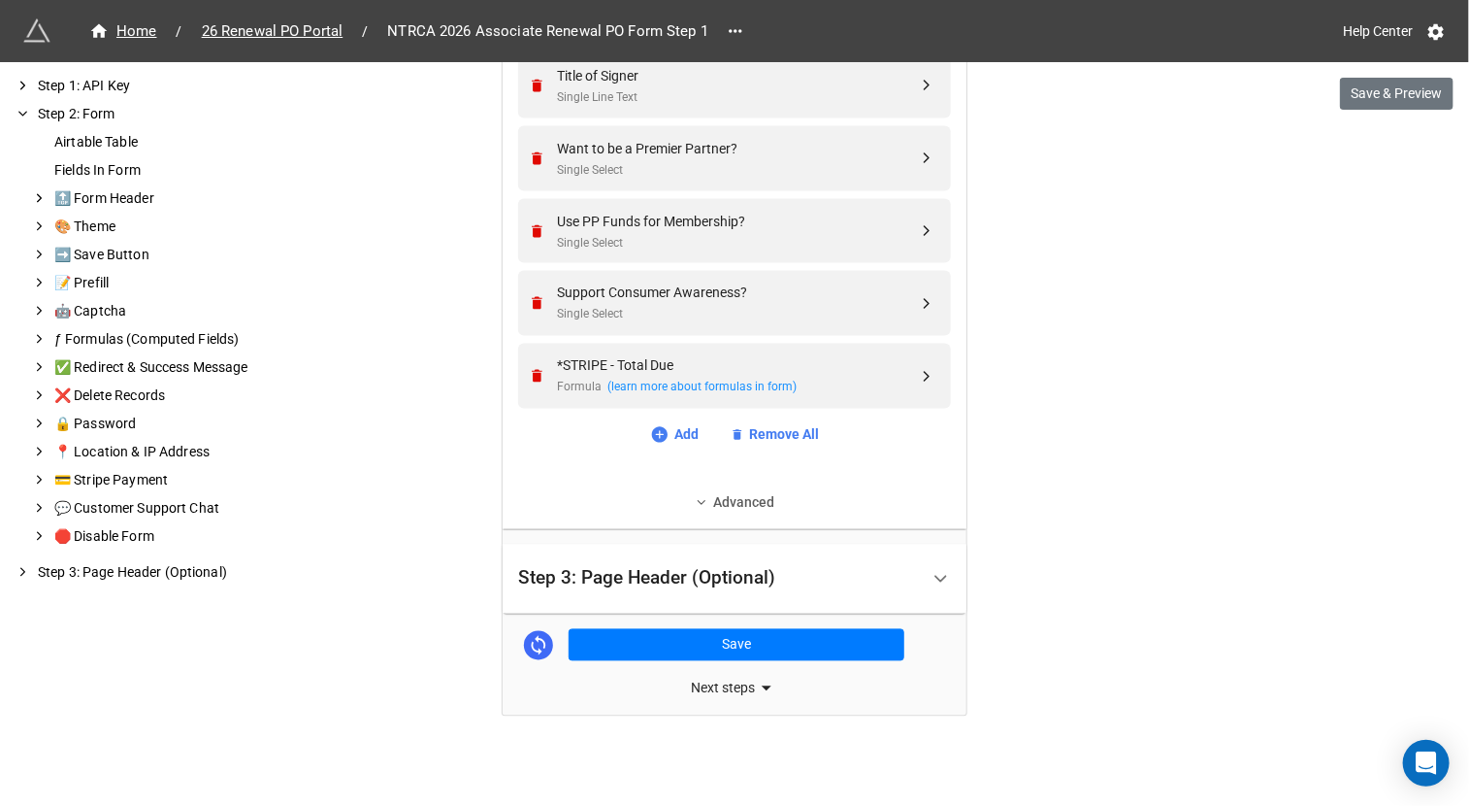
click at [697, 496] on icon at bounding box center [702, 503] width 14 height 14
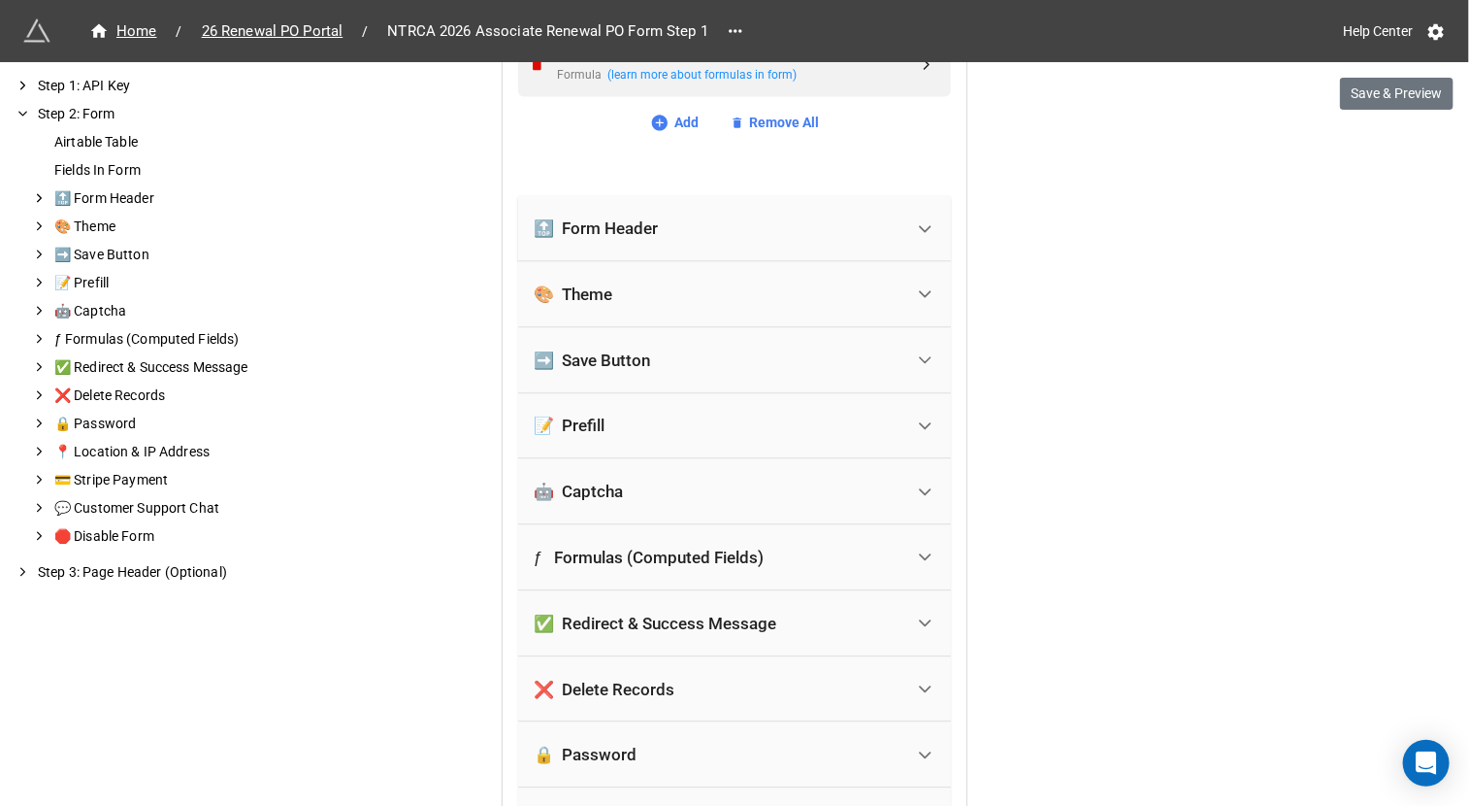
scroll to position [1807, 0]
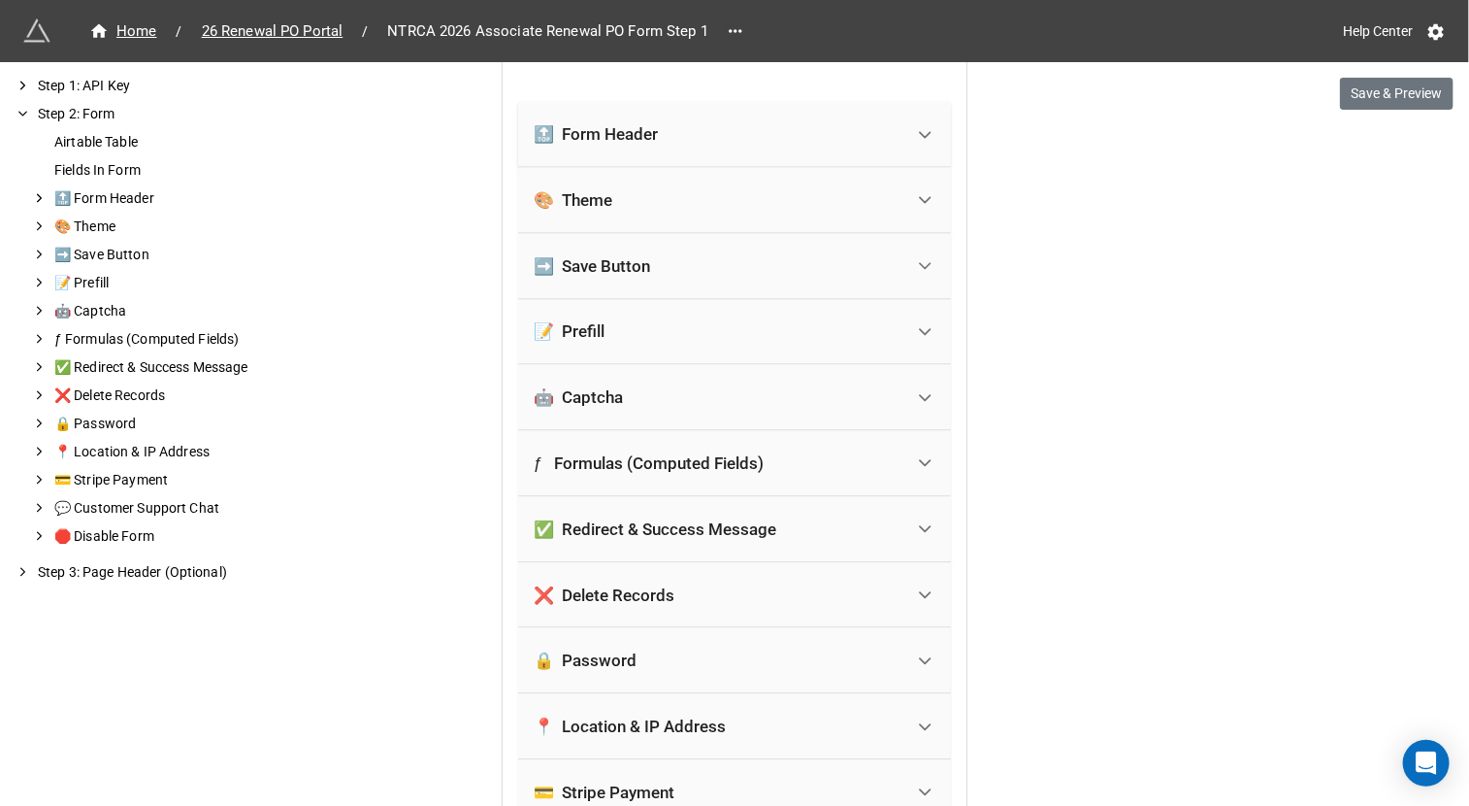
click at [695, 512] on div "✅ Redirect & Success Message" at bounding box center [719, 529] width 370 height 43
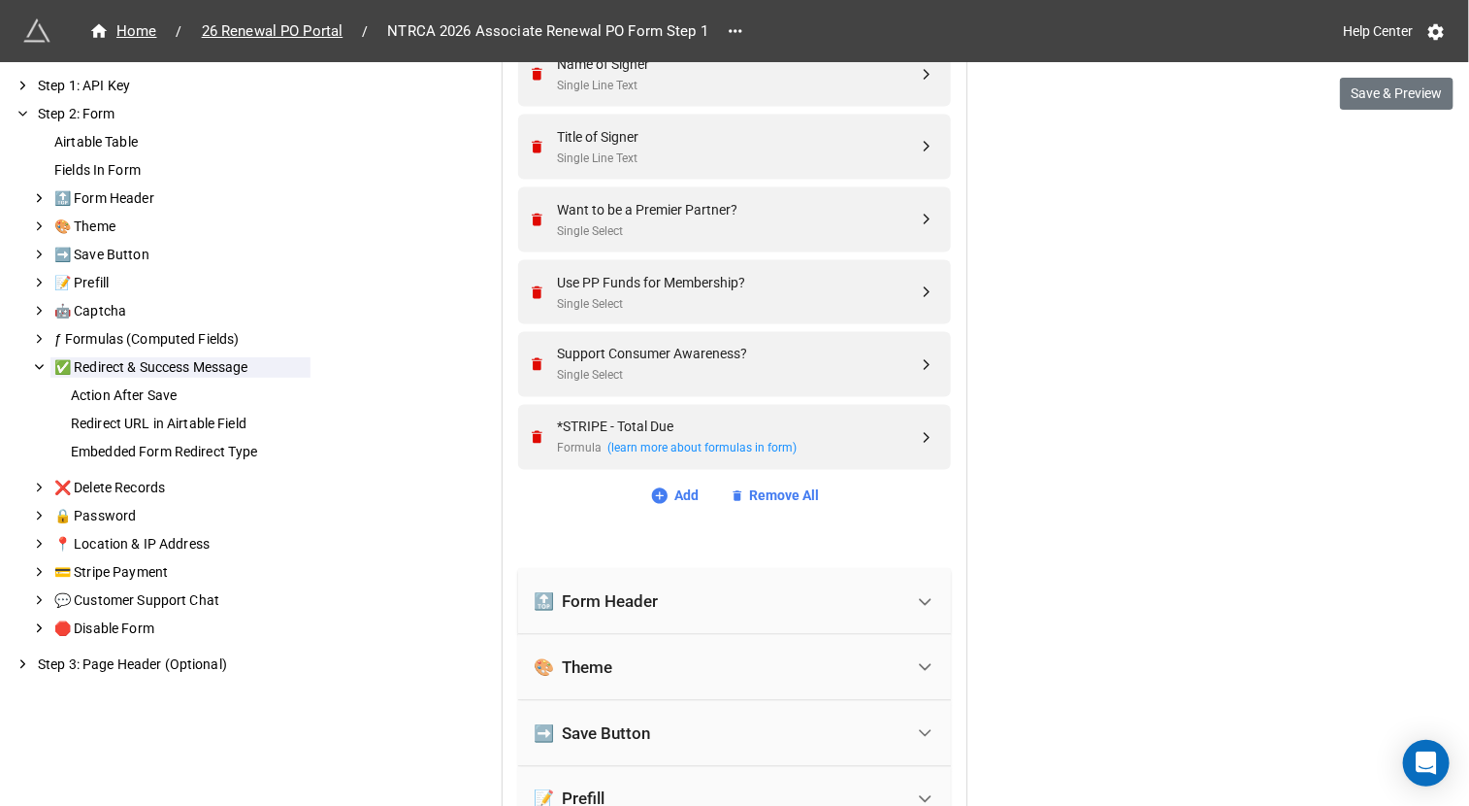
scroll to position [1326, 0]
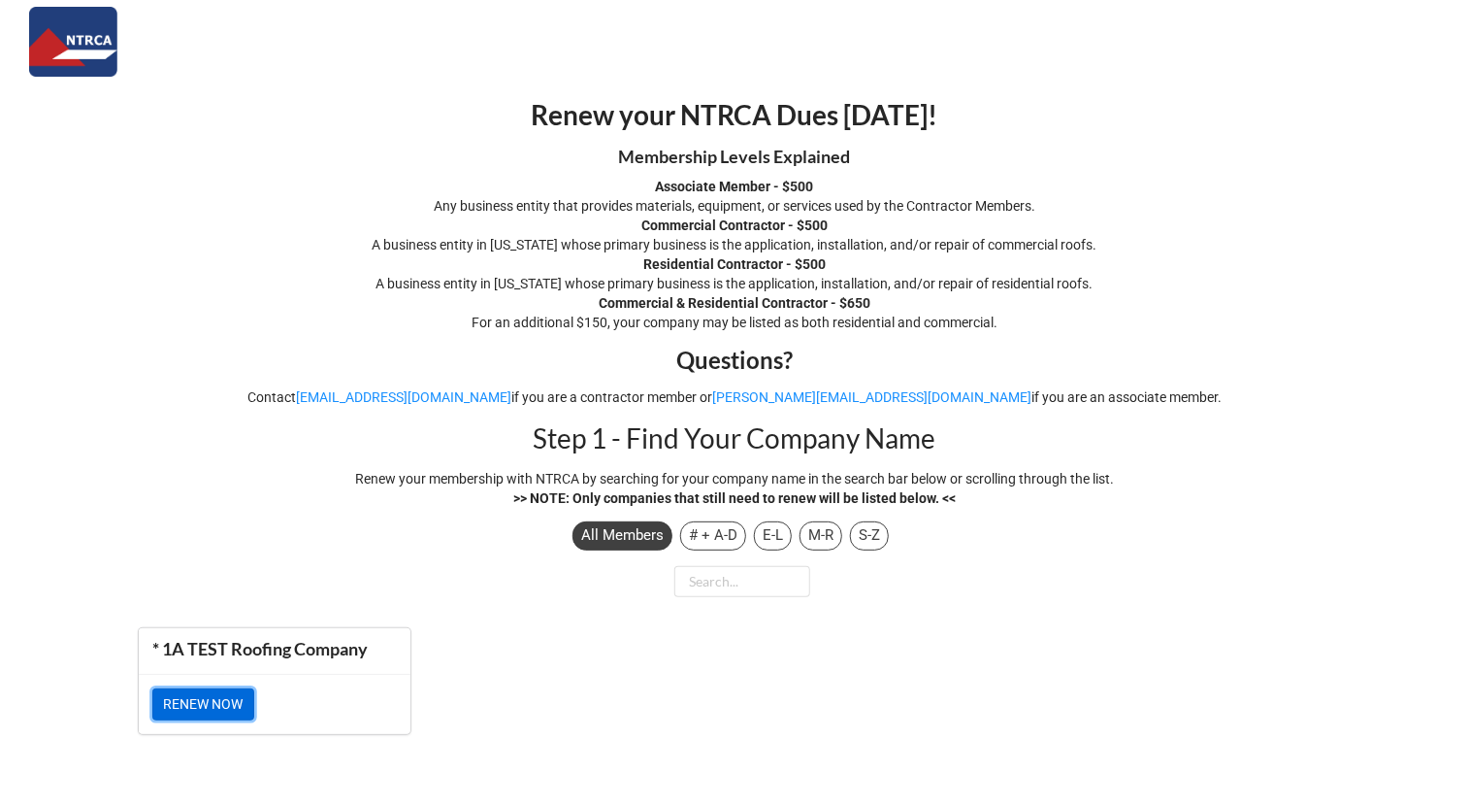
click at [209, 705] on link "RENEW NOW" at bounding box center [203, 704] width 102 height 33
click at [225, 699] on link "RENEW NOW" at bounding box center [203, 704] width 102 height 33
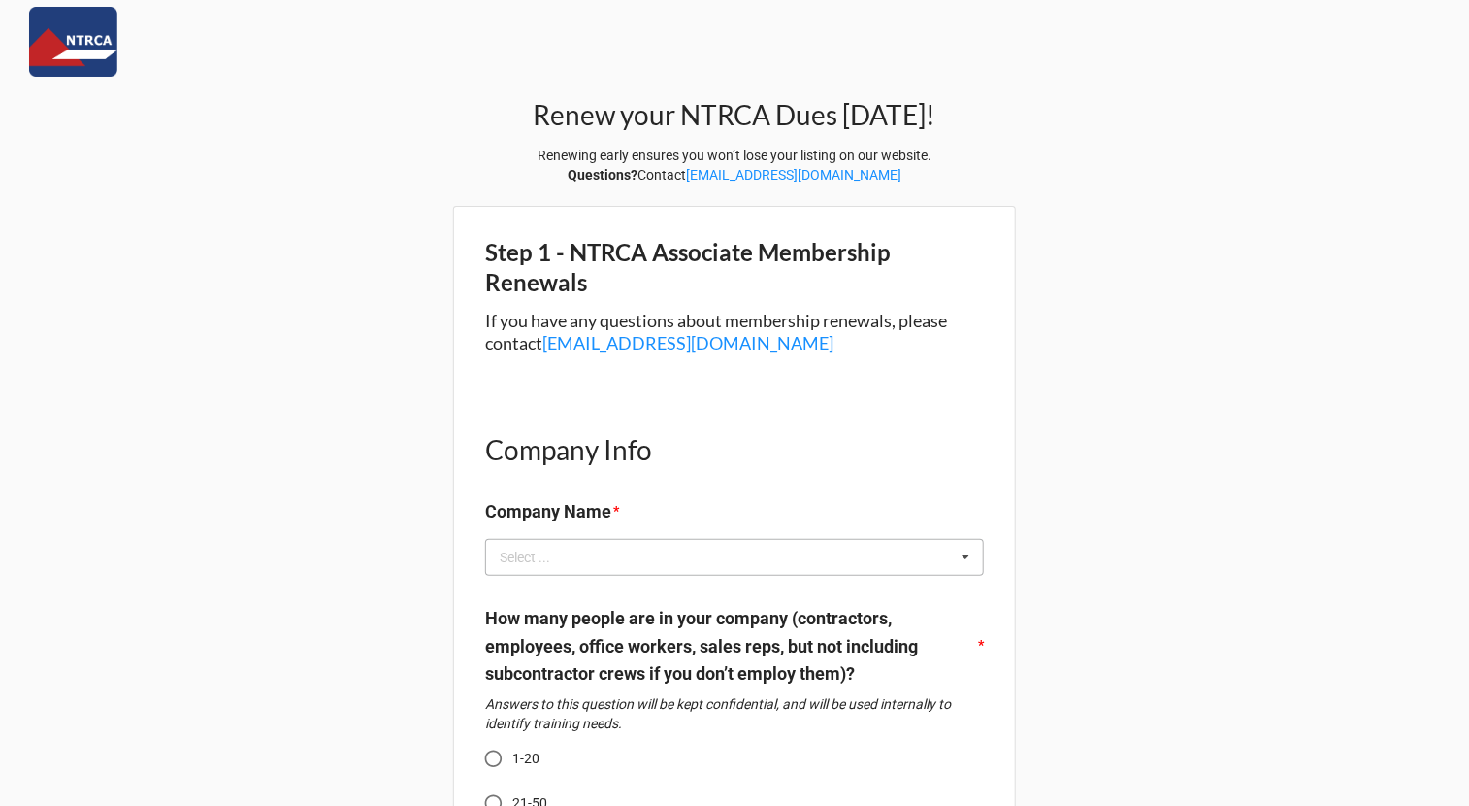
click at [573, 567] on div "Select ..." at bounding box center [536, 557] width 83 height 22
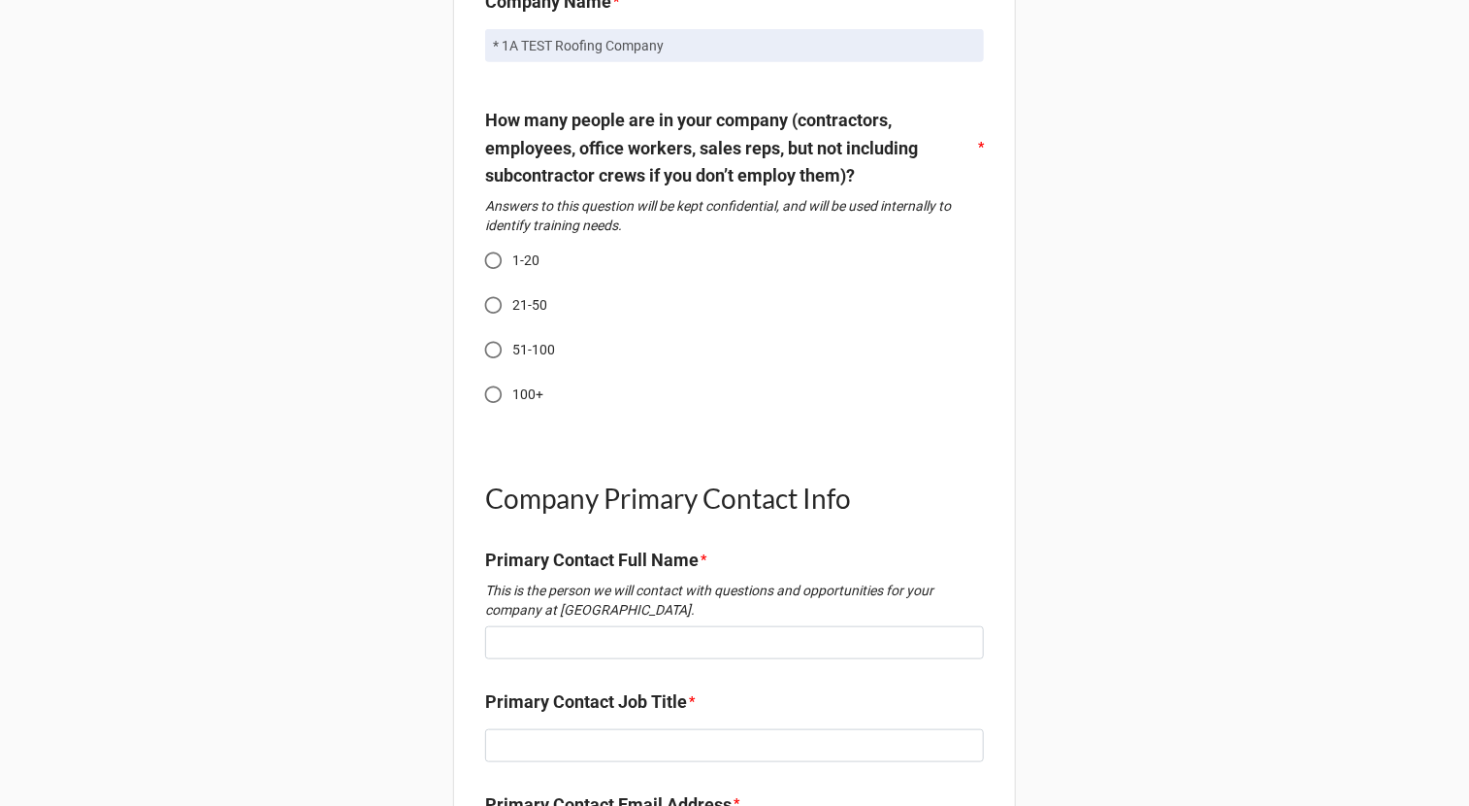
scroll to position [510, 0]
click at [480, 254] on input "1-20" at bounding box center [494, 260] width 38 height 38
radio input "true"
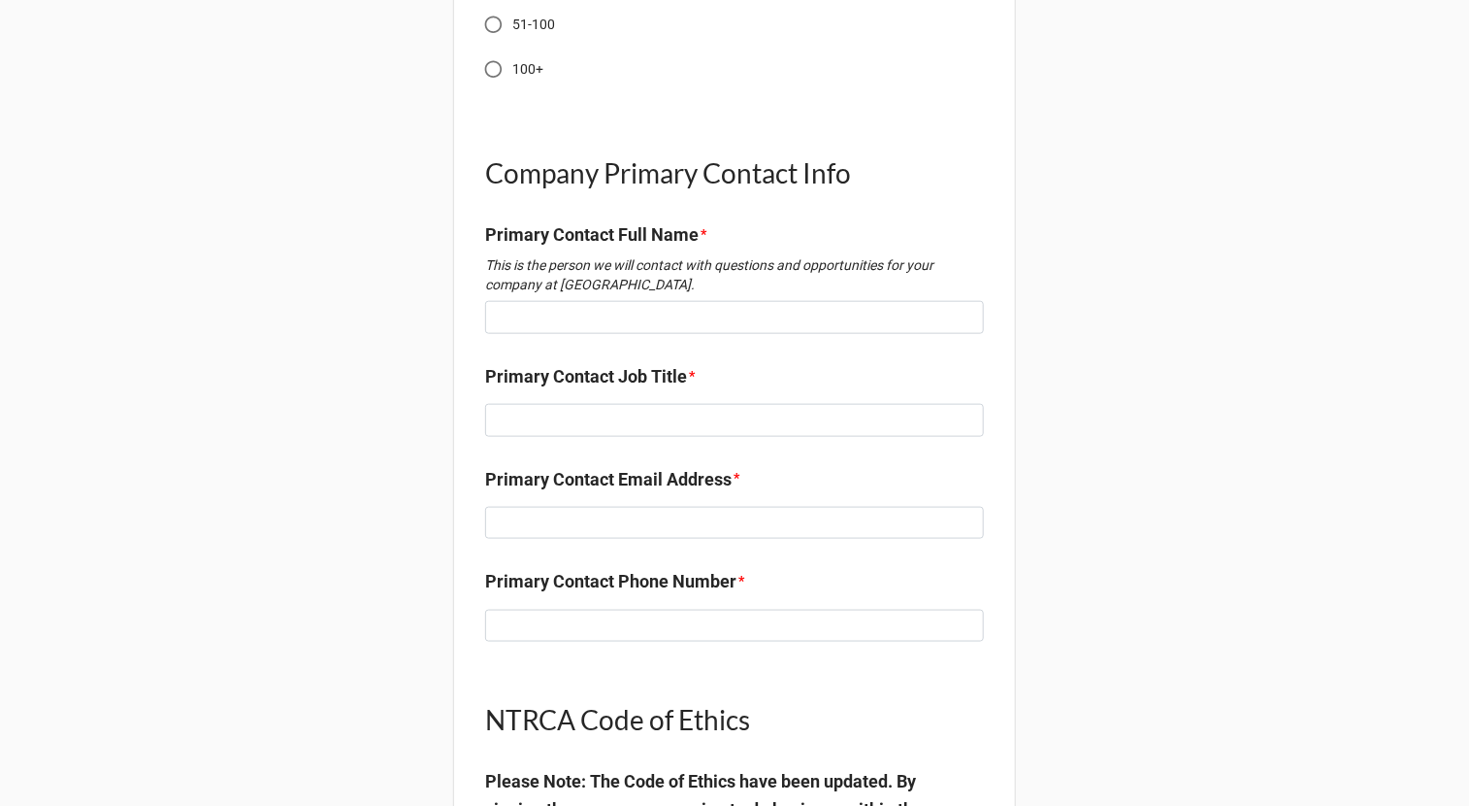
scroll to position [860, 0]
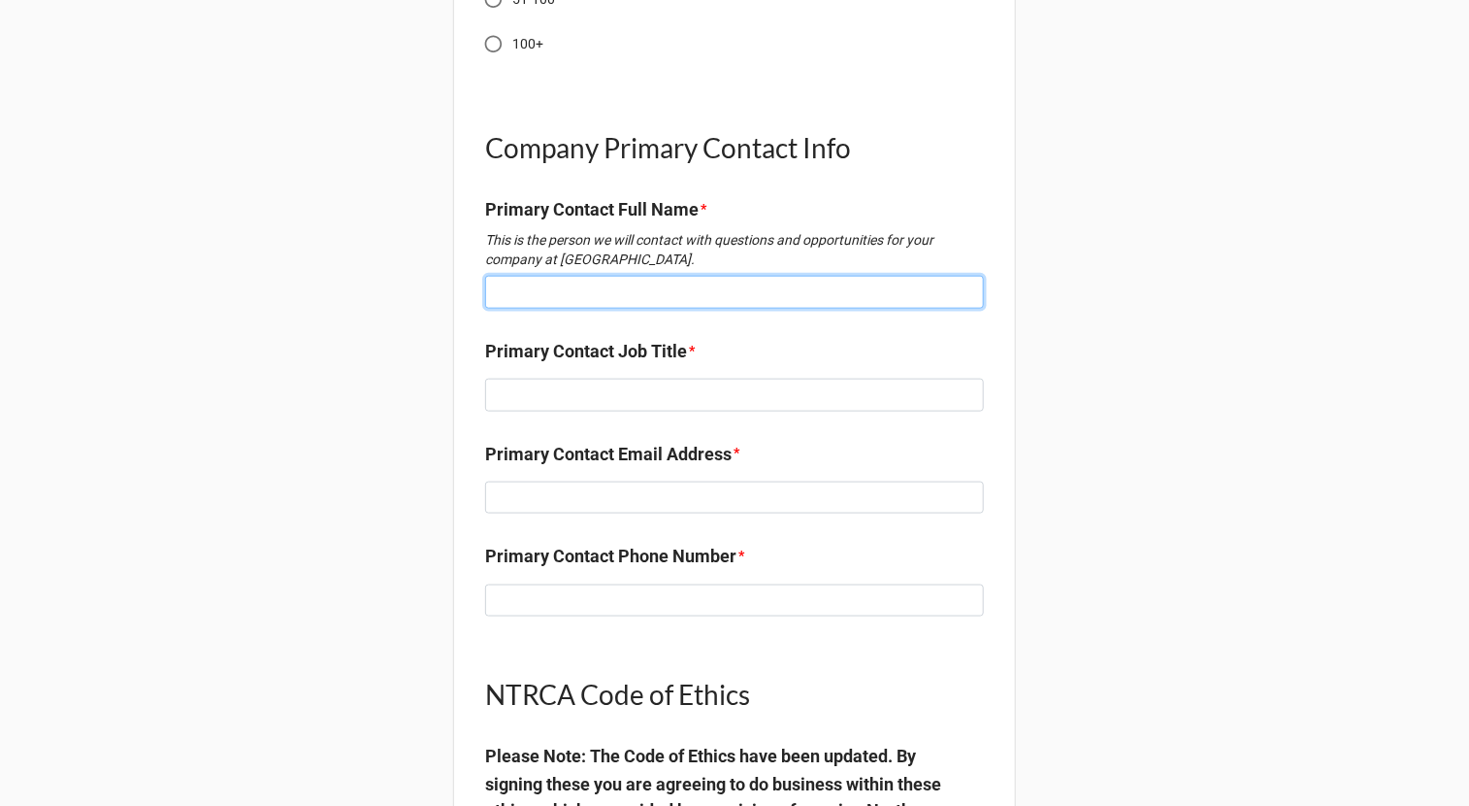
click at [525, 299] on input at bounding box center [734, 292] width 499 height 33
type input "RA TEST"
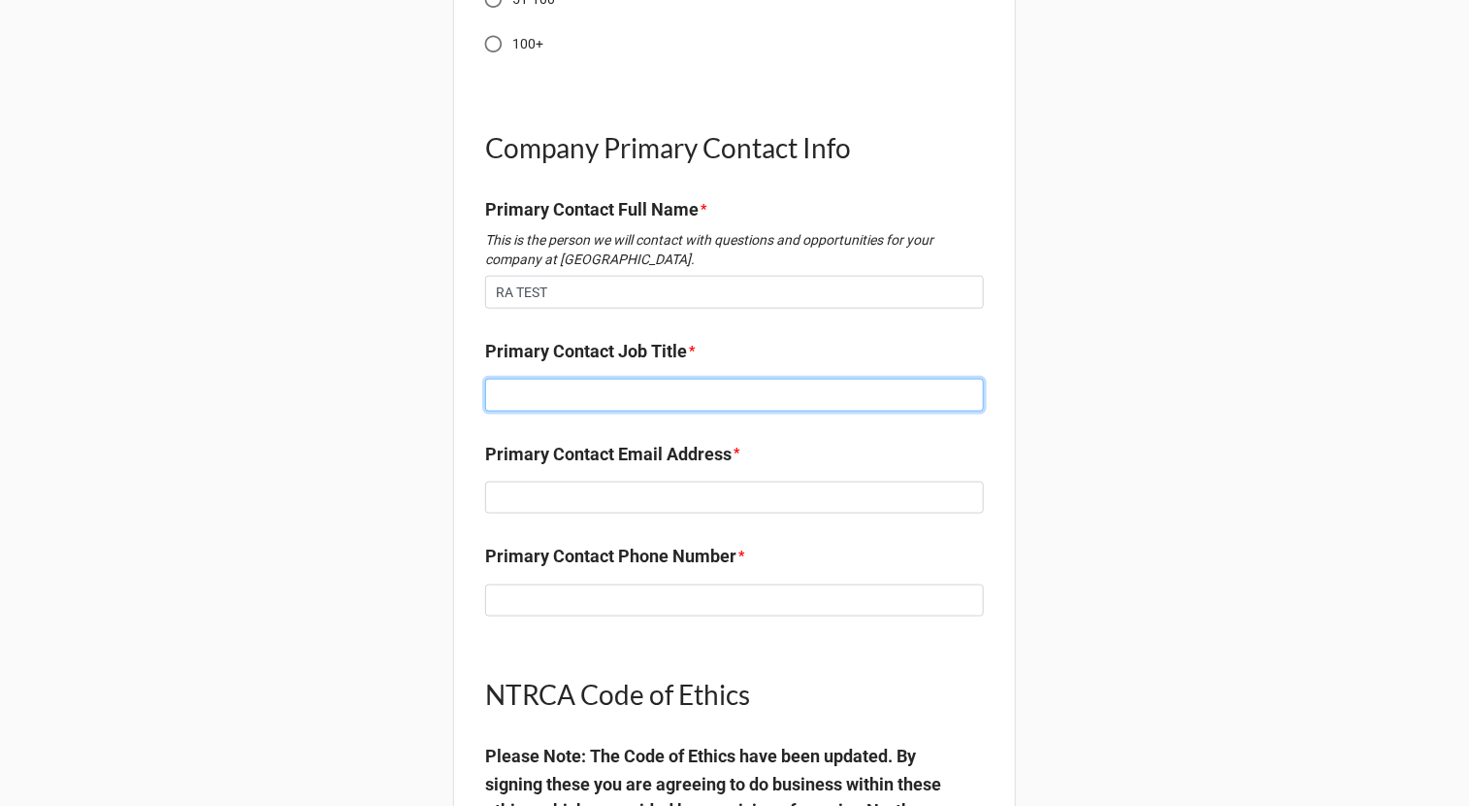
click at [592, 403] on input at bounding box center [734, 395] width 499 height 33
type input "Tester"
click at [631, 515] on div "Primary Contact Email Address *" at bounding box center [734, 484] width 499 height 87
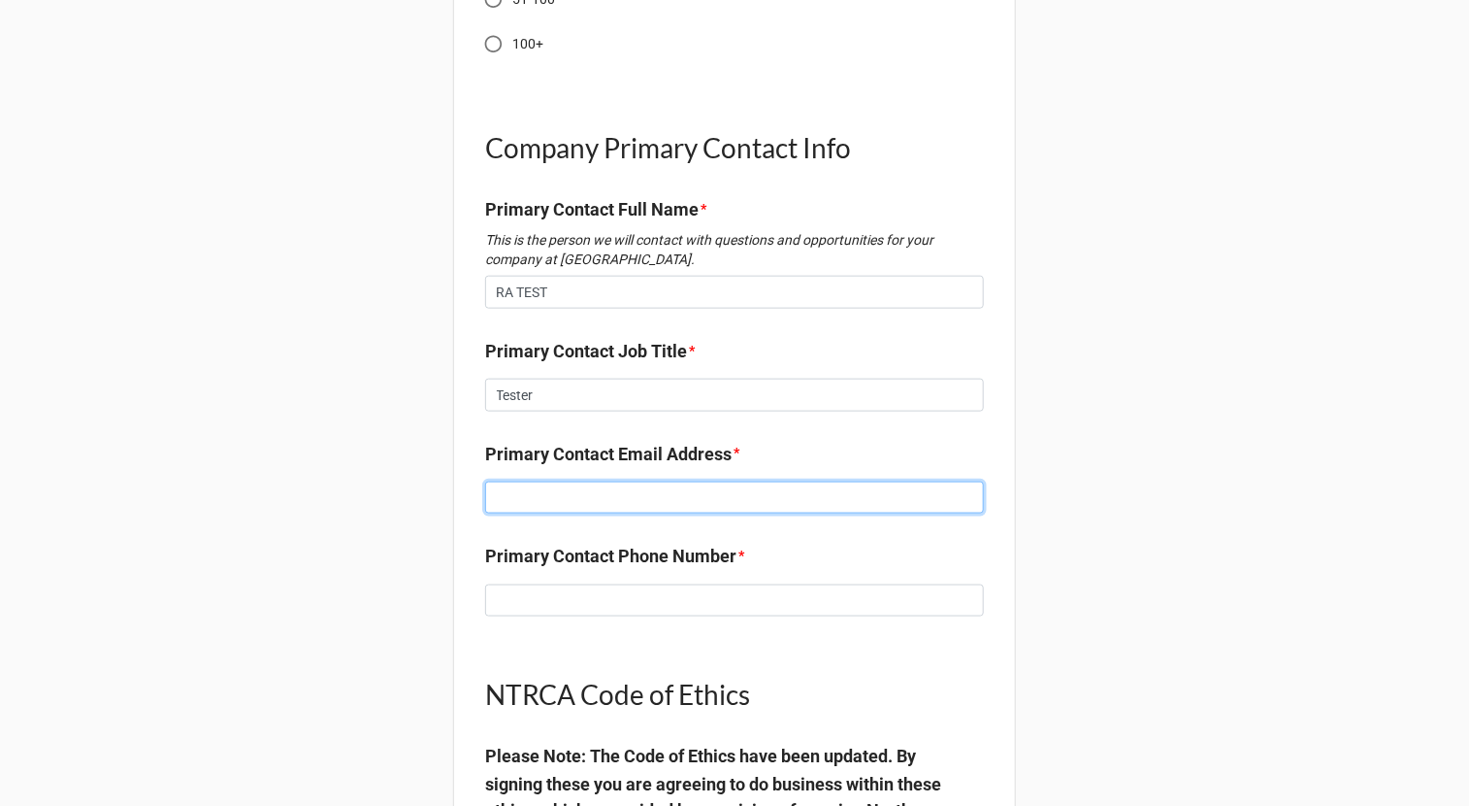
click at [614, 494] on input at bounding box center [734, 497] width 499 height 33
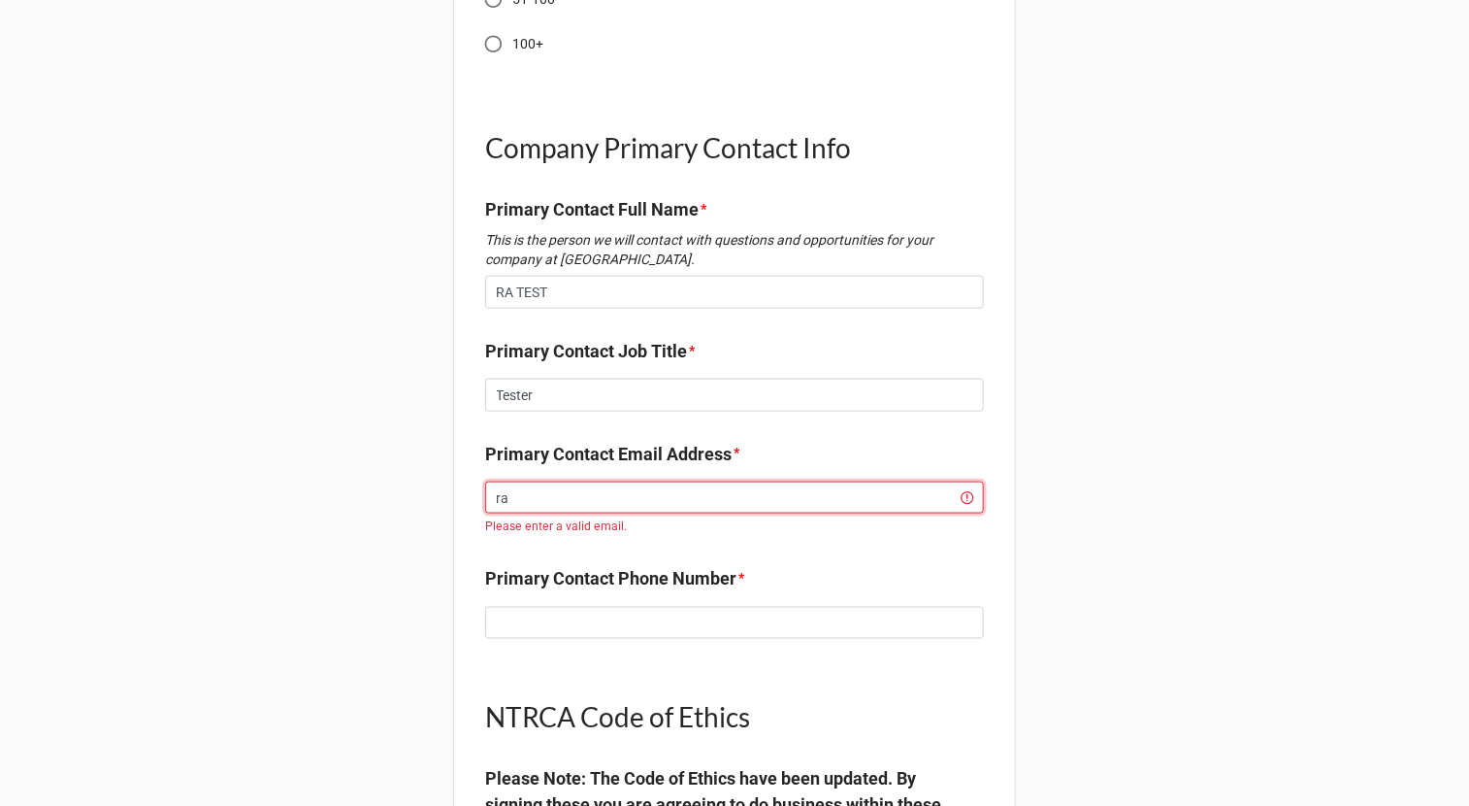
type input "[PERSON_NAME][EMAIL_ADDRESS][DOMAIN_NAME]"
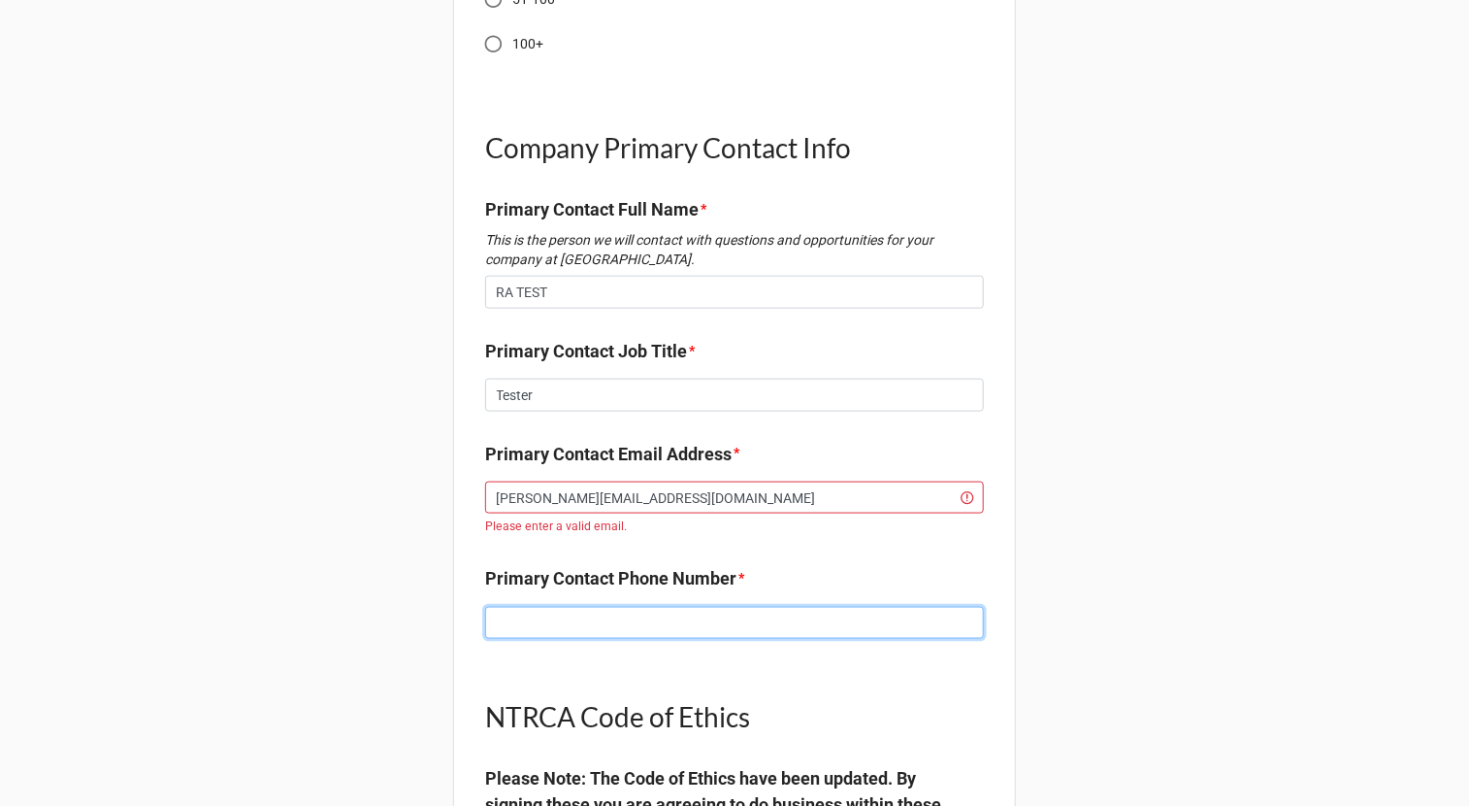
type input "8179950374"
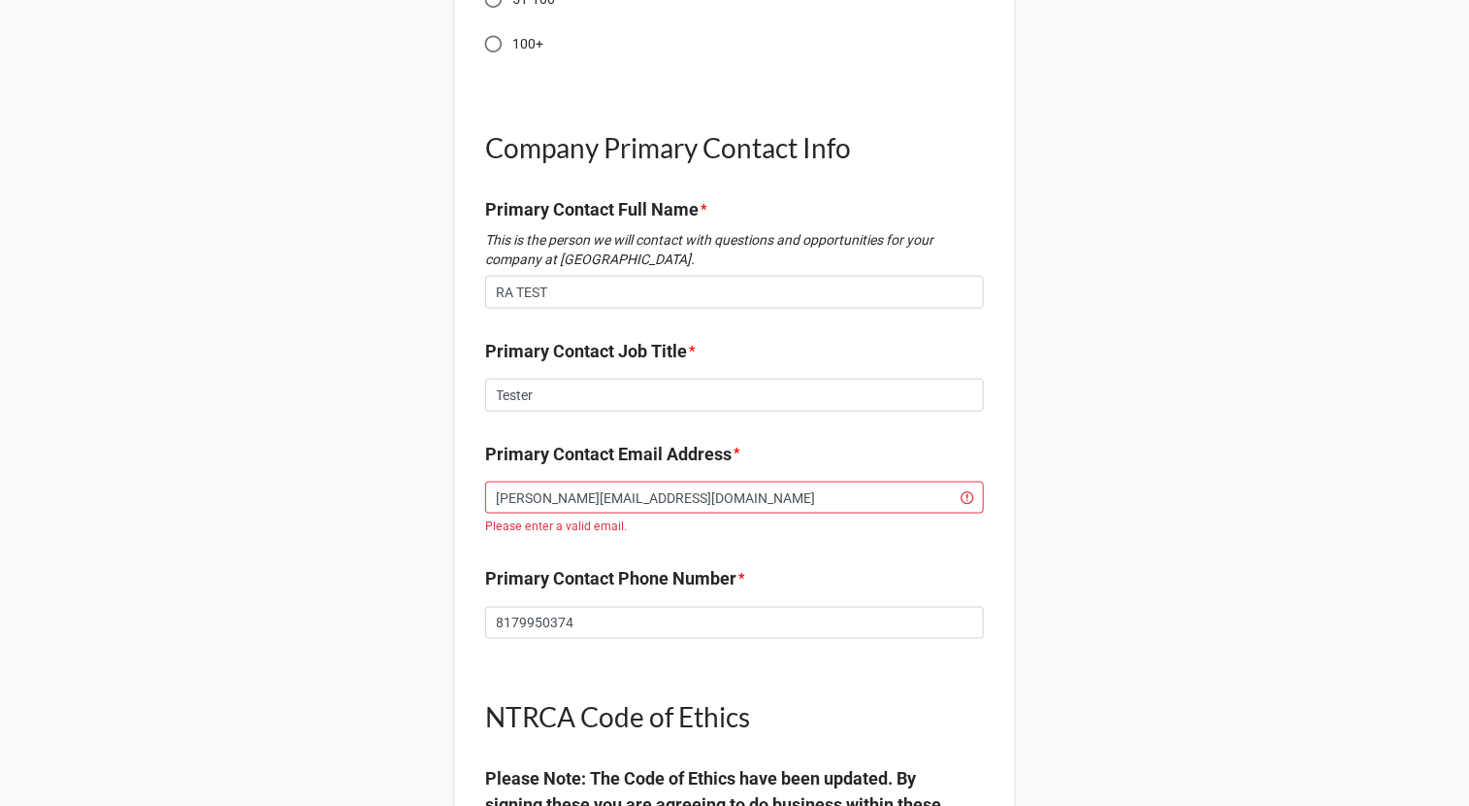
type input "Rachel Albright"
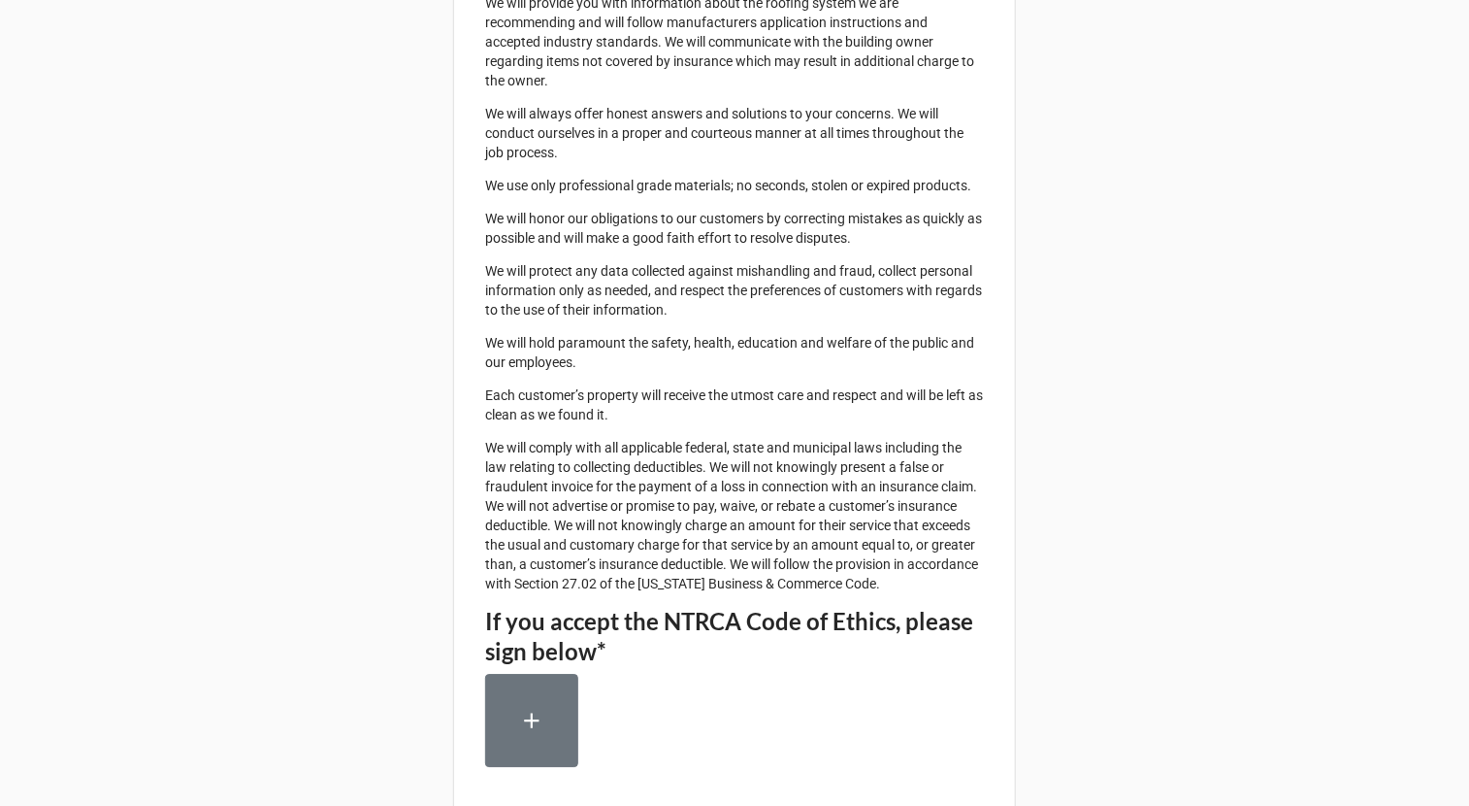
scroll to position [2579, 0]
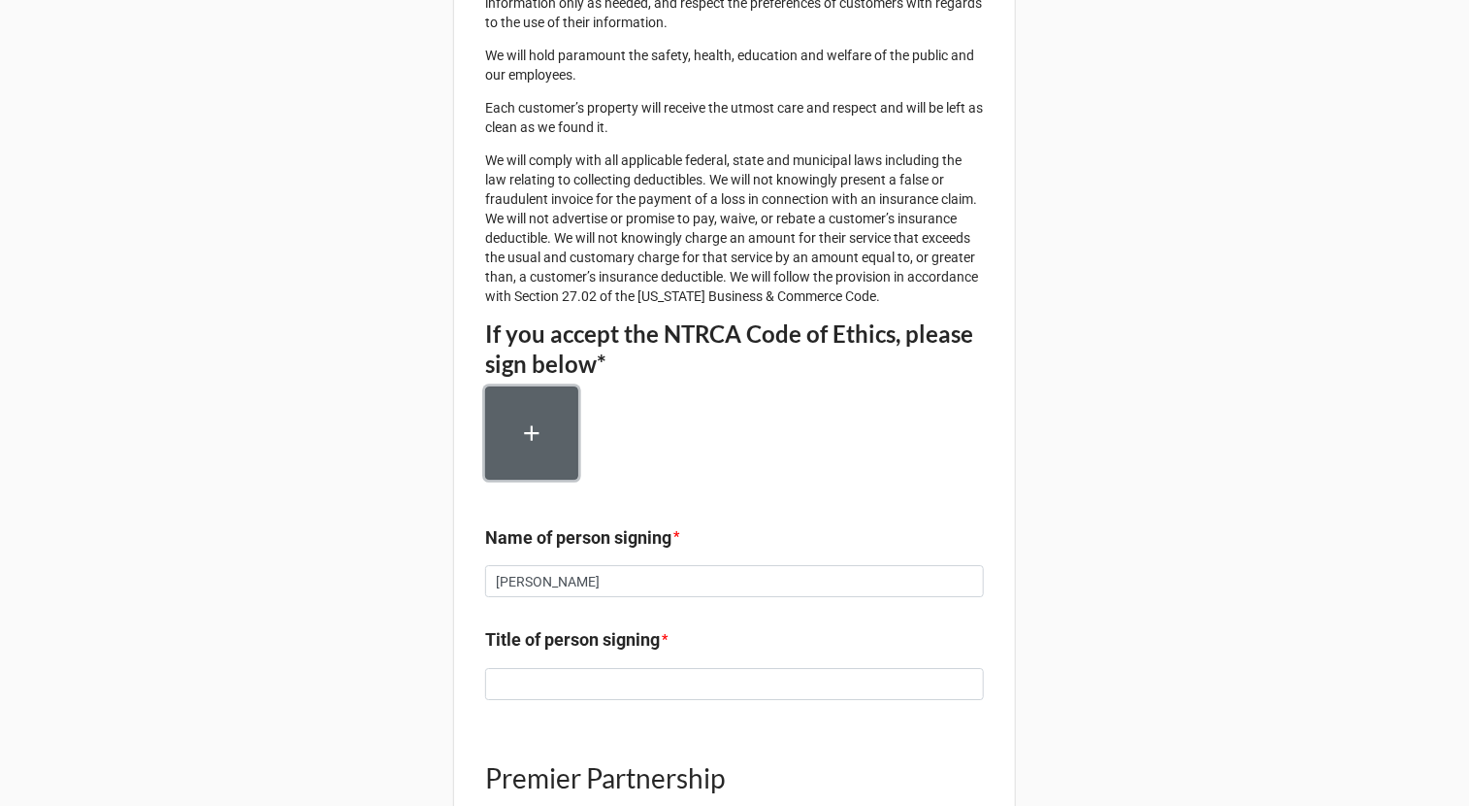
click at [510, 466] on button "button" at bounding box center [531, 432] width 93 height 93
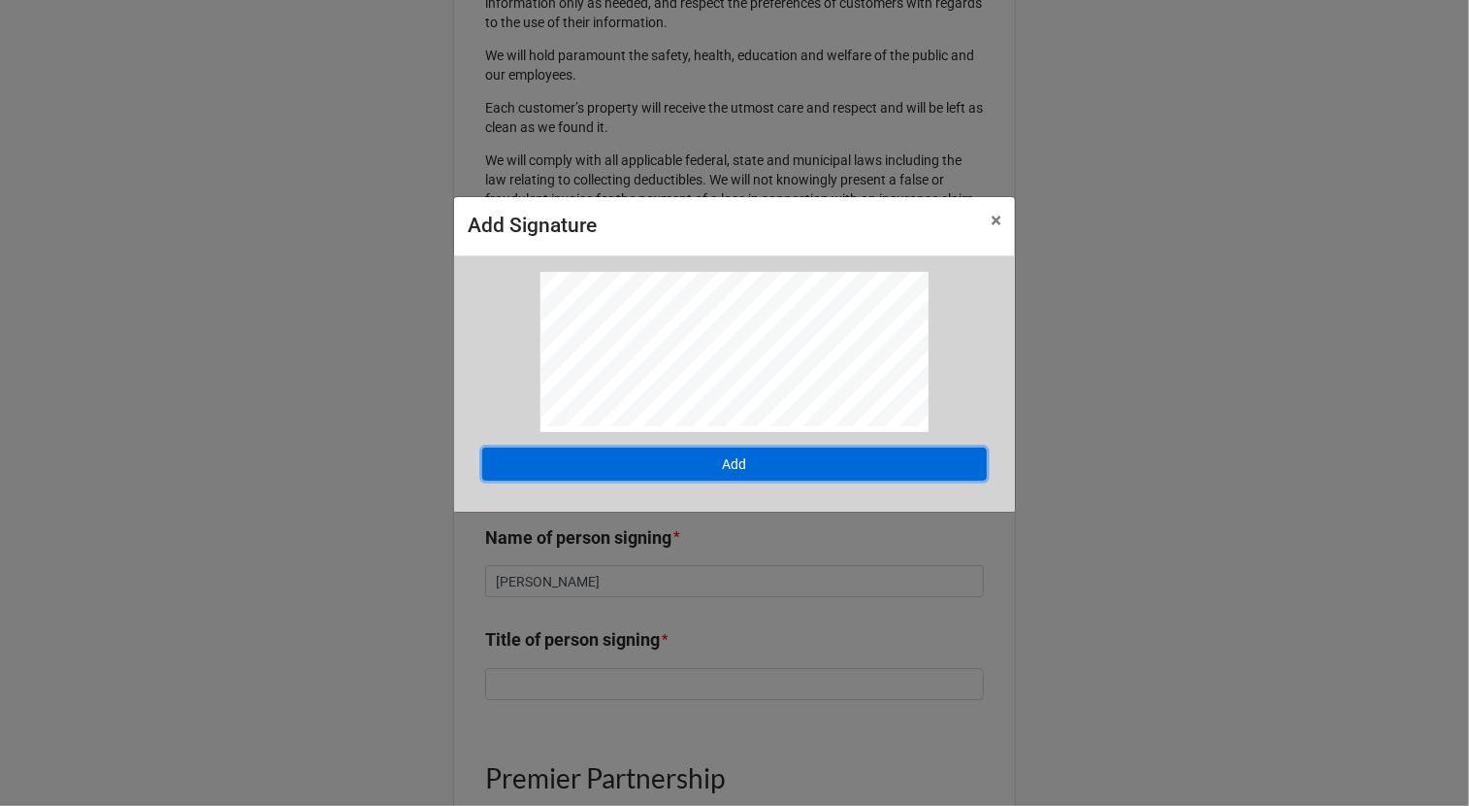
click at [802, 467] on button "Add" at bounding box center [734, 463] width 505 height 33
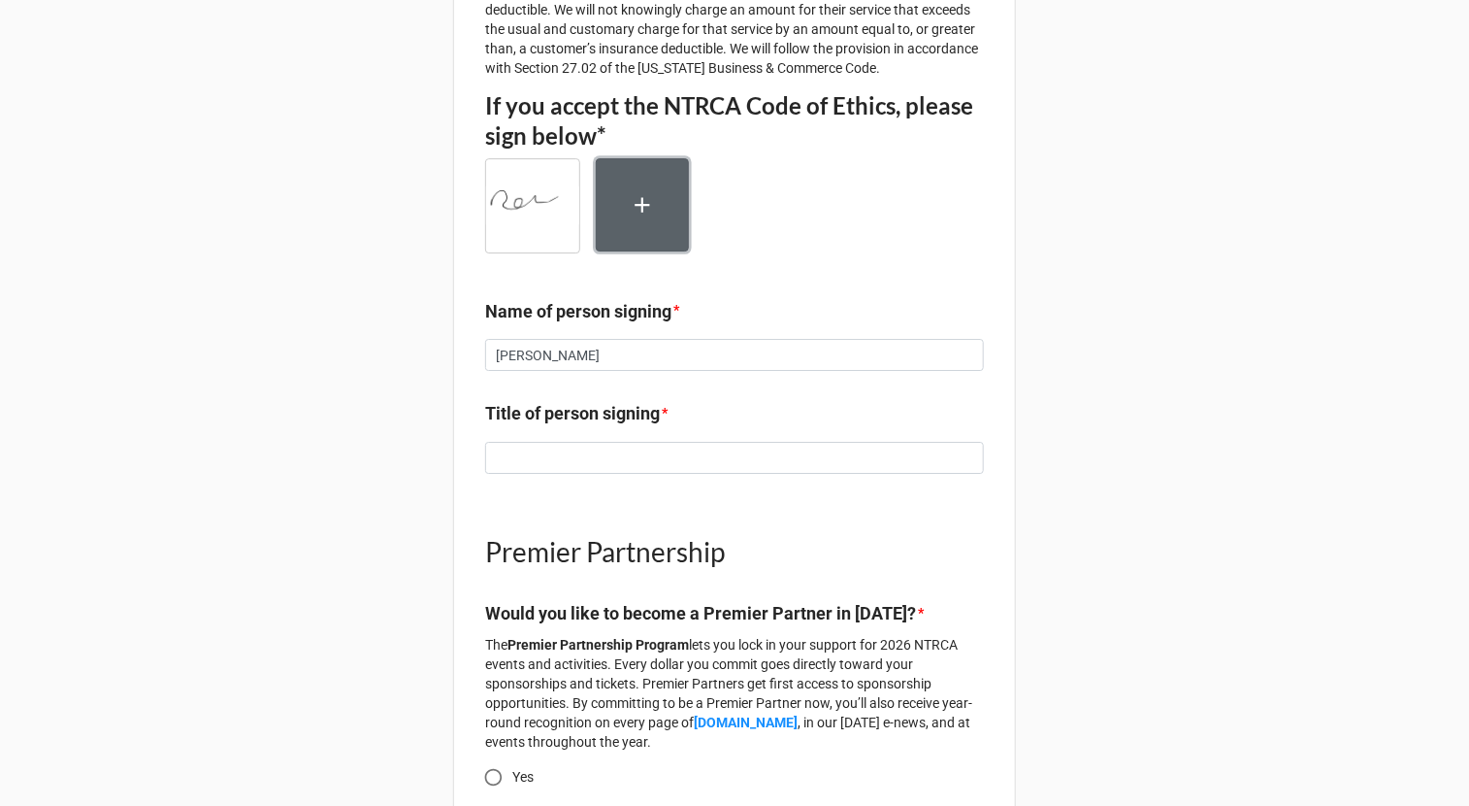
scroll to position [2734, 0]
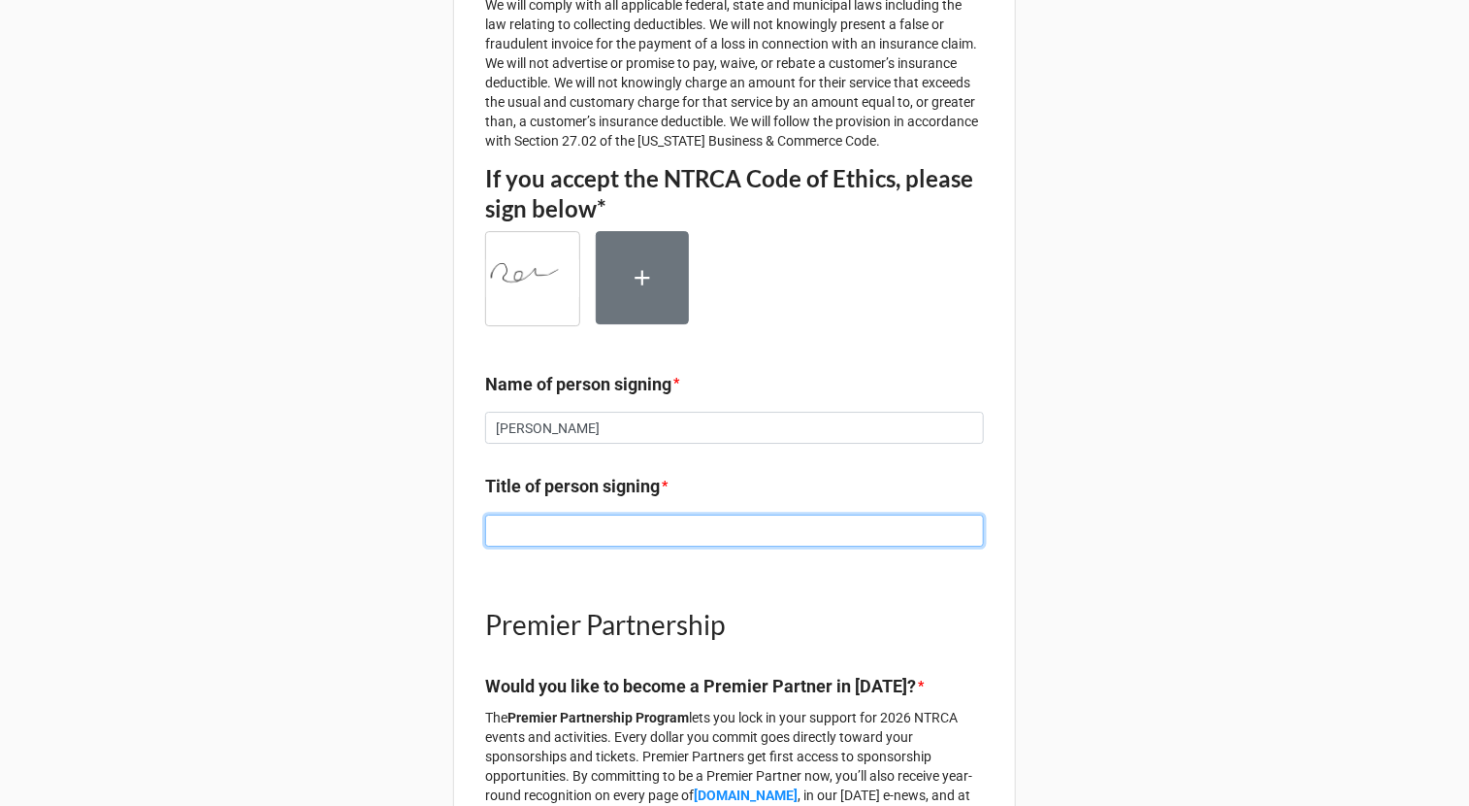
click at [626, 547] on input at bounding box center [734, 530] width 499 height 33
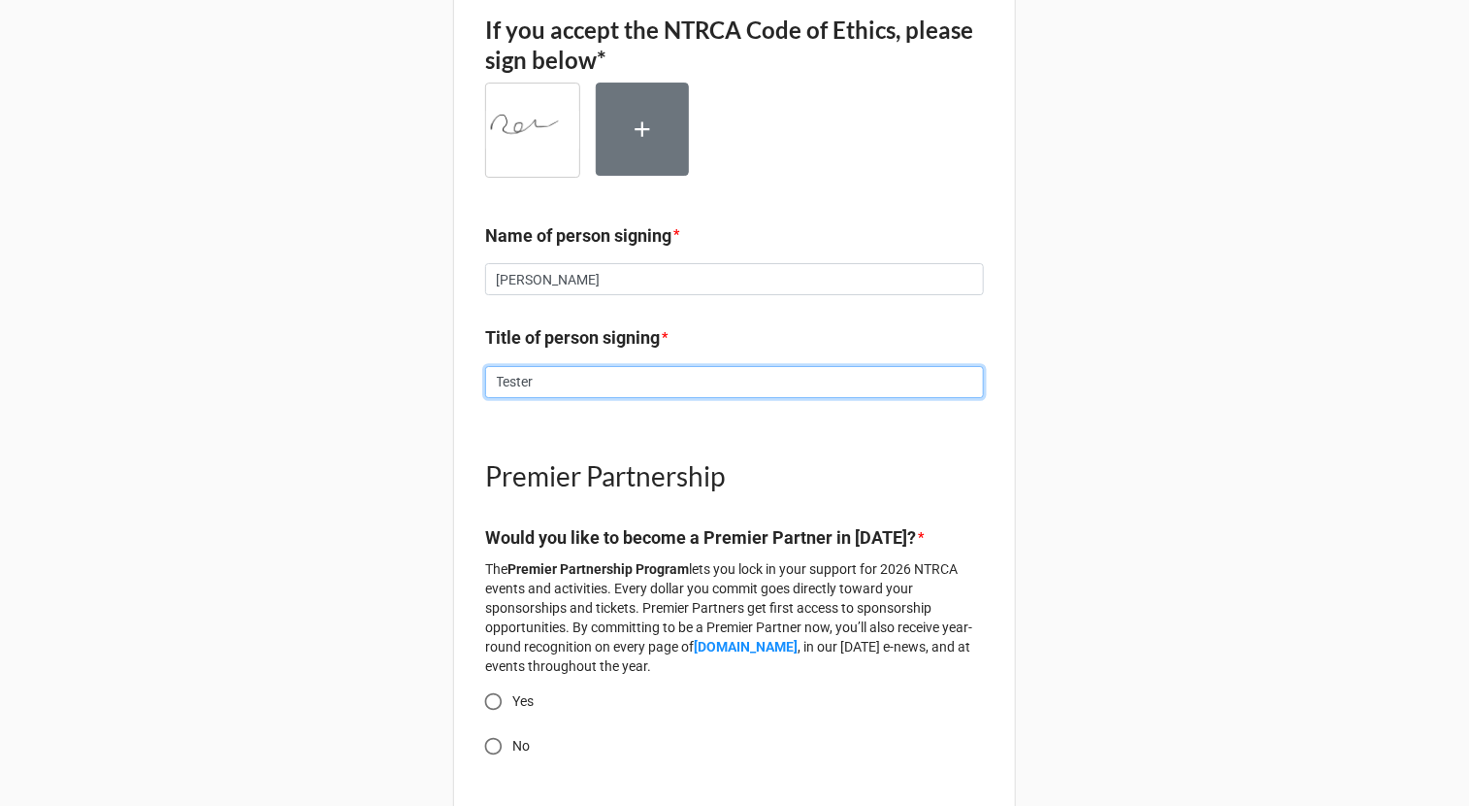
scroll to position [3052, 0]
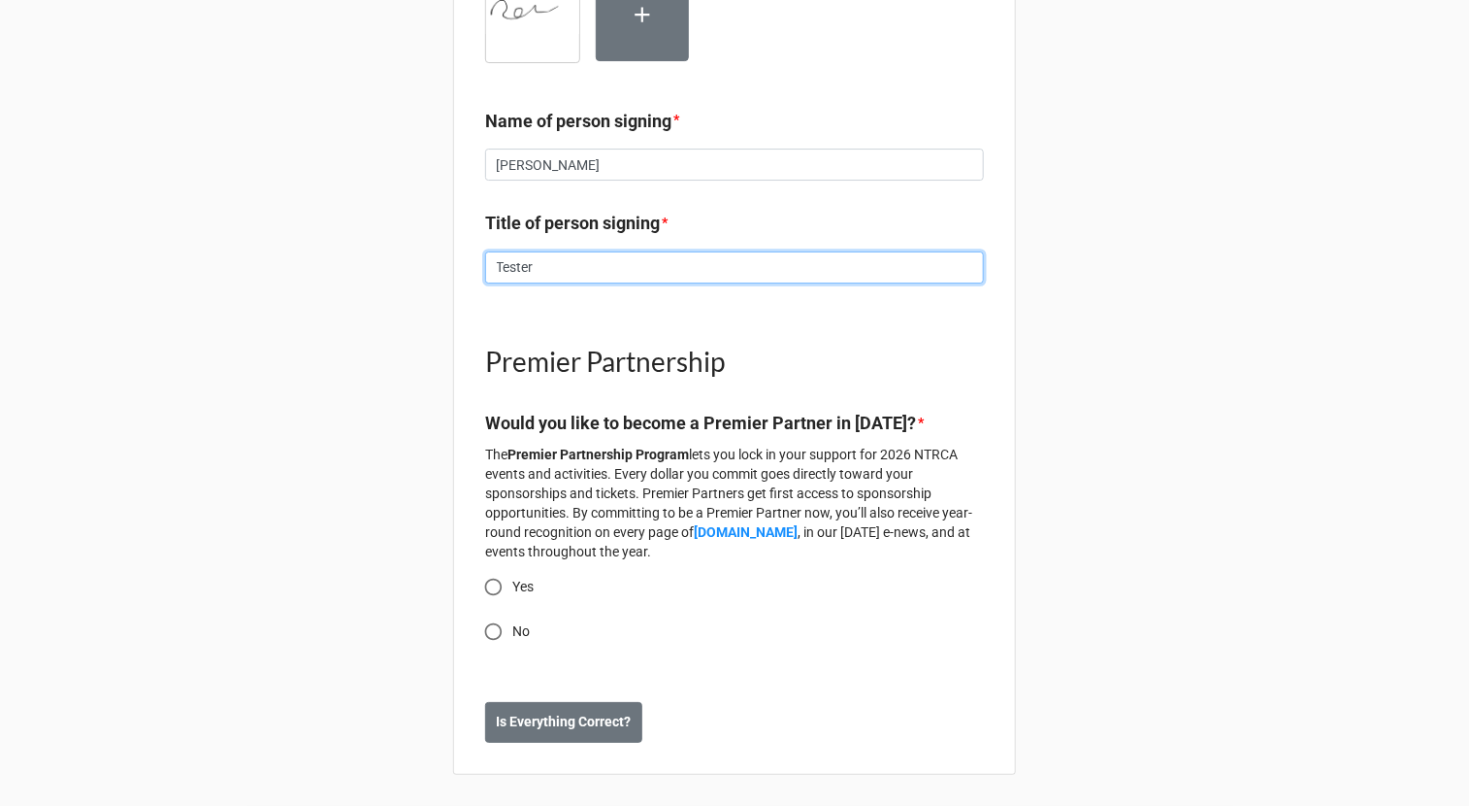
type input "Tester"
click at [512, 593] on span "Yes" at bounding box center [522, 586] width 21 height 20
click at [507, 593] on input "Yes" at bounding box center [494, 587] width 38 height 38
radio input "true"
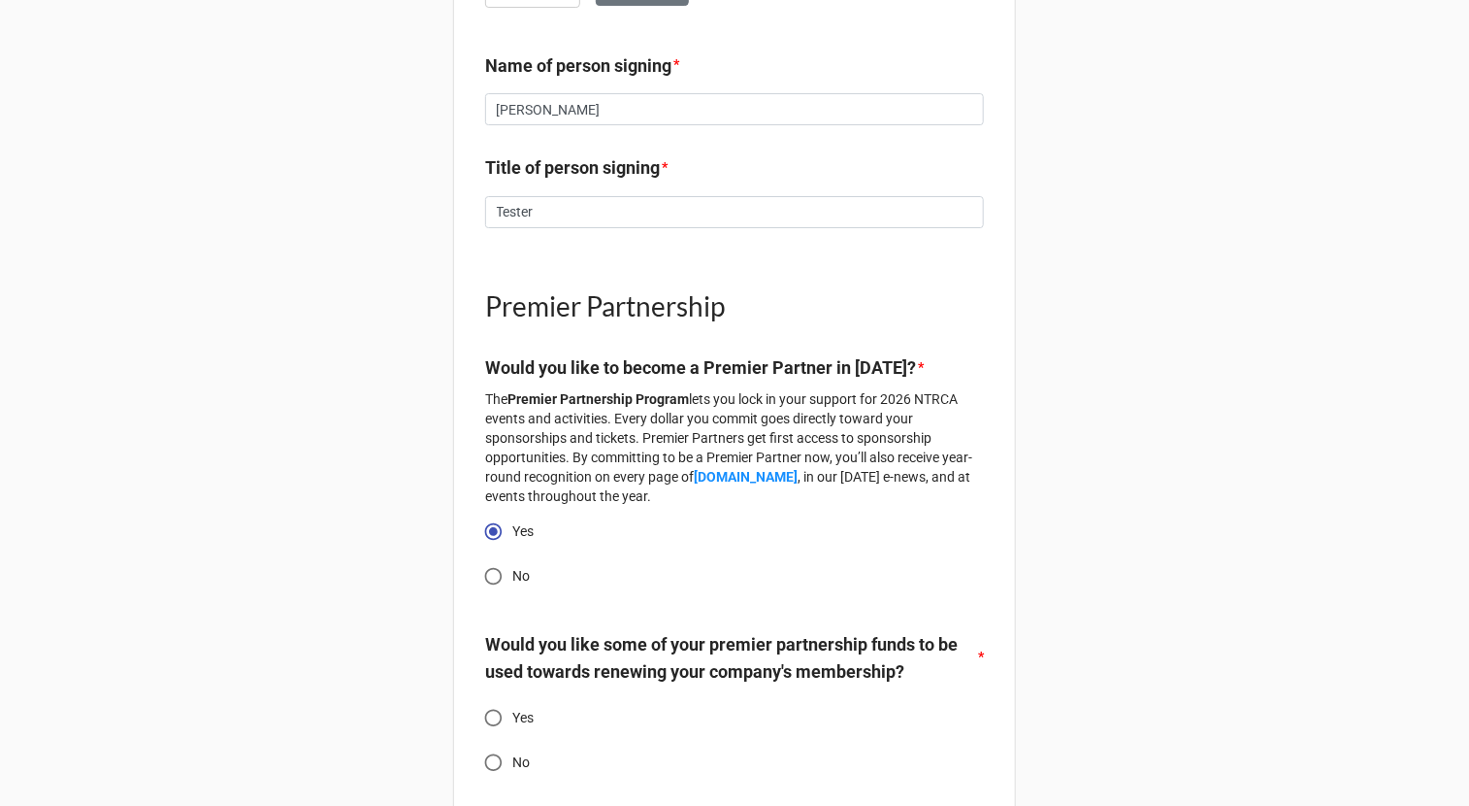
scroll to position [3239, 0]
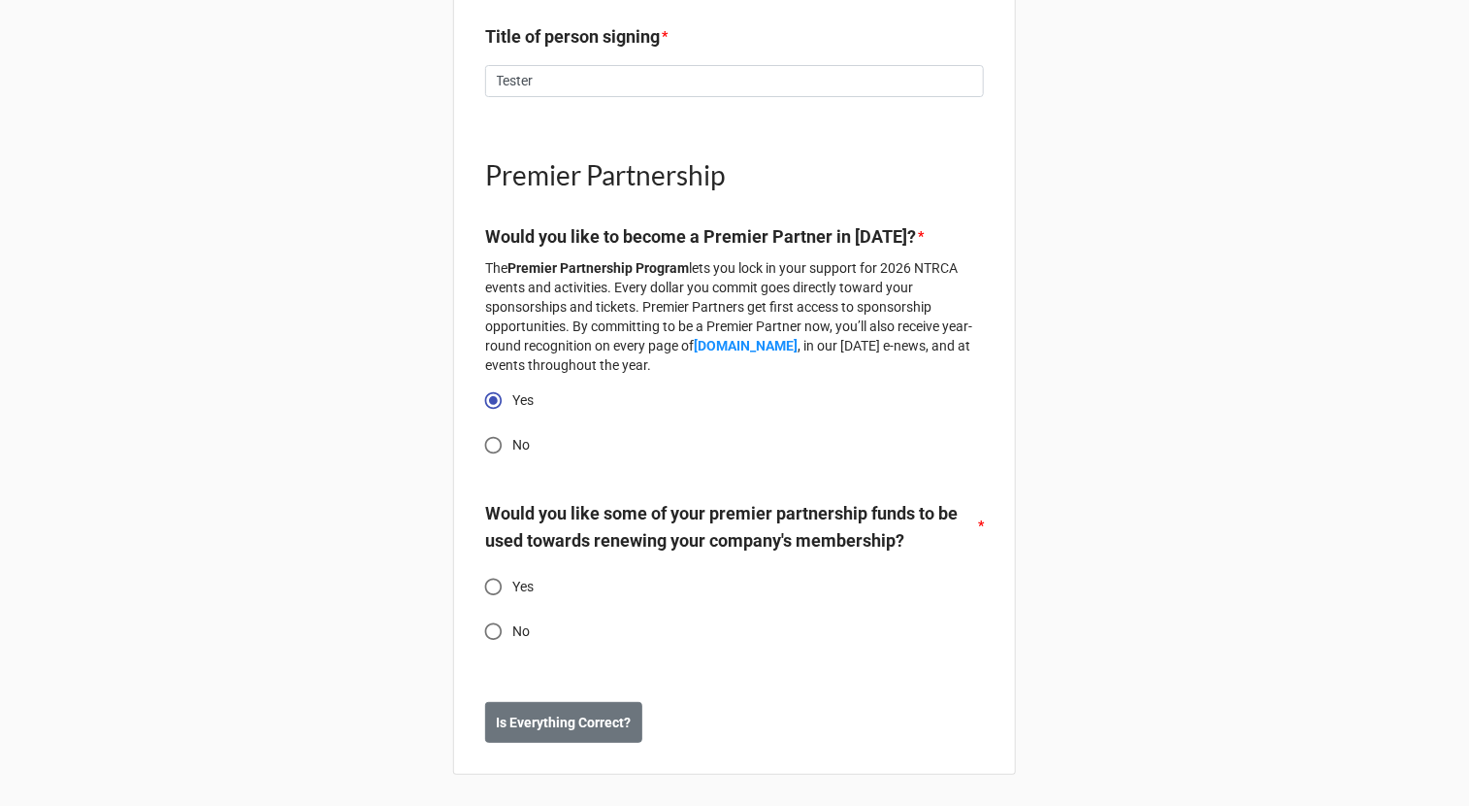
click at [515, 592] on span "Yes" at bounding box center [522, 586] width 21 height 20
click at [512, 592] on input "Yes" at bounding box center [494, 587] width 38 height 38
radio input "true"
click at [555, 734] on button "Is Everything Correct?" at bounding box center [563, 722] width 157 height 41
click at [555, 734] on button "Save & Next" at bounding box center [533, 722] width 97 height 41
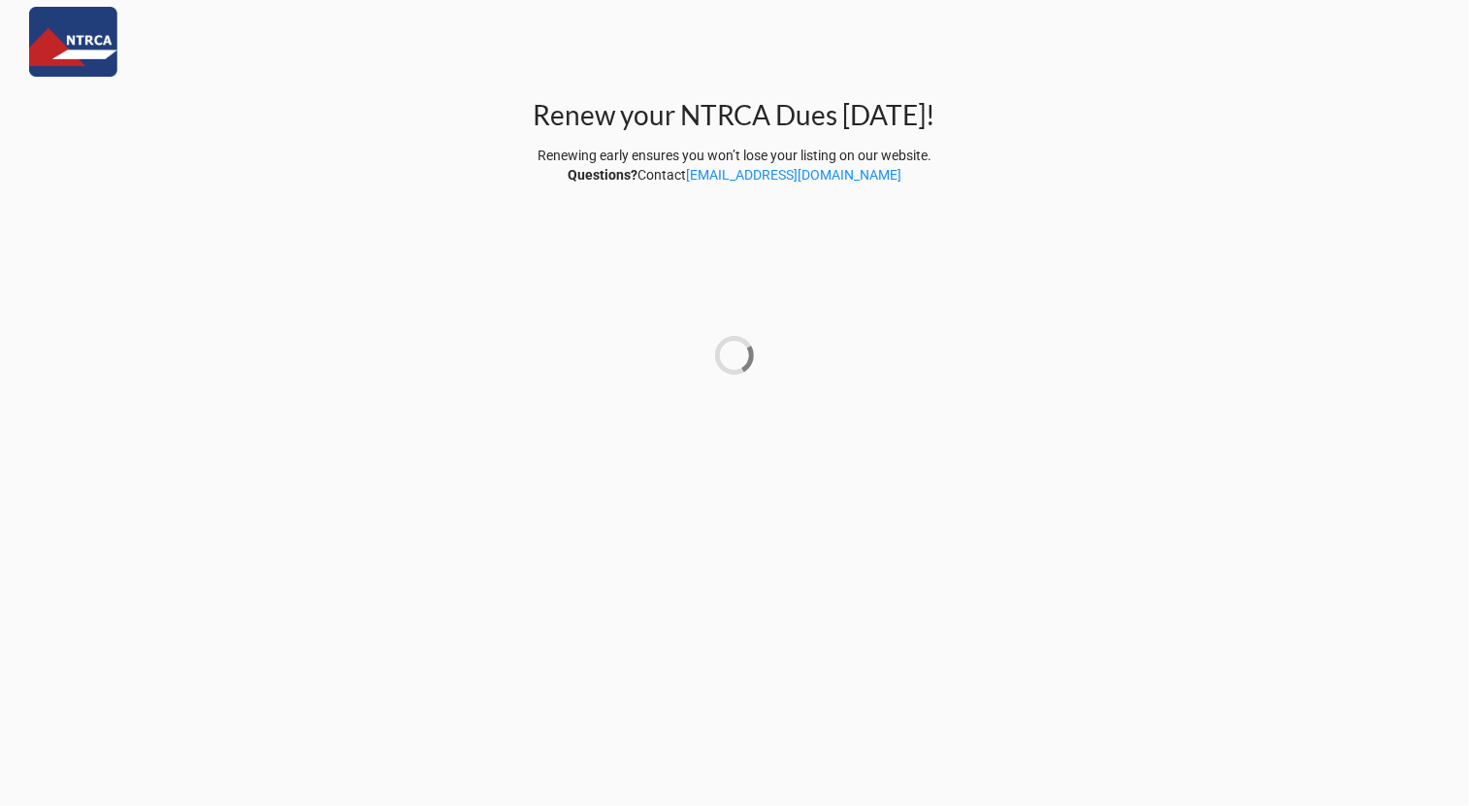
scroll to position [0, 0]
